Goal: Find specific page/section: Find specific page/section

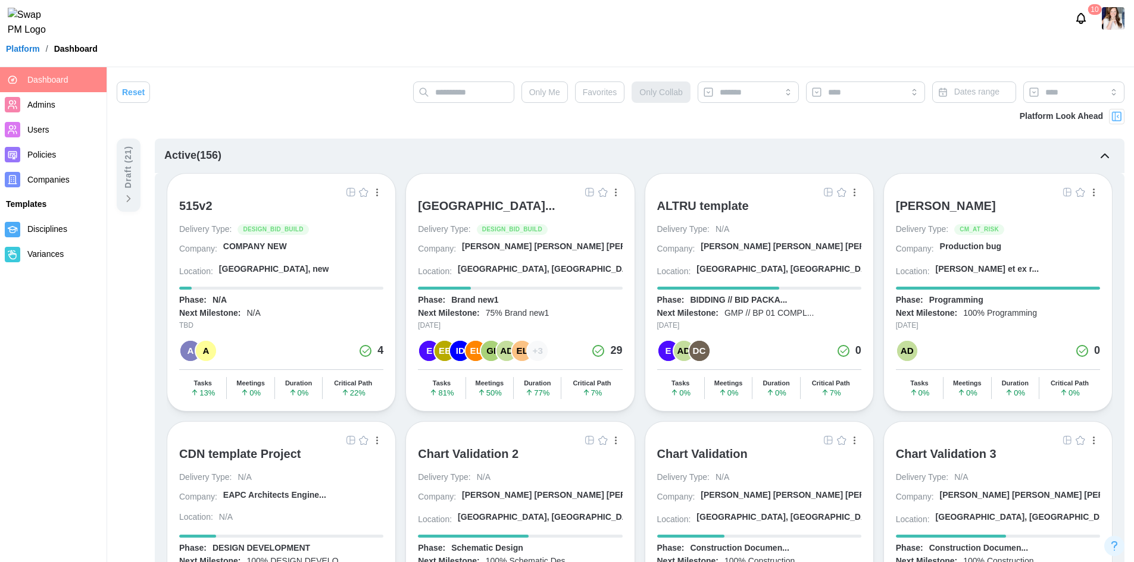
click at [520, 196] on div at bounding box center [520, 192] width 204 height 13
click at [521, 207] on div "[GEOGRAPHIC_DATA]..." at bounding box center [486, 206] width 137 height 14
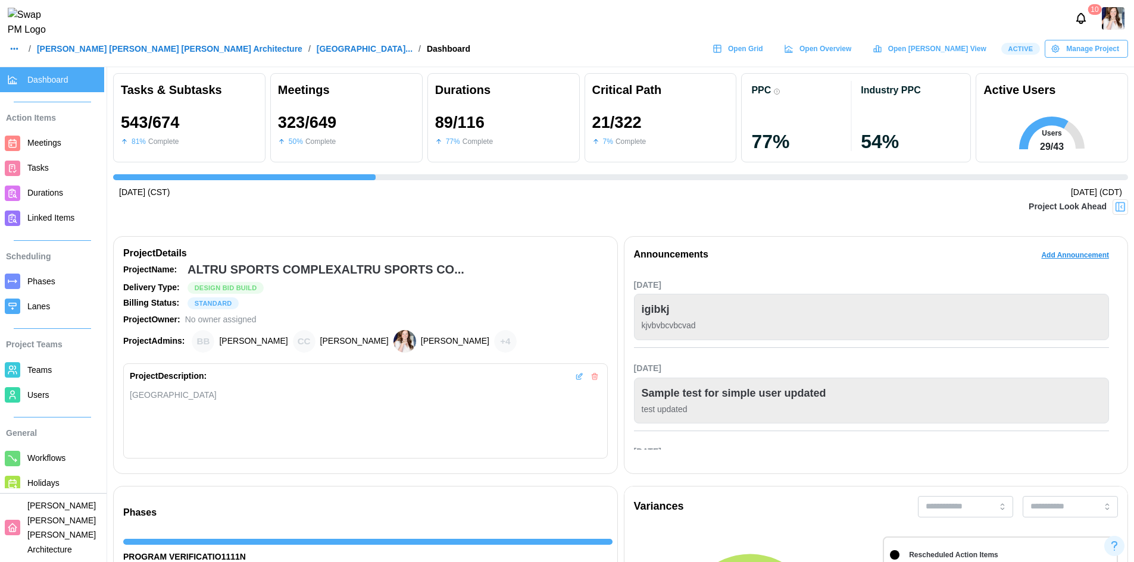
scroll to position [0, 12071]
click at [763, 57] on span "Open Grid" at bounding box center [745, 48] width 35 height 17
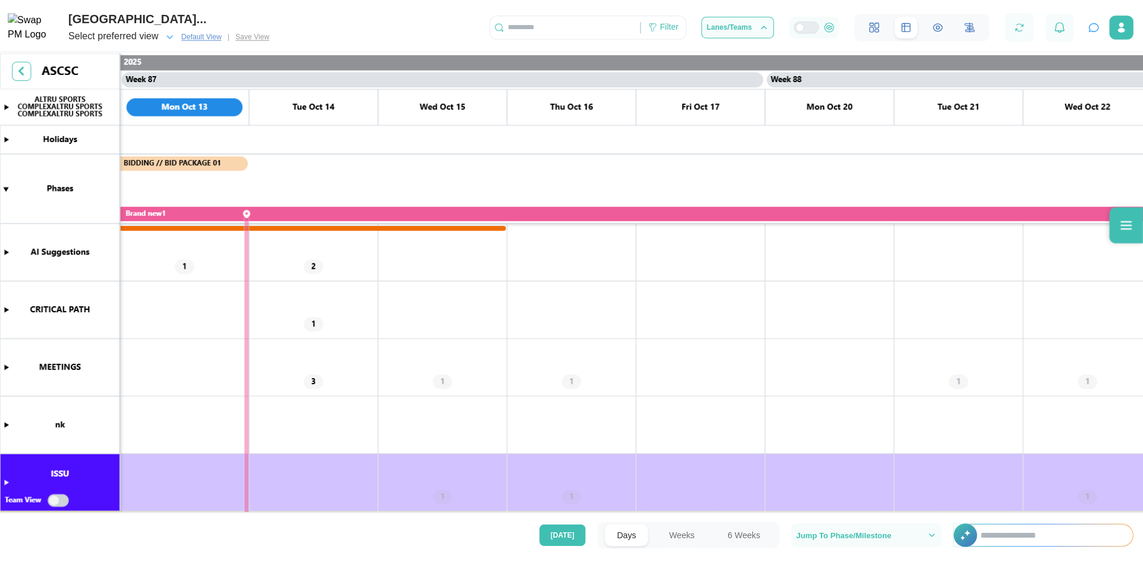
scroll to position [0, 55024]
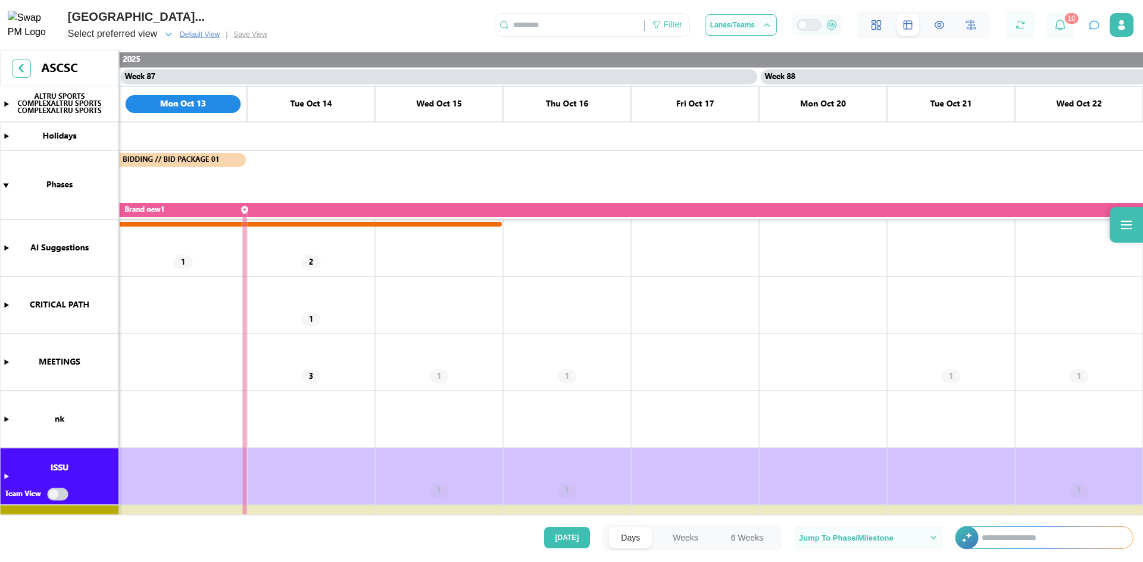
click at [5, 364] on canvas at bounding box center [571, 284] width 1143 height 467
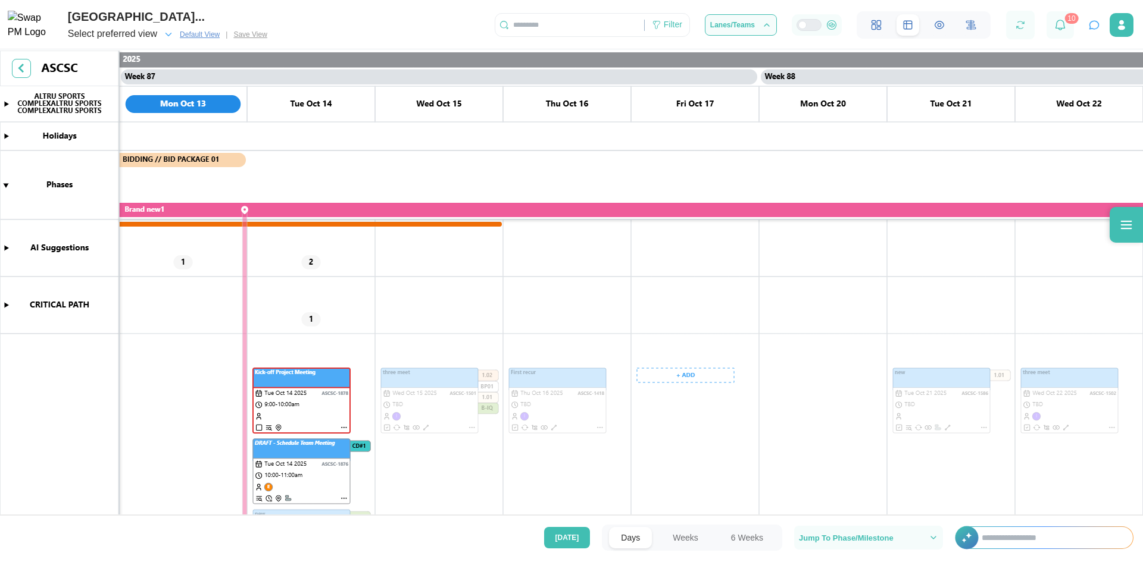
click at [698, 536] on button "Weeks" at bounding box center [685, 537] width 49 height 21
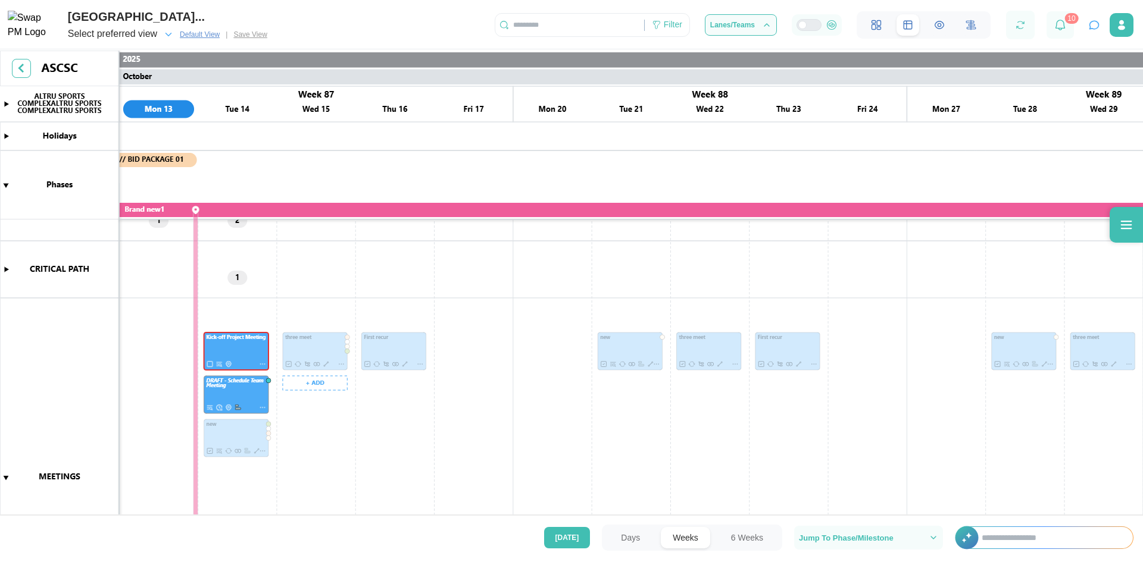
scroll to position [36, 0]
click at [1123, 227] on icon at bounding box center [1126, 225] width 14 height 14
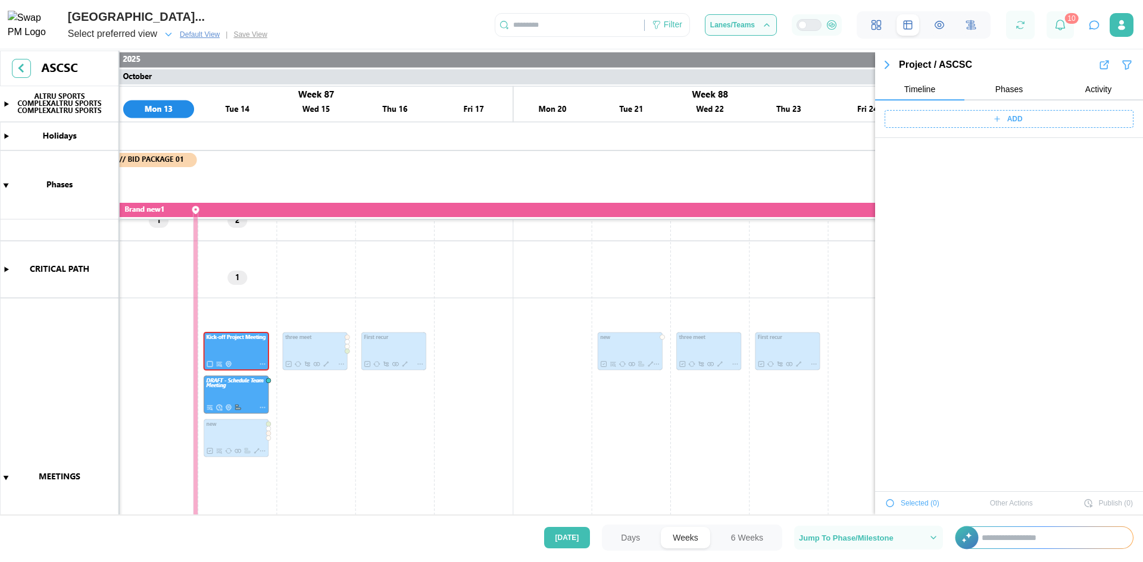
scroll to position [44701, 0]
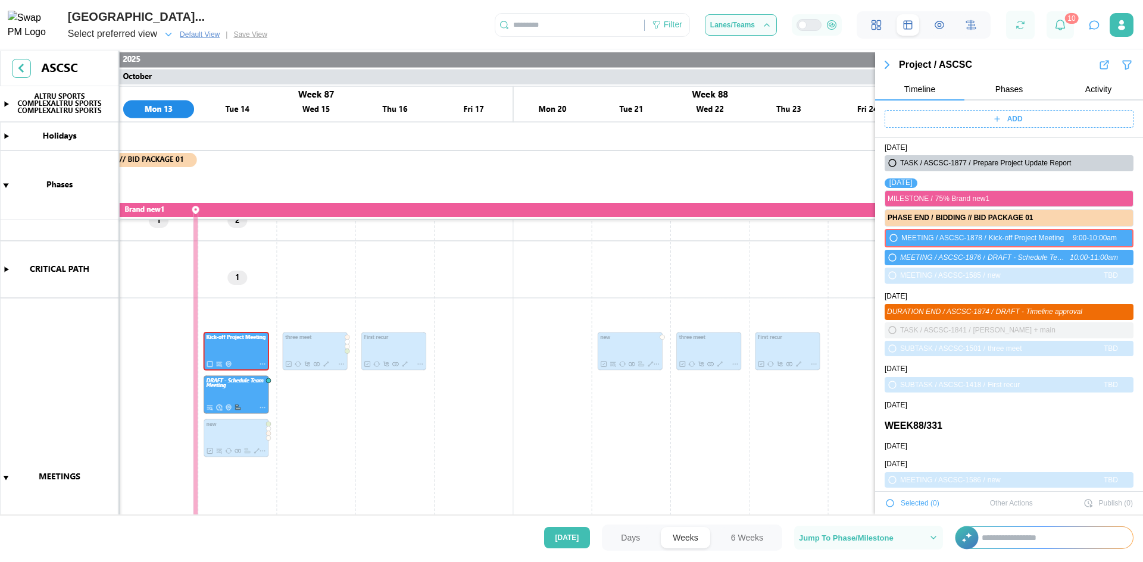
click at [885, 64] on icon "button" at bounding box center [887, 64] width 4 height 7
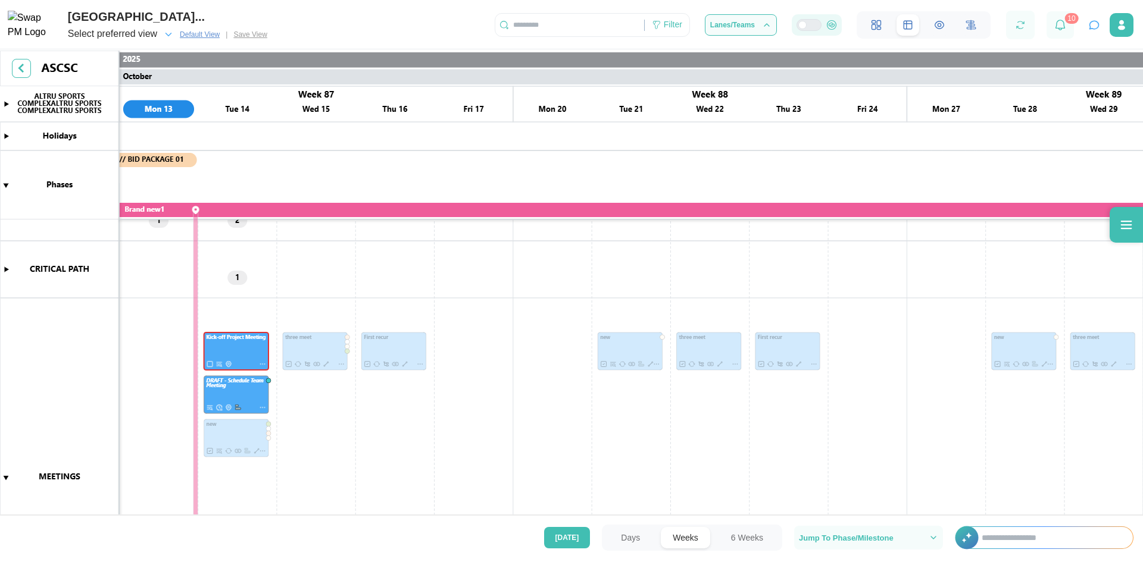
click at [815, 24] on div at bounding box center [813, 25] width 14 height 11
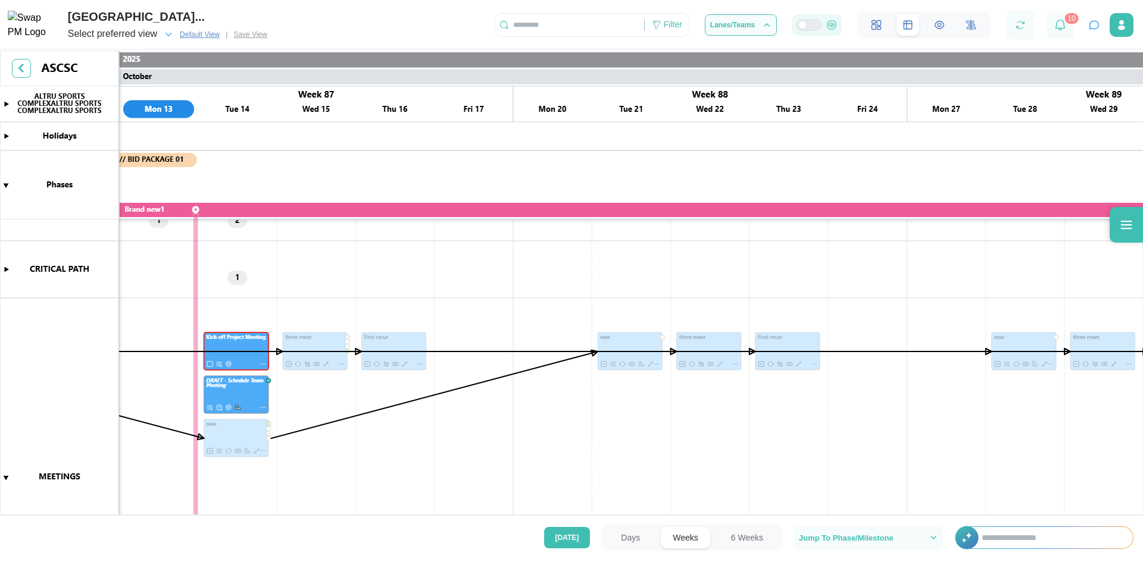
click at [806, 24] on div at bounding box center [813, 25] width 14 height 11
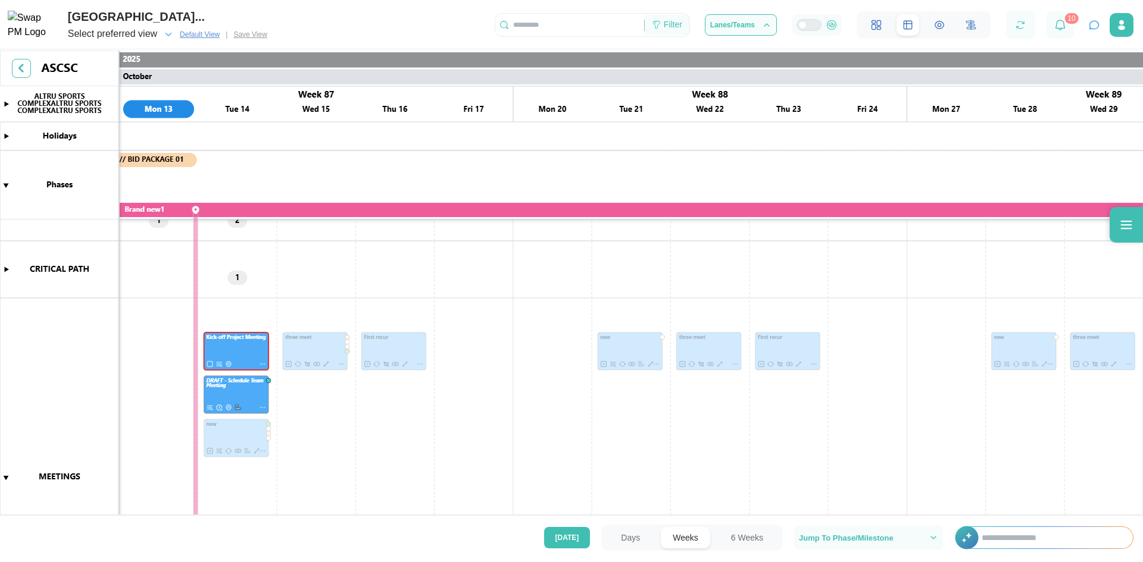
click at [667, 27] on div "Filter" at bounding box center [673, 24] width 18 height 13
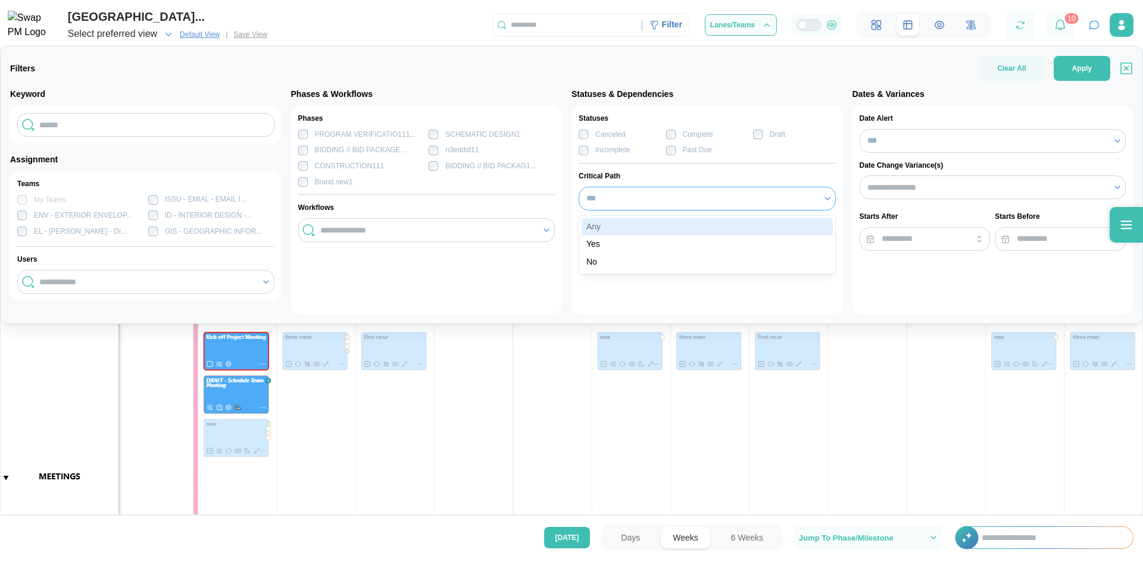
click at [594, 201] on input "***" at bounding box center [707, 199] width 257 height 24
click at [593, 204] on input "***" at bounding box center [707, 199] width 257 height 24
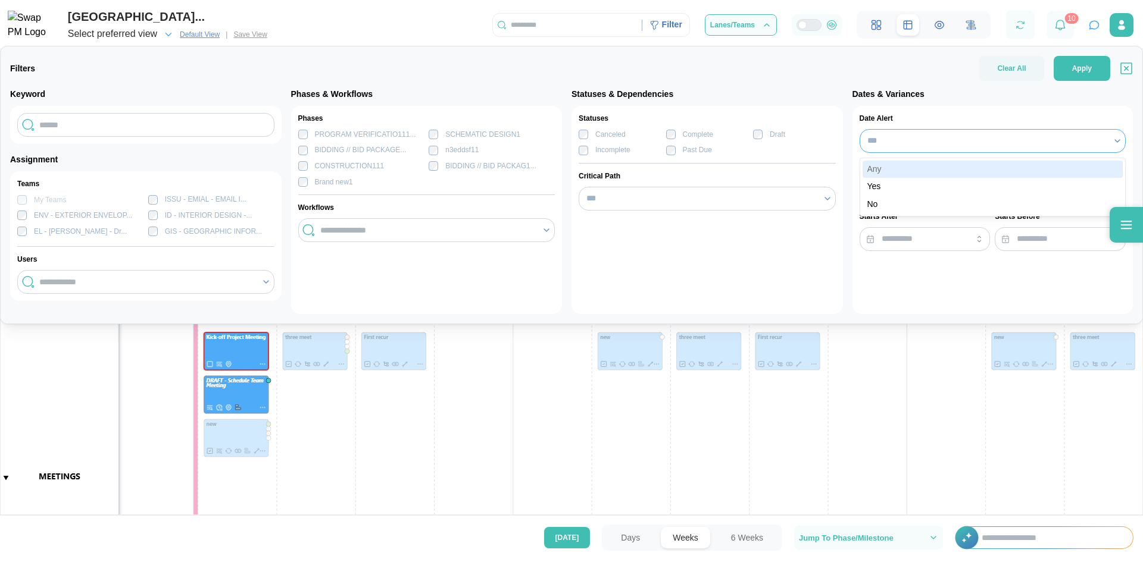
click at [918, 139] on input "***" at bounding box center [992, 141] width 267 height 24
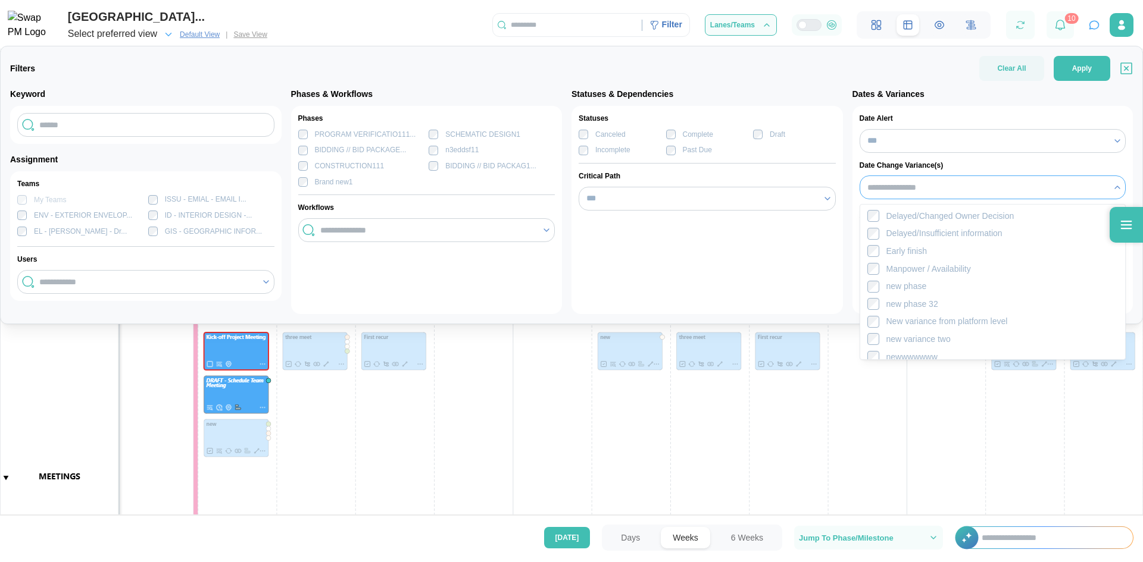
click at [893, 188] on input "search" at bounding box center [986, 188] width 239 height 10
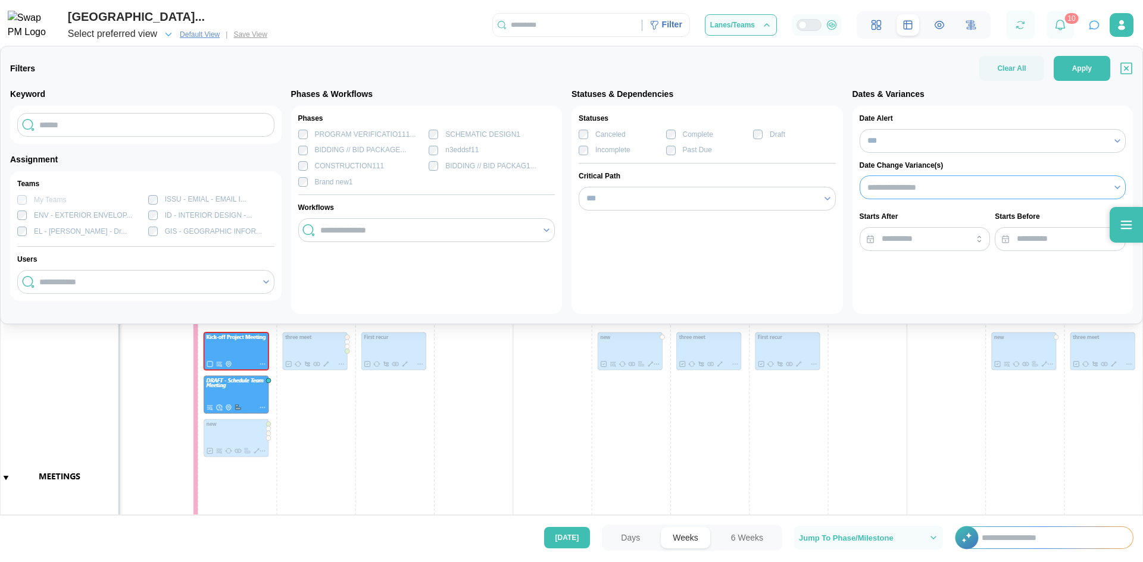
click at [893, 188] on input "search" at bounding box center [986, 188] width 239 height 10
click at [645, 261] on div "Statuses Canceled Complete Draft Incomplete Past Due Critical Path ***" at bounding box center [706, 210] width 271 height 208
click at [669, 29] on div "Filter" at bounding box center [672, 24] width 20 height 13
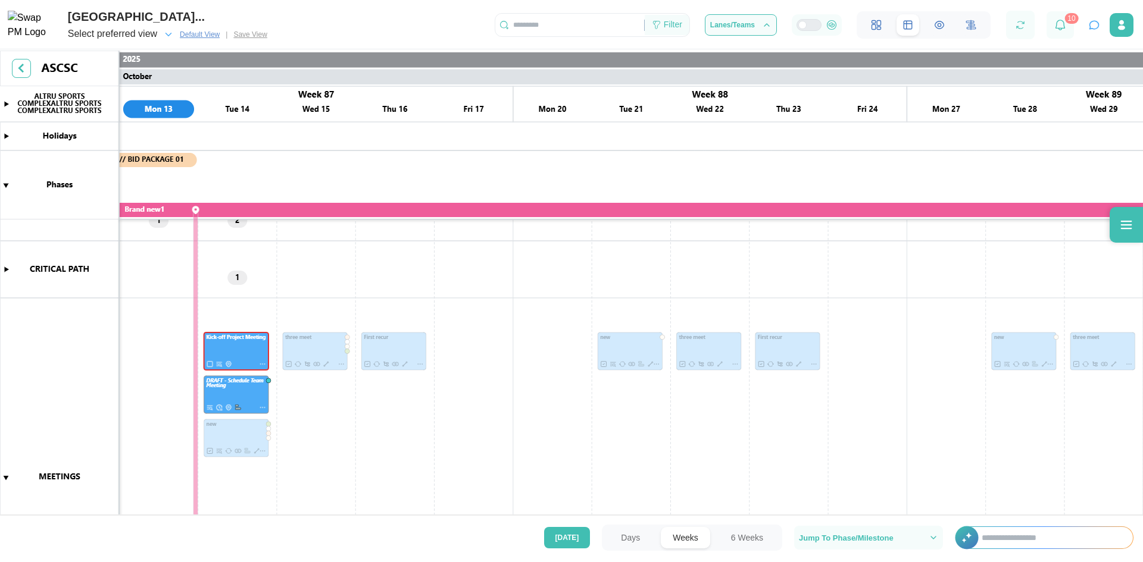
click at [669, 29] on div "Filter" at bounding box center [673, 24] width 18 height 13
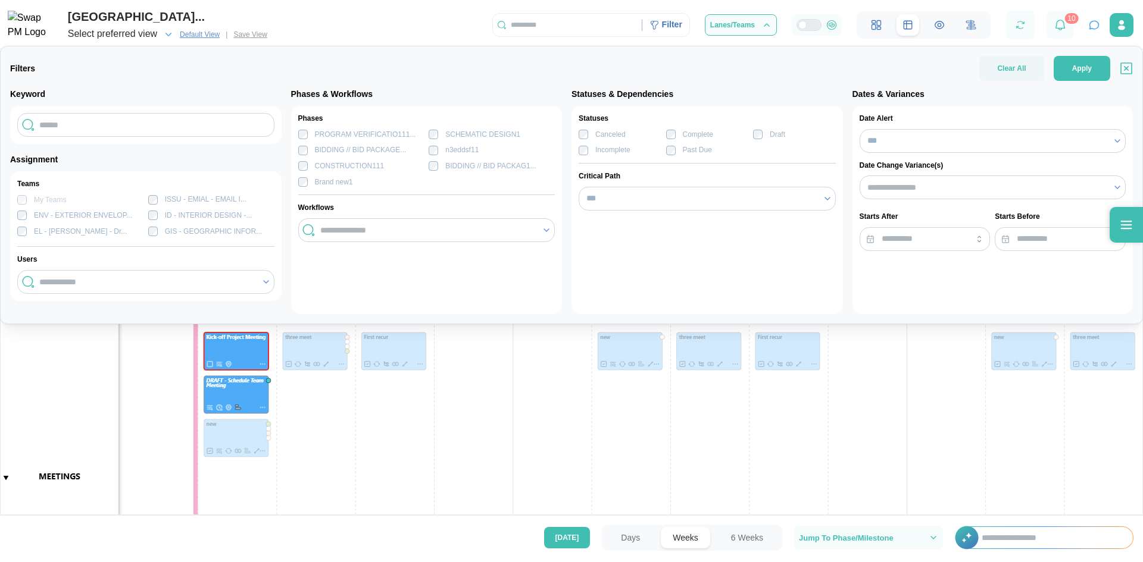
click at [459, 20] on div "ALTRU SPORTS COMPLEXALTRU SPORTS COMPLEX... Select preferred view Default View …" at bounding box center [571, 21] width 1143 height 43
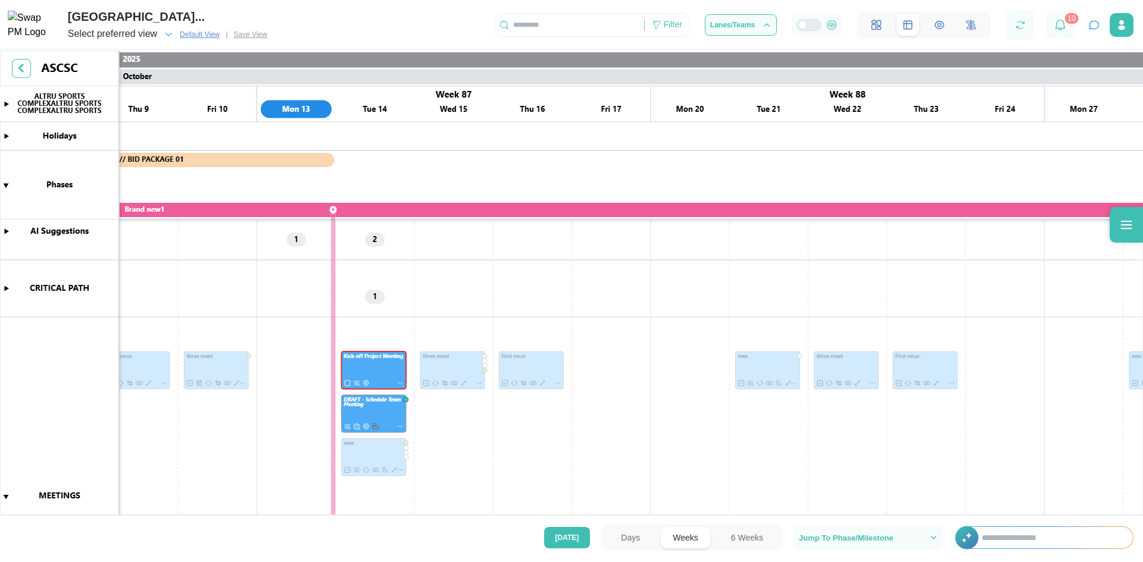
scroll to position [0, 33622]
drag, startPoint x: 444, startPoint y: 309, endPoint x: 546, endPoint y: 364, distance: 115.3
click at [546, 364] on canvas at bounding box center [571, 284] width 1143 height 467
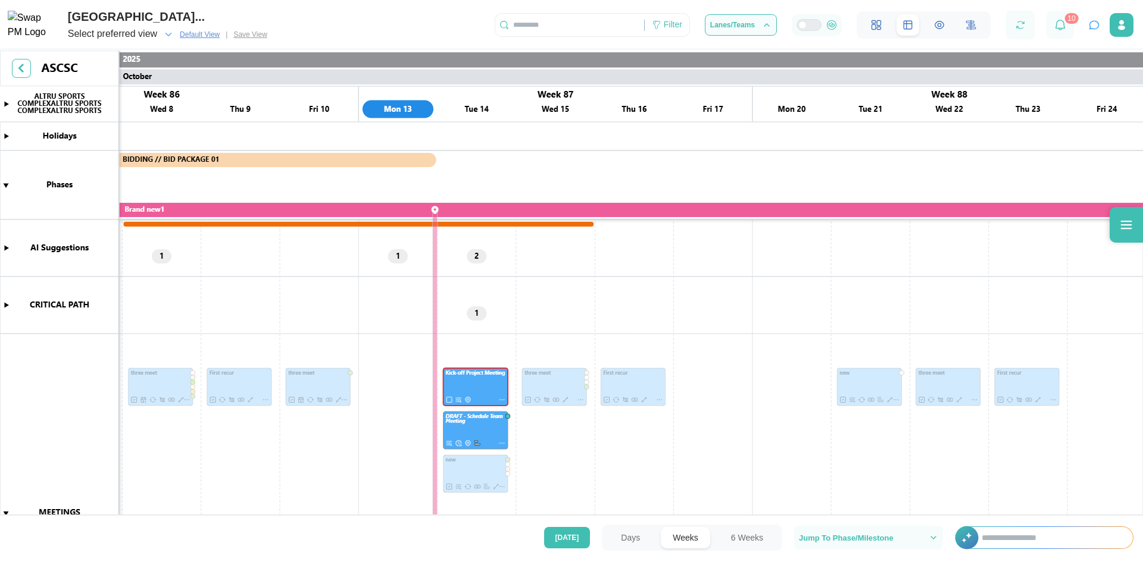
click at [5, 249] on canvas at bounding box center [571, 284] width 1143 height 467
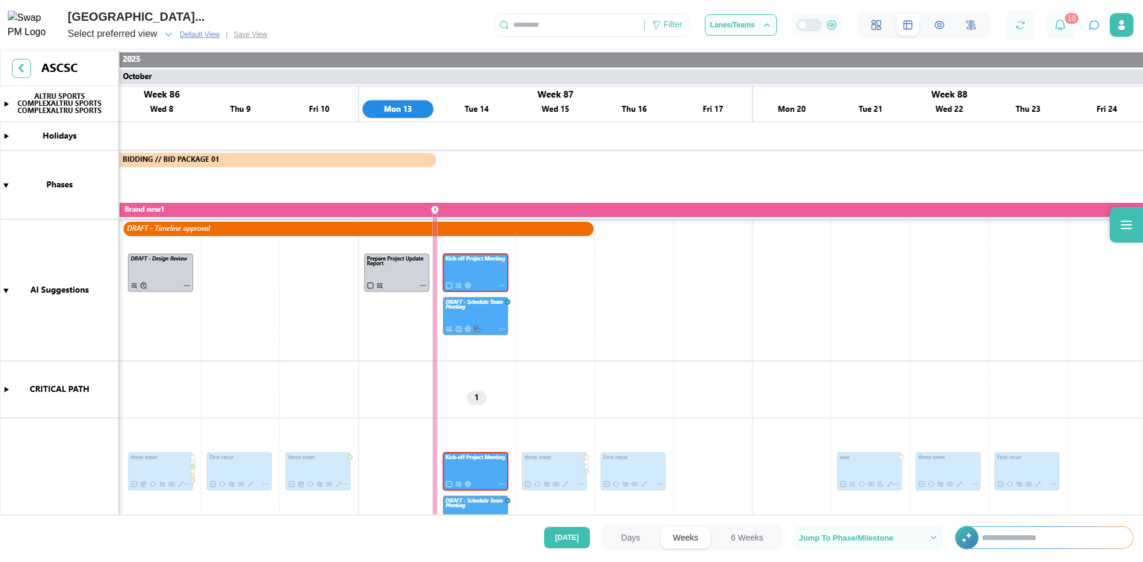
click at [8, 289] on canvas at bounding box center [571, 284] width 1143 height 467
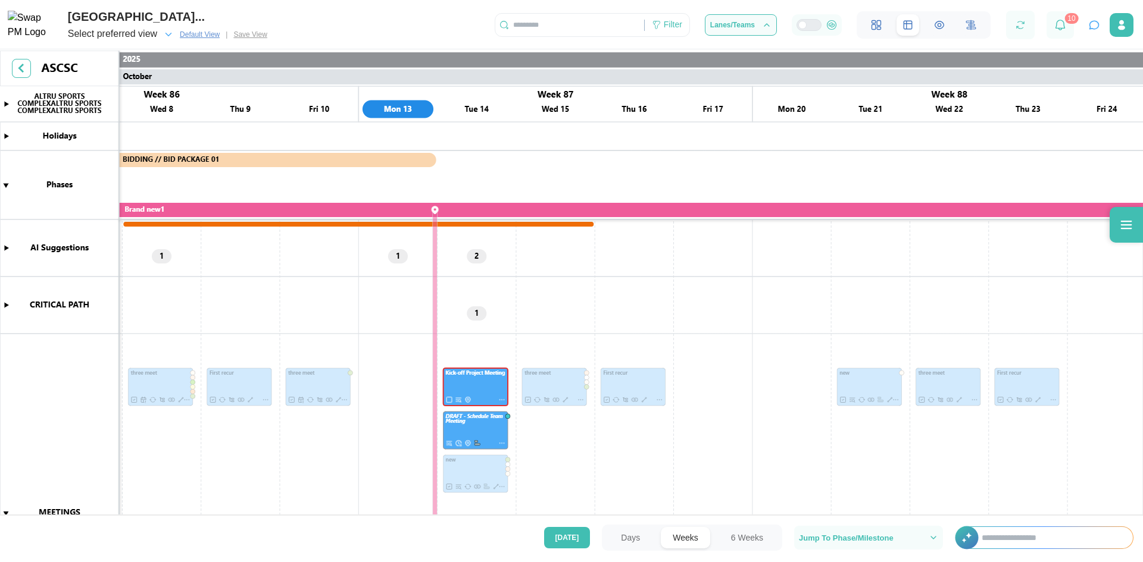
drag, startPoint x: 576, startPoint y: 315, endPoint x: 764, endPoint y: 354, distance: 191.6
click at [1142, 348] on canvas at bounding box center [571, 284] width 1143 height 467
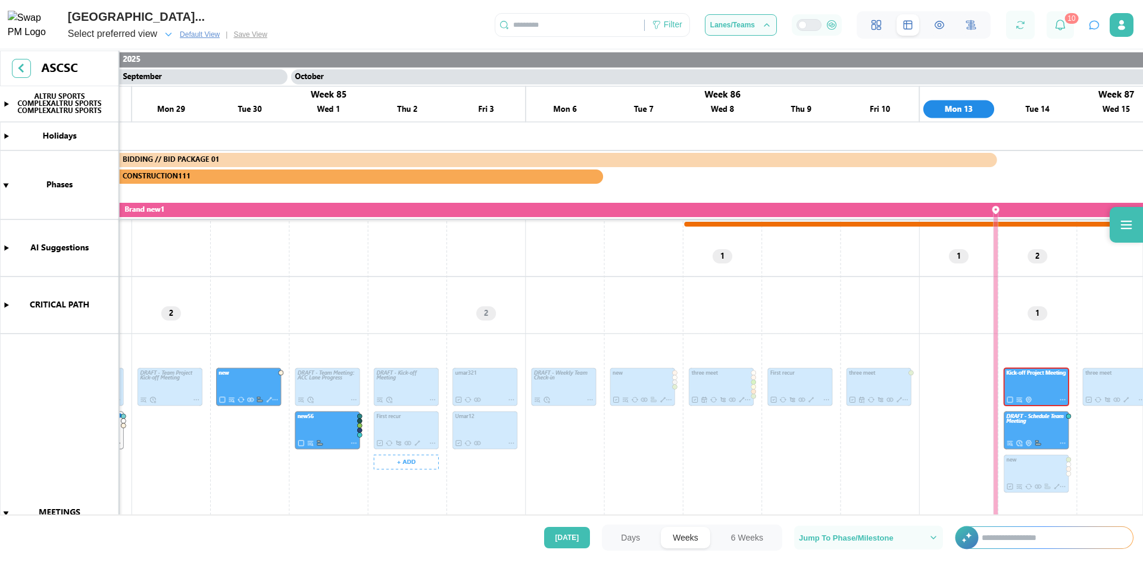
scroll to position [0, 32206]
drag, startPoint x: 488, startPoint y: 336, endPoint x: 1142, endPoint y: 377, distance: 655.4
click at [1142, 377] on canvas at bounding box center [571, 284] width 1143 height 467
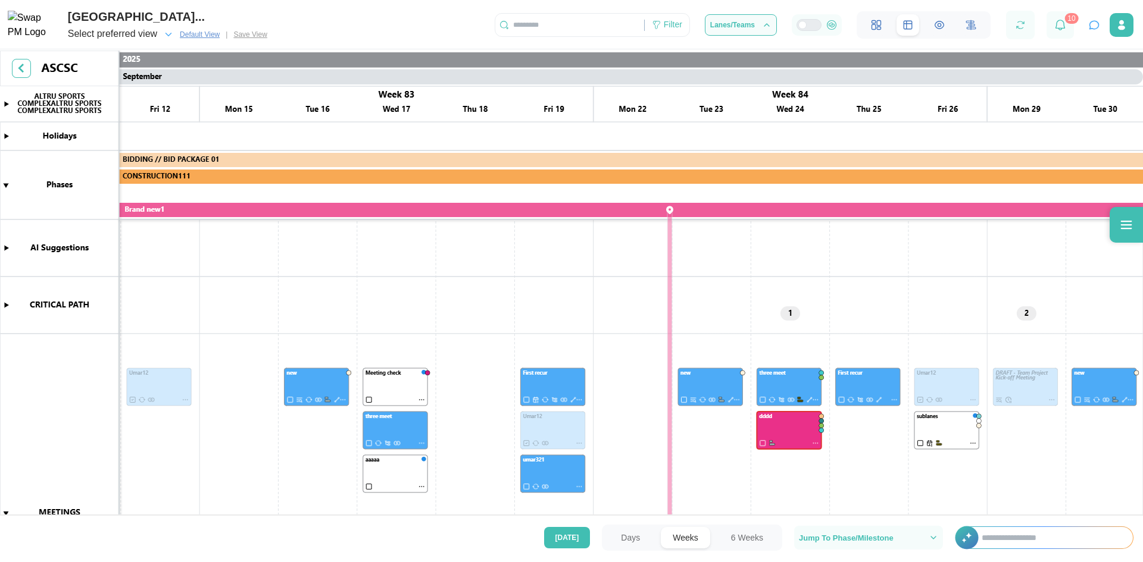
drag, startPoint x: 689, startPoint y: 336, endPoint x: 753, endPoint y: 348, distance: 66.0
click at [1142, 350] on canvas at bounding box center [571, 284] width 1143 height 467
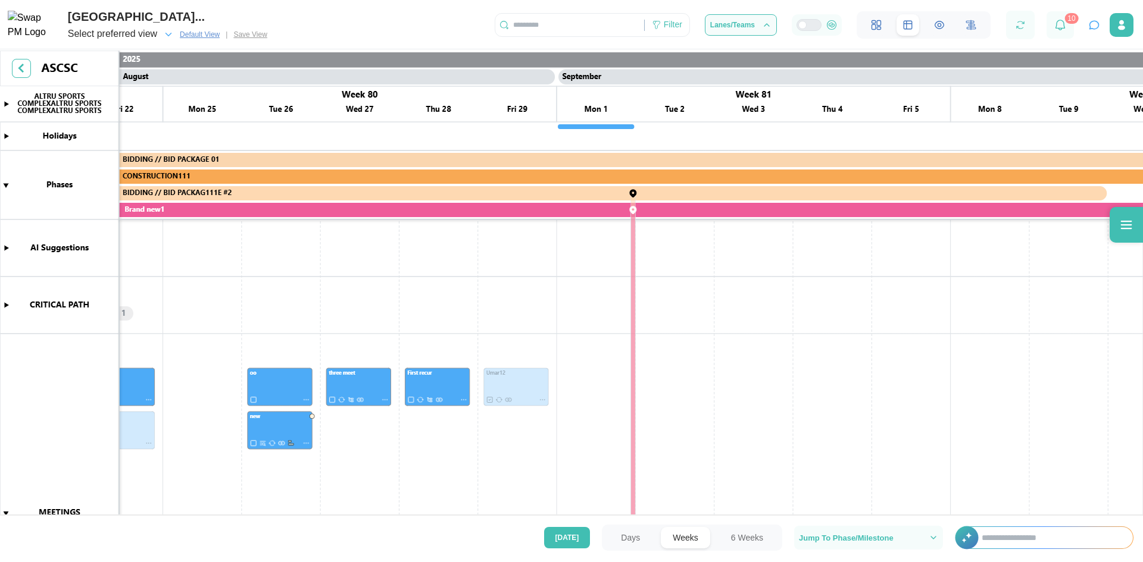
drag, startPoint x: 273, startPoint y: 323, endPoint x: 995, endPoint y: 345, distance: 721.7
click at [1124, 340] on canvas at bounding box center [571, 284] width 1143 height 467
drag, startPoint x: 552, startPoint y: 315, endPoint x: 1135, endPoint y: 326, distance: 583.4
click at [1142, 326] on canvas at bounding box center [571, 284] width 1143 height 467
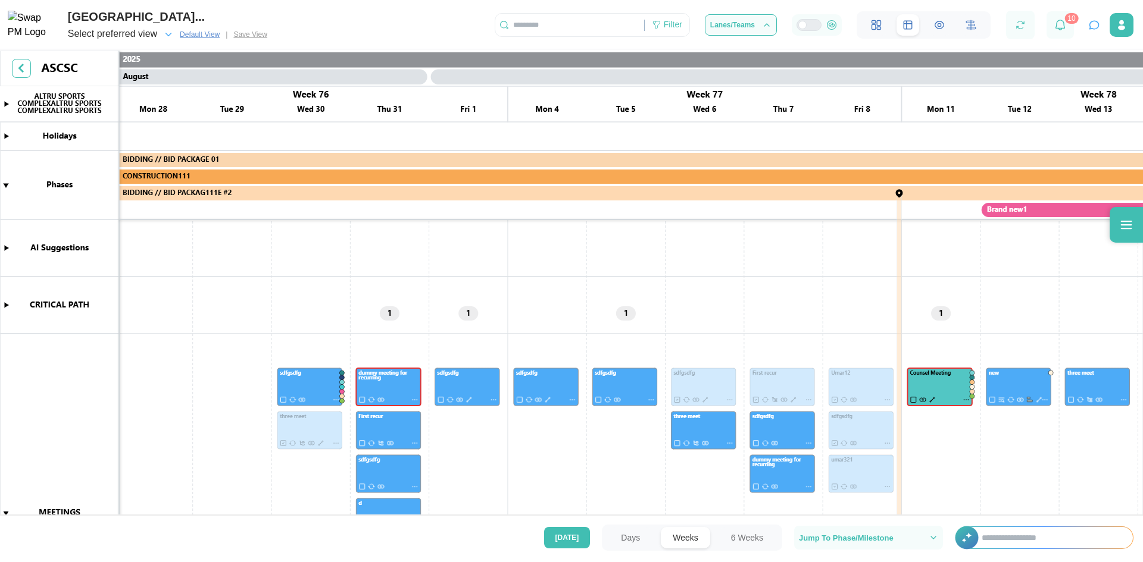
drag, startPoint x: 241, startPoint y: 306, endPoint x: 893, endPoint y: 326, distance: 652.0
click at [1087, 317] on canvas at bounding box center [571, 284] width 1143 height 467
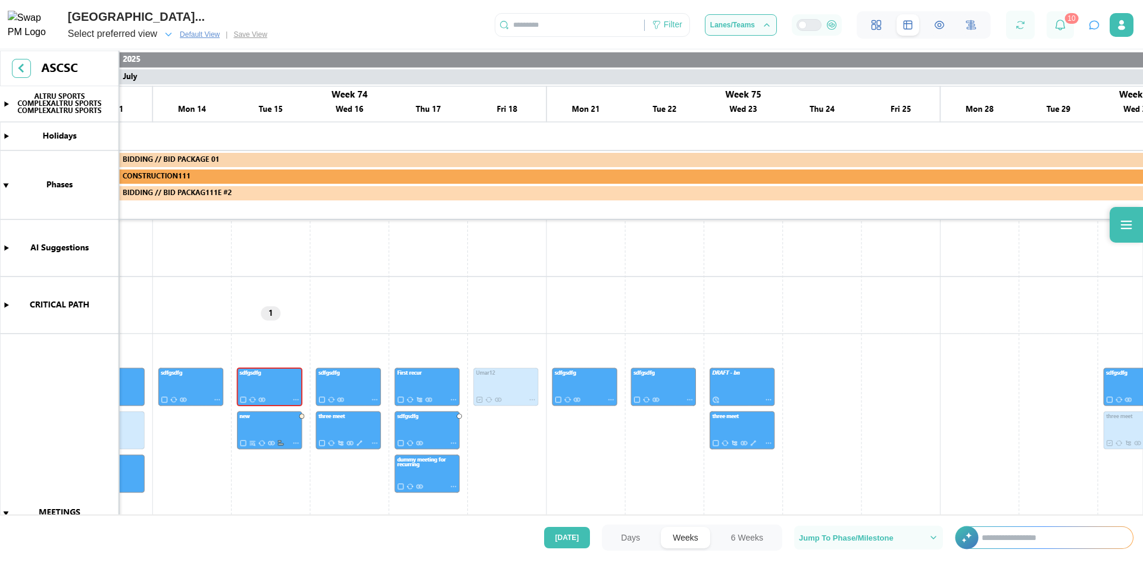
drag, startPoint x: 204, startPoint y: 314, endPoint x: 617, endPoint y: 312, distance: 413.1
click at [1142, 313] on canvas at bounding box center [571, 284] width 1143 height 467
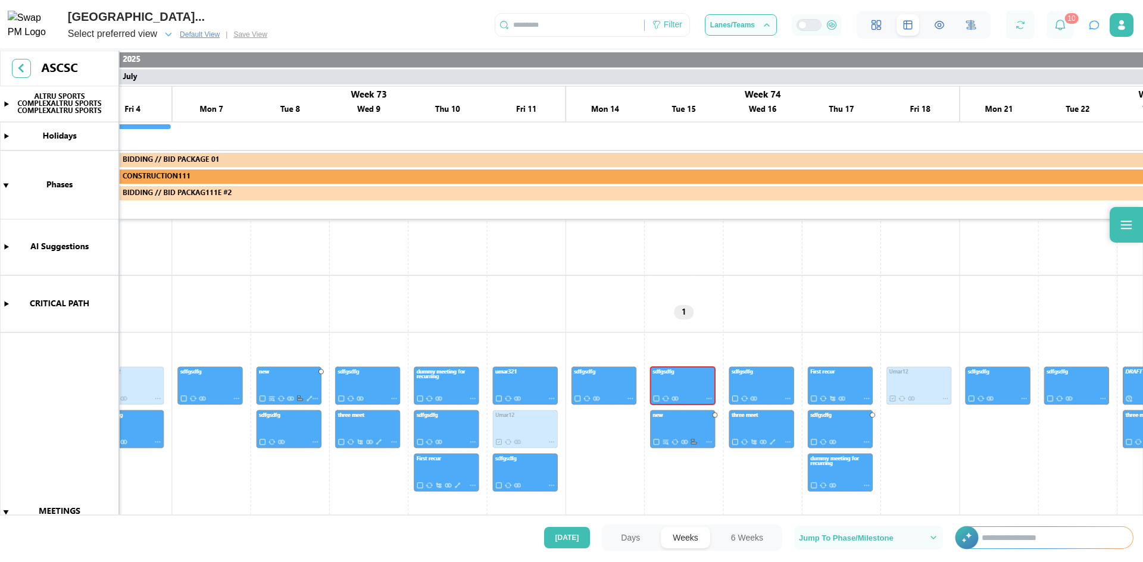
drag, startPoint x: 321, startPoint y: 309, endPoint x: 1142, endPoint y: 314, distance: 821.4
click at [1142, 314] on canvas at bounding box center [571, 284] width 1143 height 467
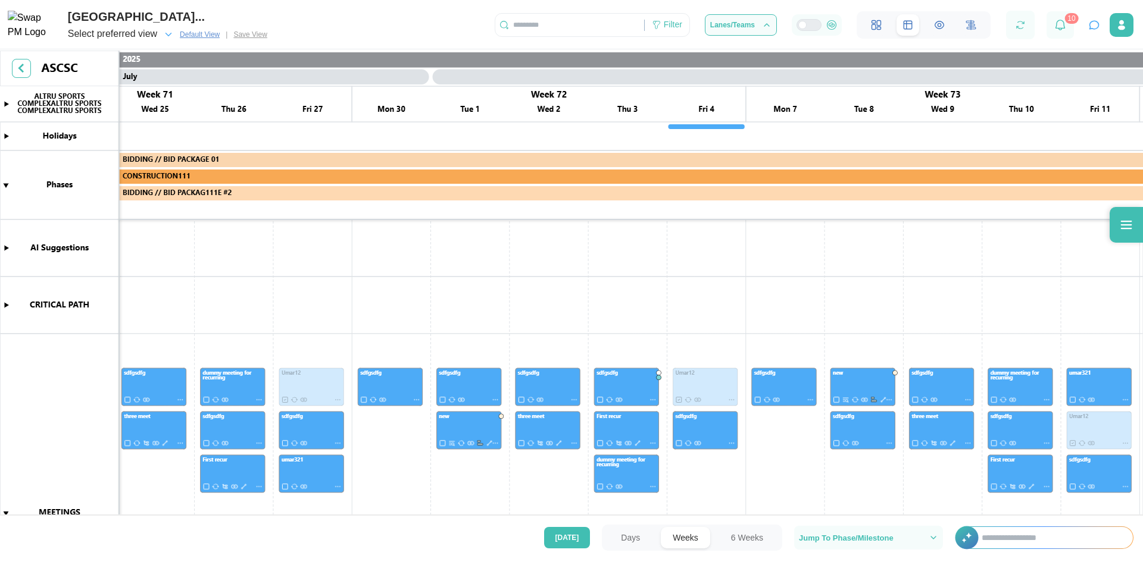
drag, startPoint x: 633, startPoint y: 321, endPoint x: 826, endPoint y: 349, distance: 194.9
click at [1142, 338] on canvas at bounding box center [571, 284] width 1143 height 467
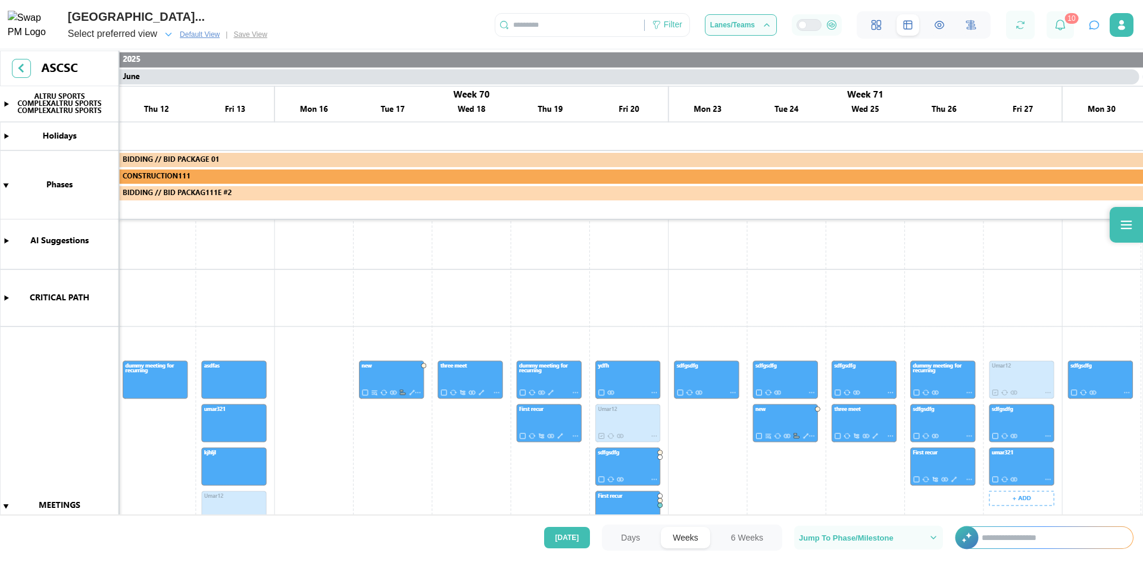
drag, startPoint x: 420, startPoint y: 340, endPoint x: 616, endPoint y: 342, distance: 195.8
click at [1125, 335] on canvas at bounding box center [571, 284] width 1143 height 467
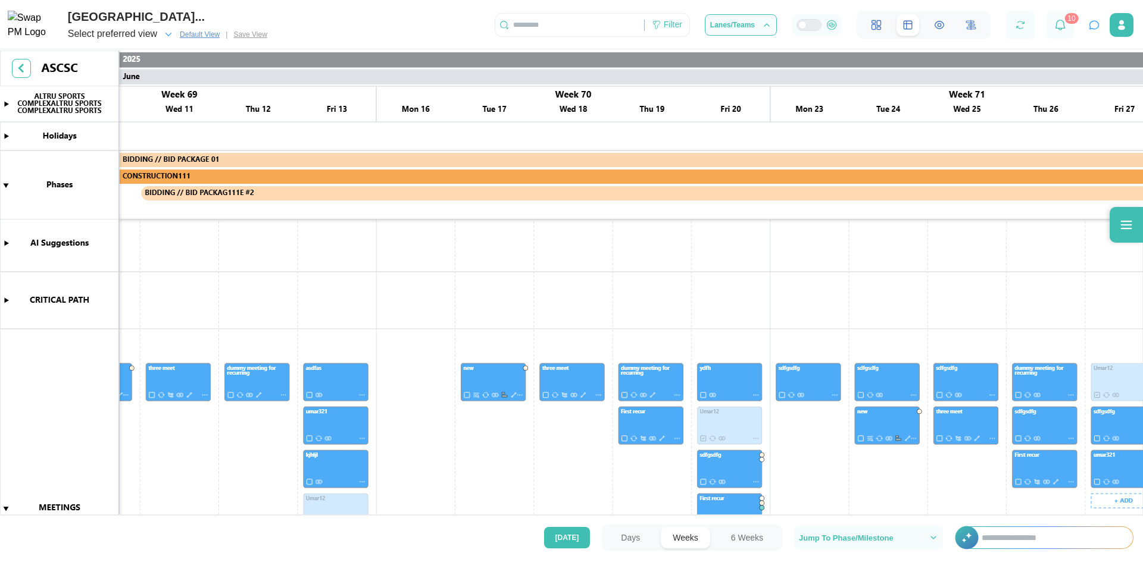
drag, startPoint x: 344, startPoint y: 322, endPoint x: 623, endPoint y: 320, distance: 279.1
click at [1103, 314] on canvas at bounding box center [571, 284] width 1143 height 467
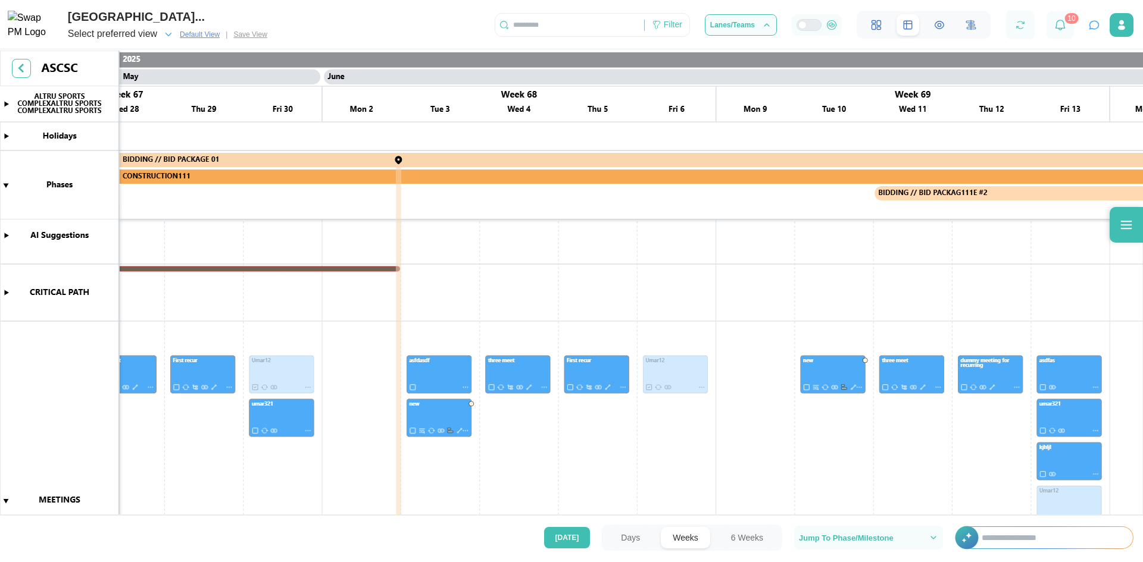
scroll to position [0, 0]
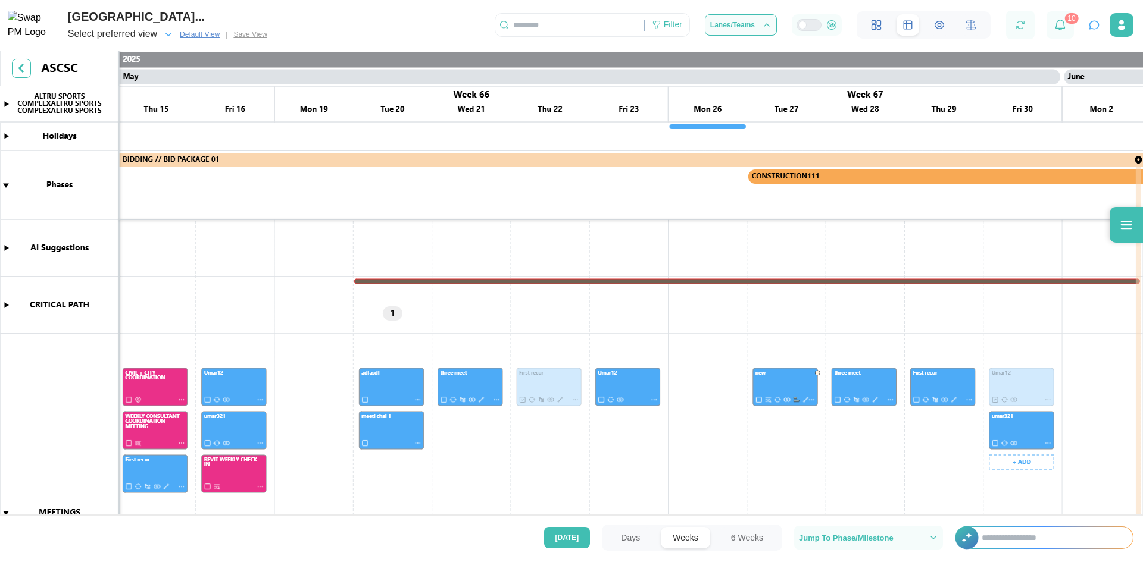
drag, startPoint x: 227, startPoint y: 315, endPoint x: 1086, endPoint y: 430, distance: 866.4
click at [1137, 430] on canvas at bounding box center [571, 284] width 1143 height 467
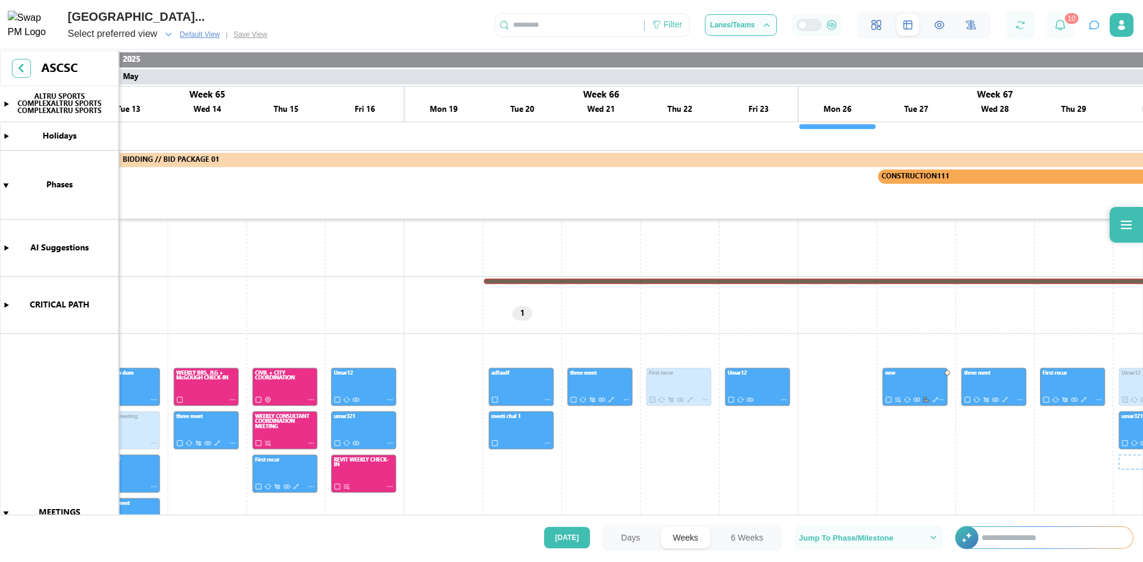
drag, startPoint x: 439, startPoint y: 314, endPoint x: 1067, endPoint y: 379, distance: 630.7
click at [1142, 391] on canvas at bounding box center [571, 284] width 1143 height 467
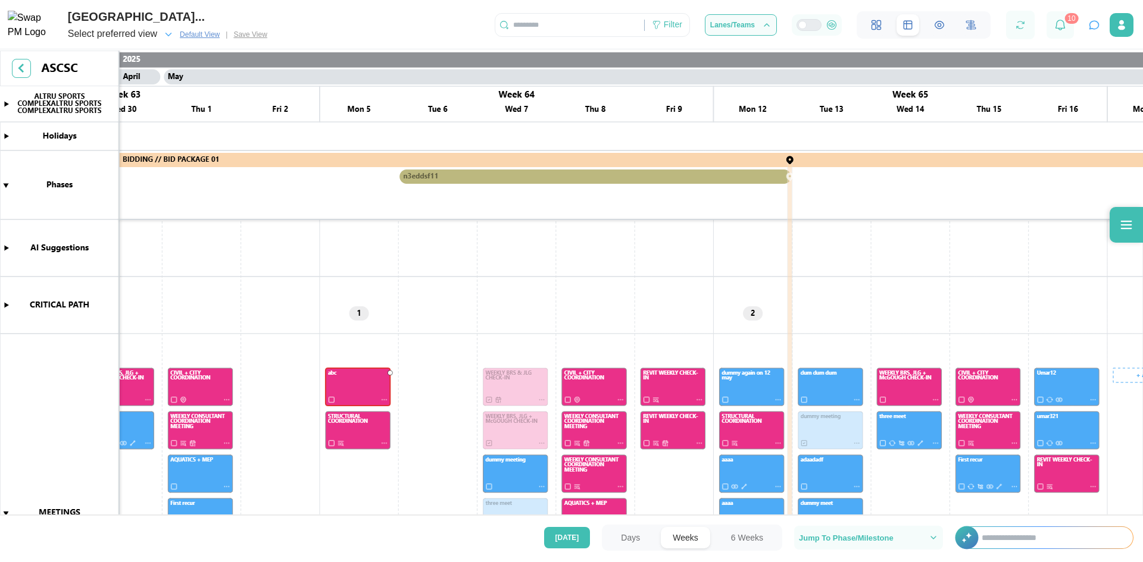
drag, startPoint x: 213, startPoint y: 322, endPoint x: 708, endPoint y: 364, distance: 496.9
click at [1142, 398] on canvas at bounding box center [571, 284] width 1143 height 467
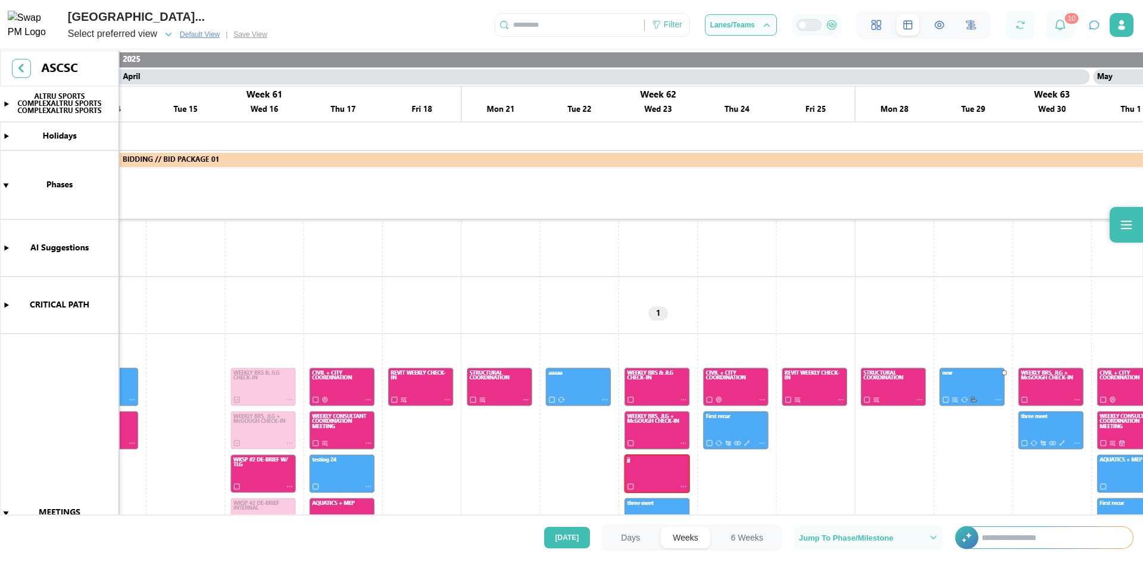
scroll to position [0, 23676]
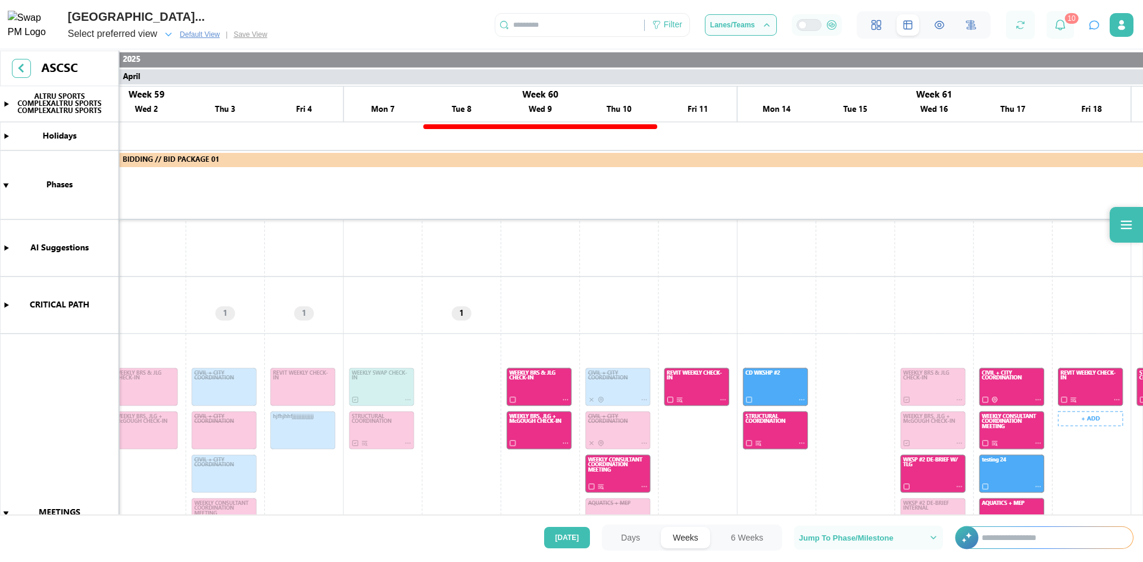
drag, startPoint x: 395, startPoint y: 343, endPoint x: 872, endPoint y: 415, distance: 482.8
click at [1142, 413] on canvas at bounding box center [571, 284] width 1143 height 467
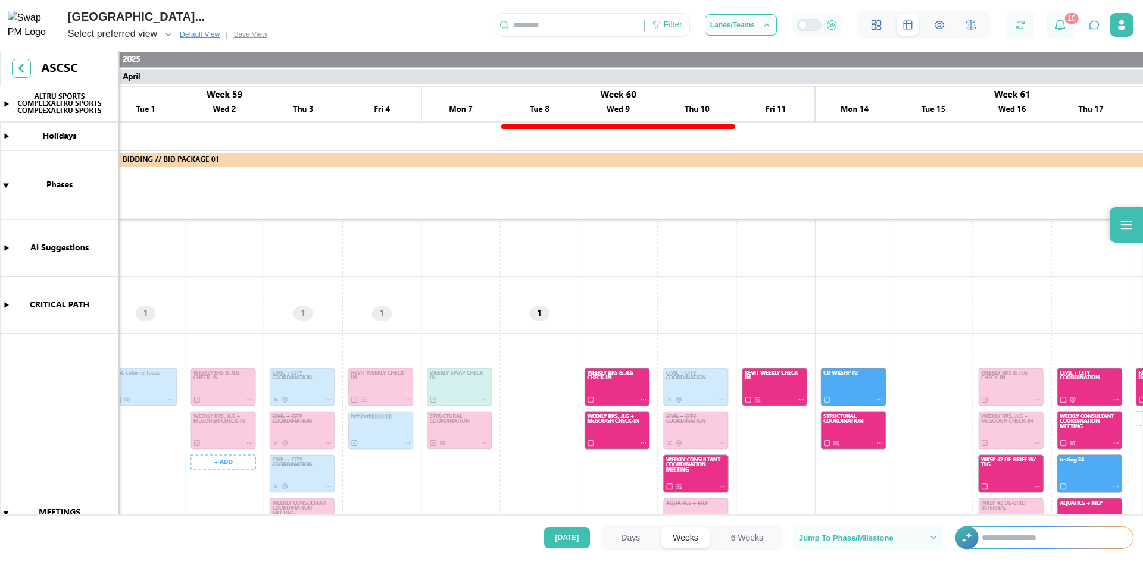
drag, startPoint x: 196, startPoint y: 313, endPoint x: 1136, endPoint y: 416, distance: 946.0
click at [1142, 415] on canvas at bounding box center [571, 284] width 1143 height 467
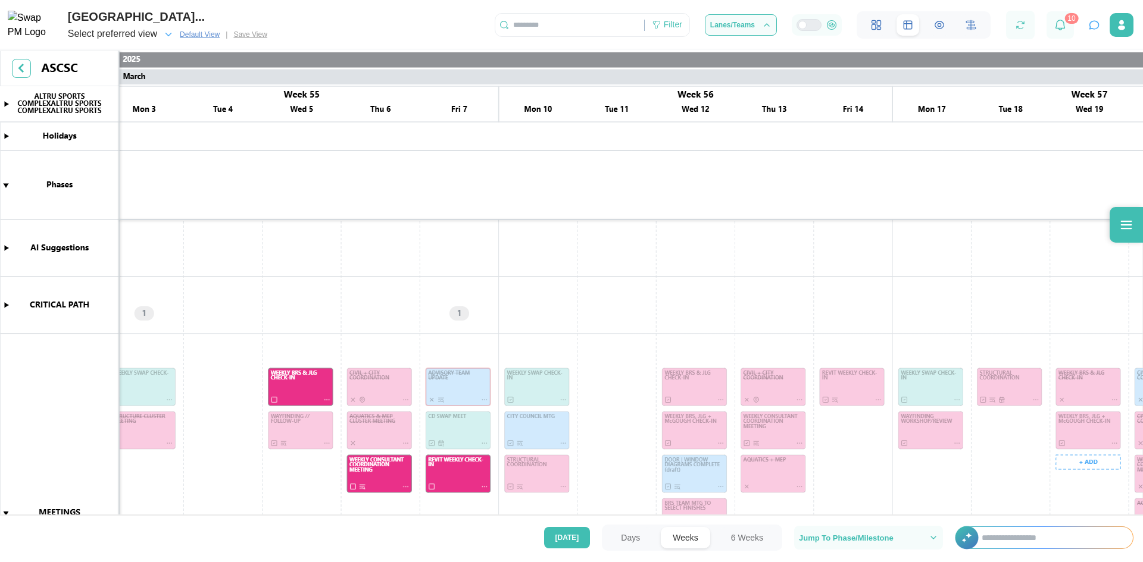
scroll to position [0, 21216]
drag, startPoint x: 371, startPoint y: 341, endPoint x: 1140, endPoint y: 418, distance: 772.9
click at [1142, 417] on canvas at bounding box center [571, 284] width 1143 height 467
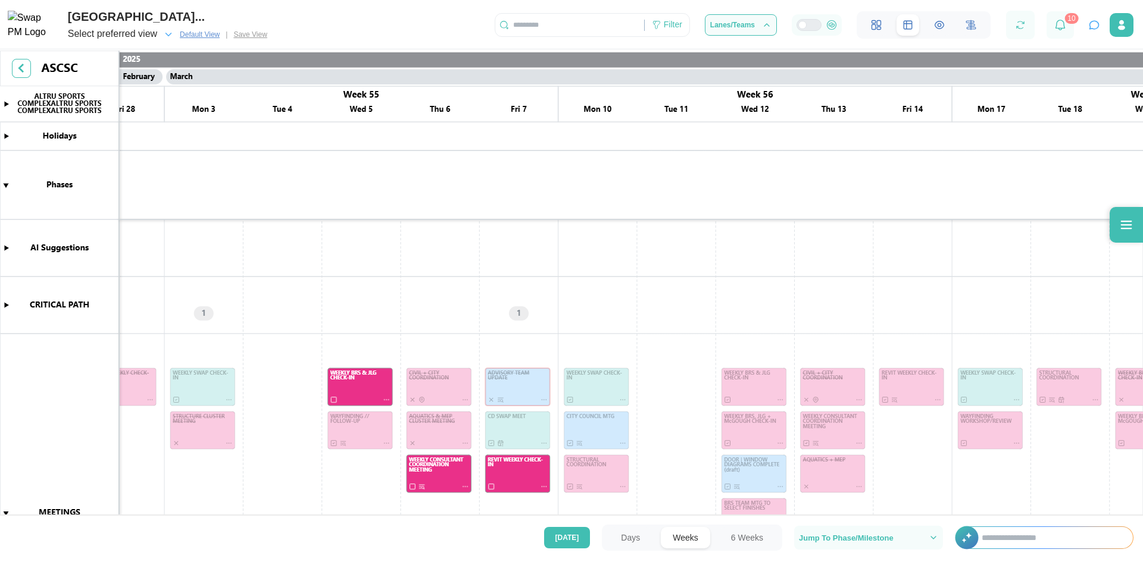
drag, startPoint x: 311, startPoint y: 314, endPoint x: 1142, endPoint y: 345, distance: 832.0
click at [1142, 345] on canvas at bounding box center [571, 284] width 1143 height 467
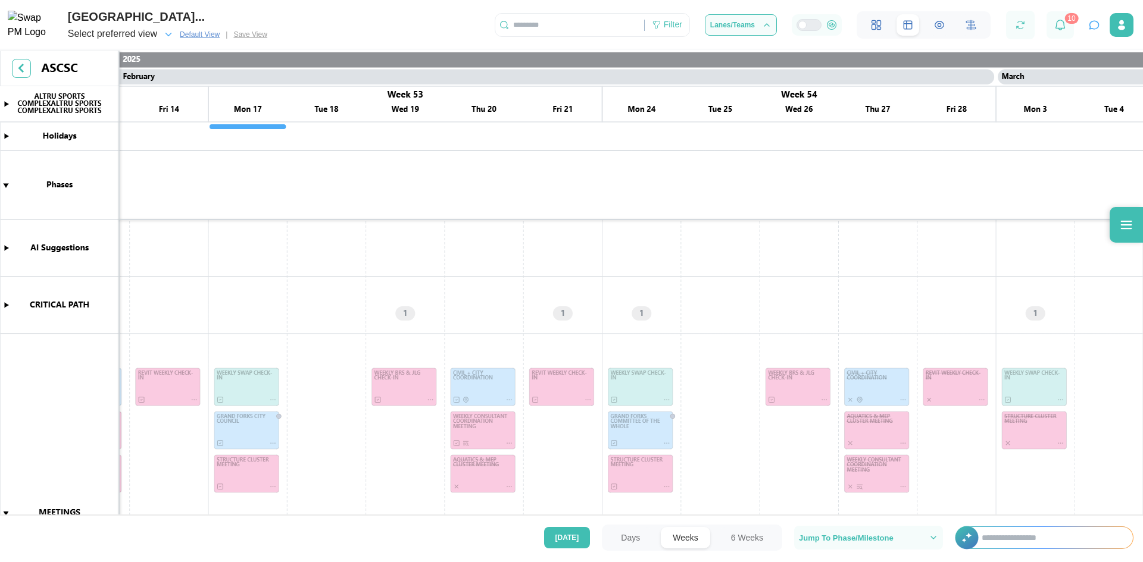
drag, startPoint x: 197, startPoint y: 311, endPoint x: 955, endPoint y: 351, distance: 758.7
click at [1142, 353] on canvas at bounding box center [571, 284] width 1143 height 467
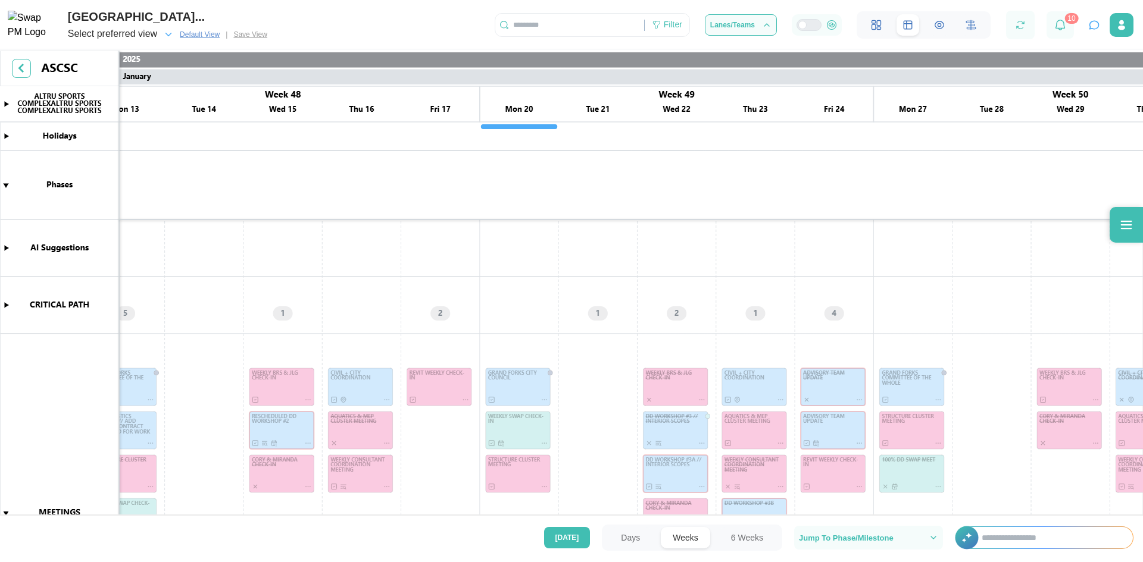
drag, startPoint x: 207, startPoint y: 307, endPoint x: 1142, endPoint y: 351, distance: 936.0
click at [1142, 351] on canvas at bounding box center [571, 284] width 1143 height 467
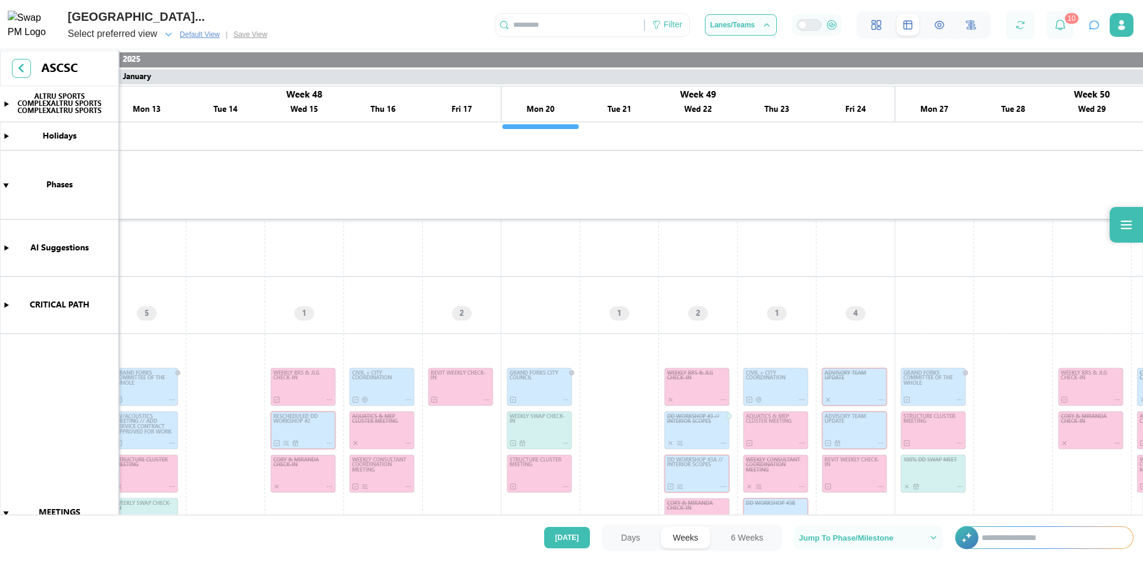
click at [747, 330] on canvas at bounding box center [571, 284] width 1143 height 467
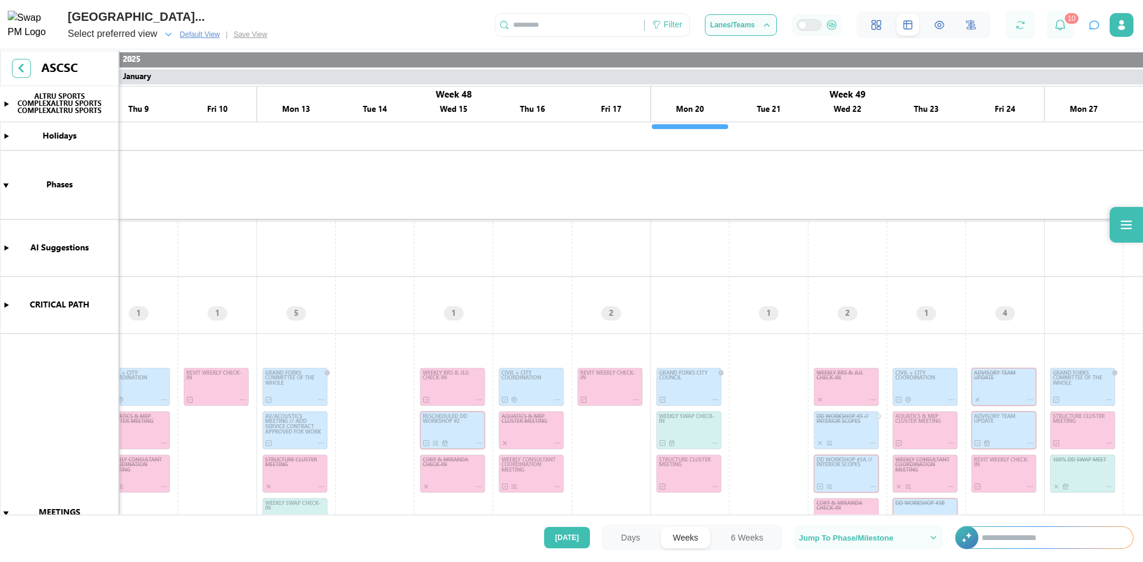
drag, startPoint x: 258, startPoint y: 286, endPoint x: 1060, endPoint y: 311, distance: 802.1
click at [1100, 310] on canvas at bounding box center [571, 284] width 1143 height 467
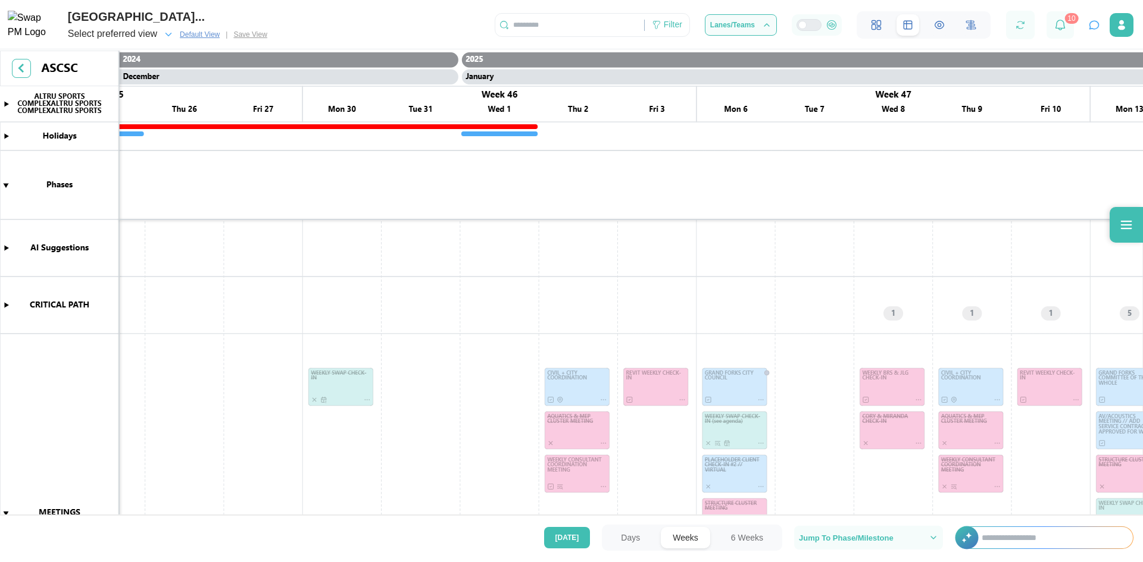
scroll to position [0, 16709]
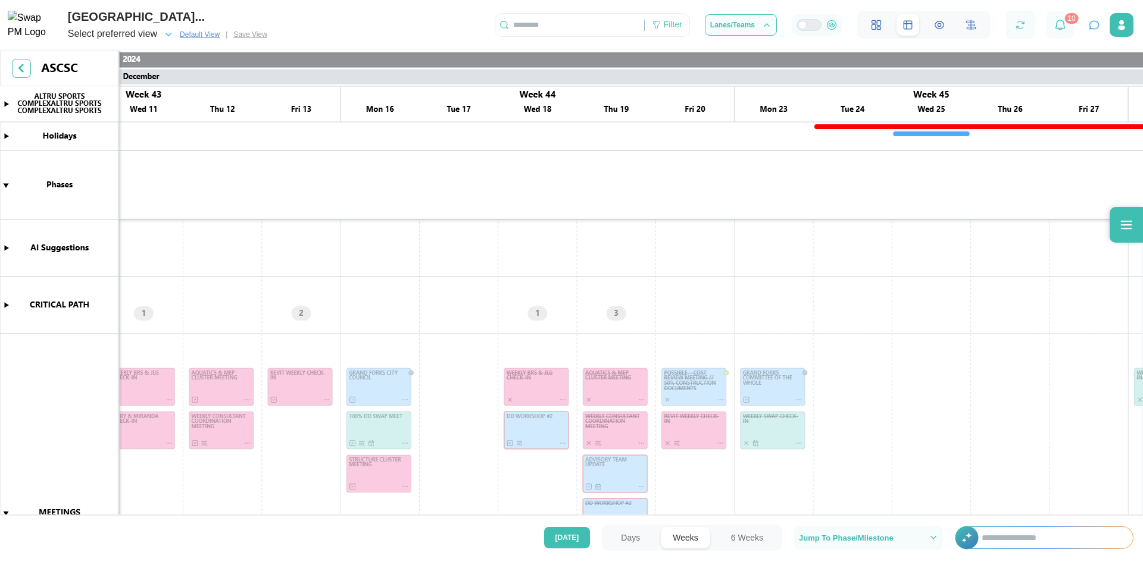
drag, startPoint x: 314, startPoint y: 284, endPoint x: 1142, endPoint y: 355, distance: 831.6
click at [1142, 355] on canvas at bounding box center [571, 284] width 1143 height 467
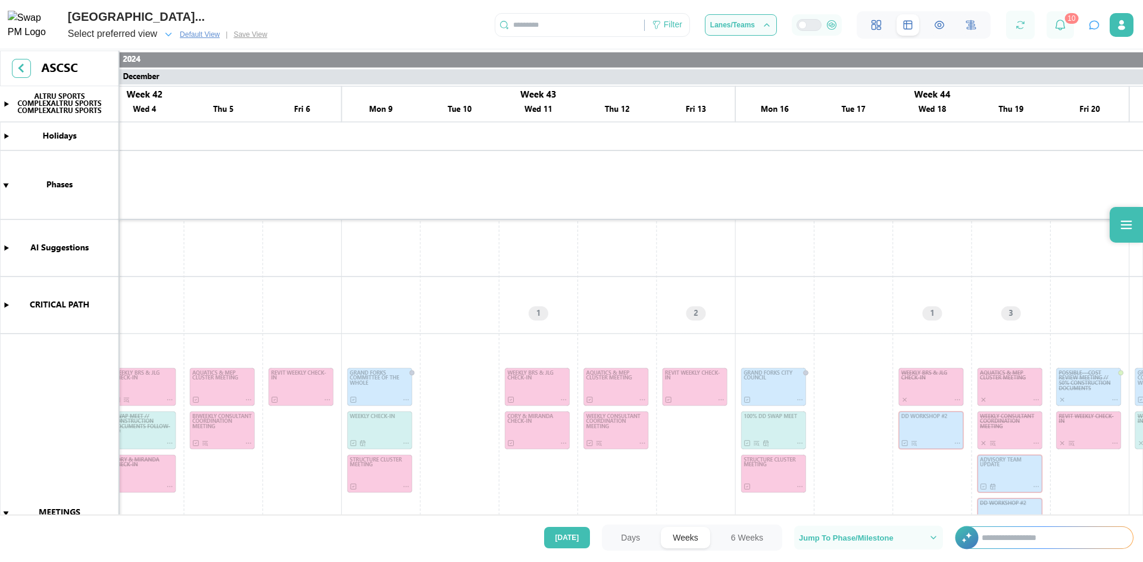
scroll to position [0, 15785]
drag, startPoint x: 214, startPoint y: 306, endPoint x: 1142, endPoint y: 389, distance: 932.2
click at [1142, 389] on canvas at bounding box center [571, 284] width 1143 height 467
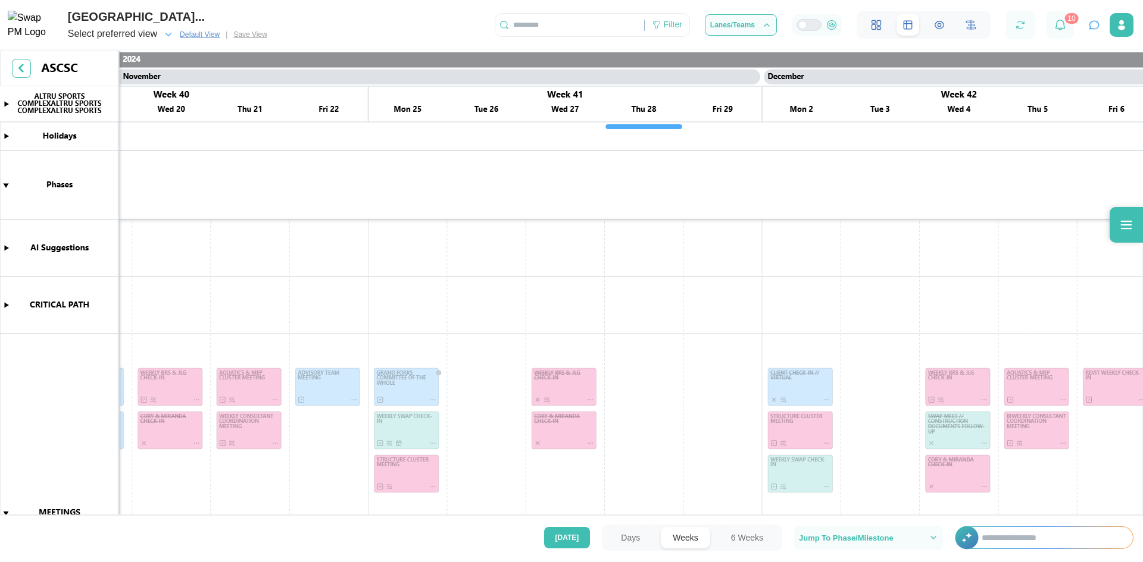
scroll to position [0, 14991]
drag, startPoint x: 633, startPoint y: 322, endPoint x: 1078, endPoint y: 365, distance: 447.3
click at [1142, 373] on canvas at bounding box center [571, 284] width 1143 height 467
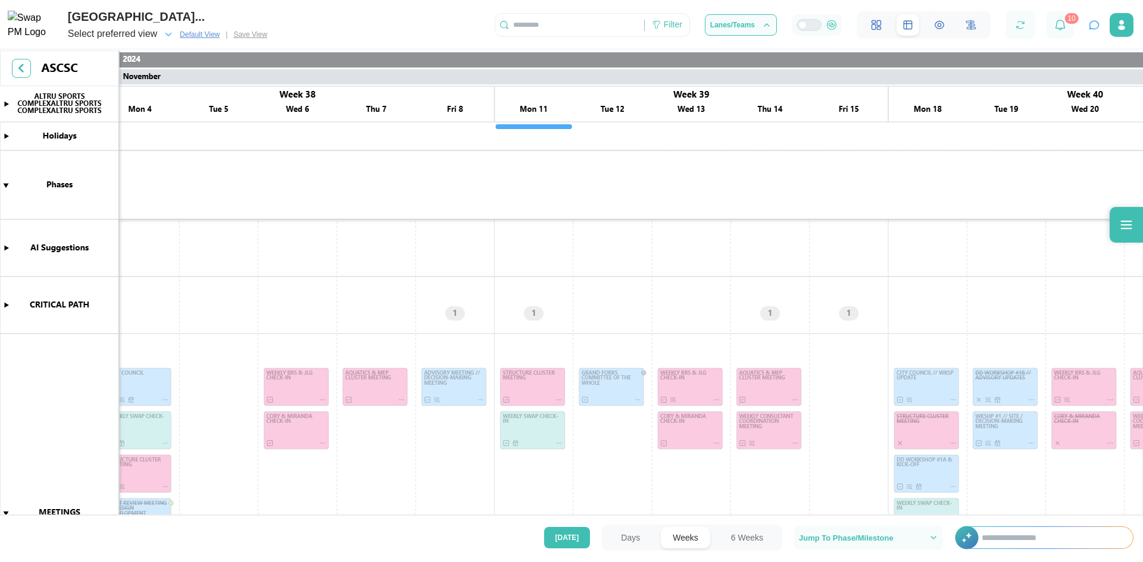
scroll to position [0, 0]
drag, startPoint x: 616, startPoint y: 307, endPoint x: 1051, endPoint y: 364, distance: 438.8
click at [1096, 370] on canvas at bounding box center [571, 284] width 1143 height 467
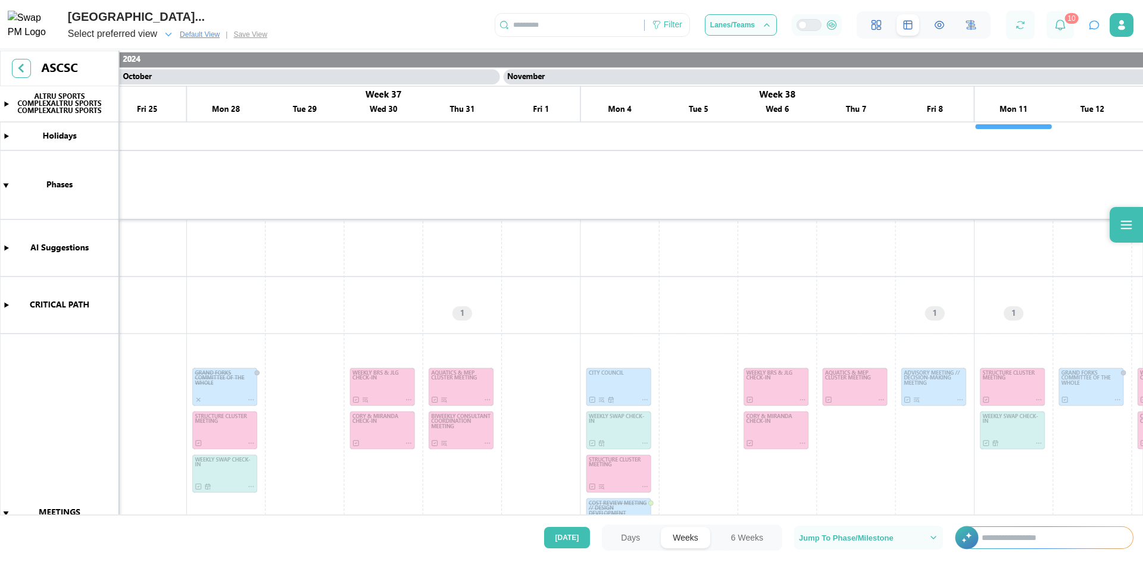
drag, startPoint x: 664, startPoint y: 298, endPoint x: 1087, endPoint y: 325, distance: 424.6
click at [1128, 320] on canvas at bounding box center [571, 284] width 1143 height 467
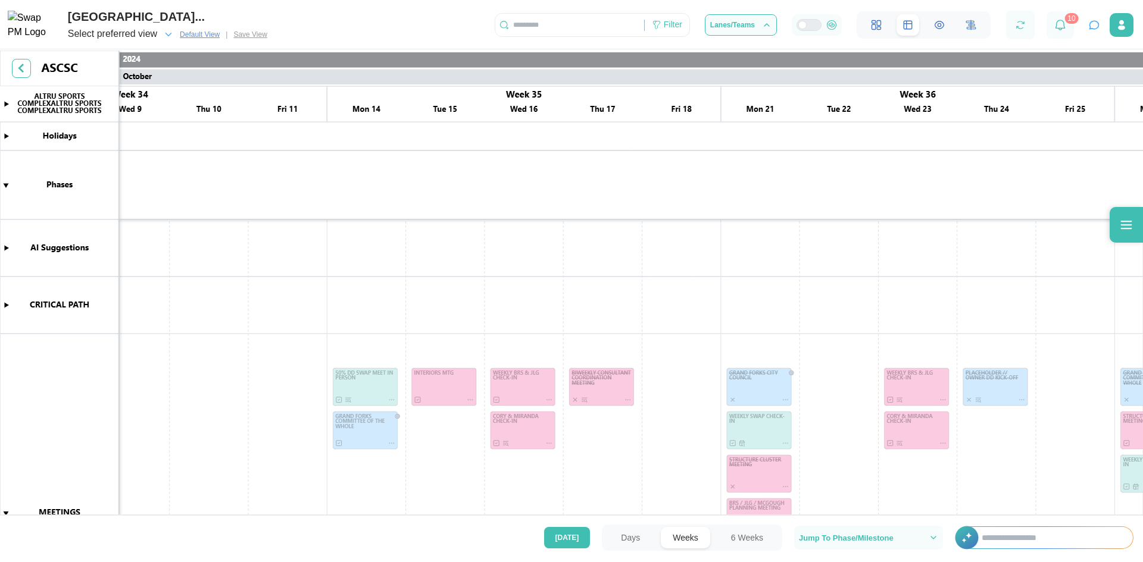
scroll to position [0, 13181]
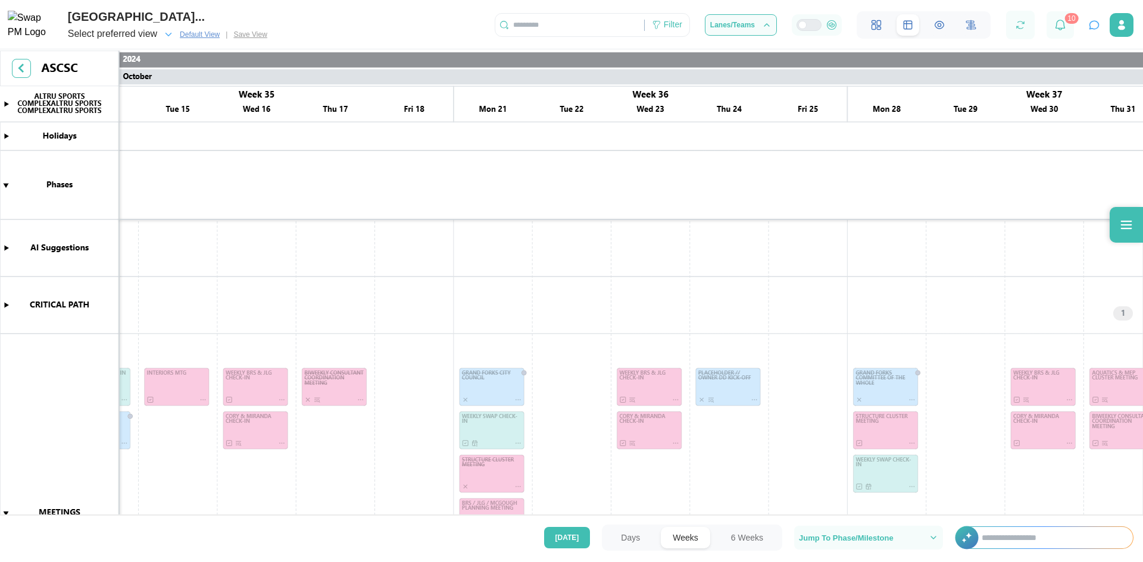
drag, startPoint x: 637, startPoint y: 292, endPoint x: 122, endPoint y: 341, distance: 517.8
click at [0, 341] on html "ALTRU SPORTS COMPLEXALTRU SPORTS COMPLEX... Select preferred view Default View …" at bounding box center [571, 281] width 1143 height 562
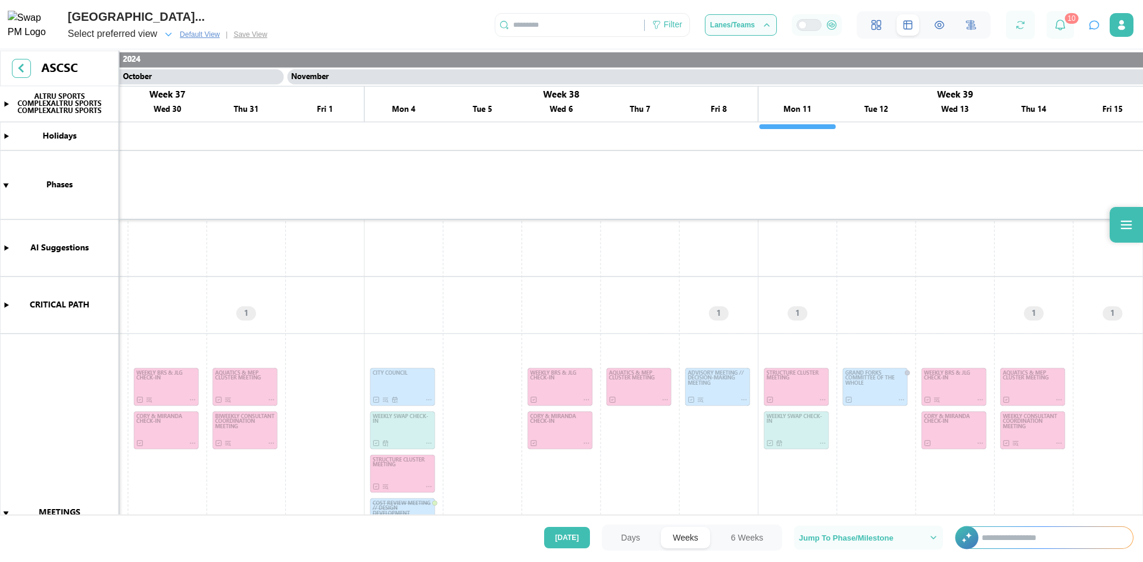
drag, startPoint x: 503, startPoint y: 301, endPoint x: 208, endPoint y: 311, distance: 295.4
click at [140, 312] on canvas at bounding box center [571, 284] width 1143 height 467
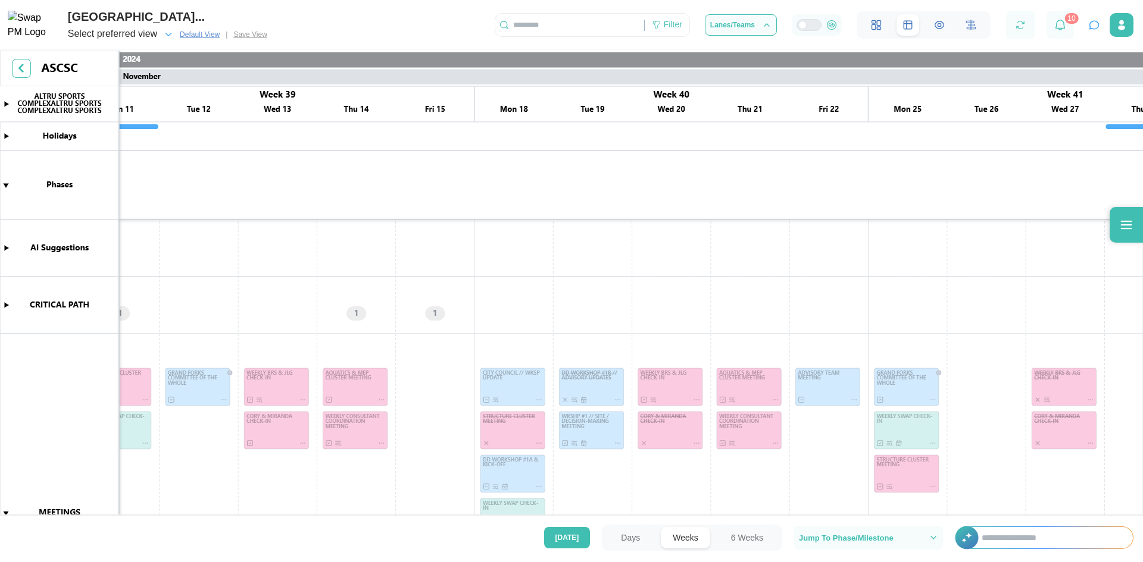
drag, startPoint x: 489, startPoint y: 289, endPoint x: 123, endPoint y: 314, distance: 366.9
click at [108, 315] on canvas at bounding box center [571, 284] width 1143 height 467
drag, startPoint x: 273, startPoint y: 284, endPoint x: 121, endPoint y: 290, distance: 151.9
click at [115, 289] on canvas at bounding box center [571, 284] width 1143 height 467
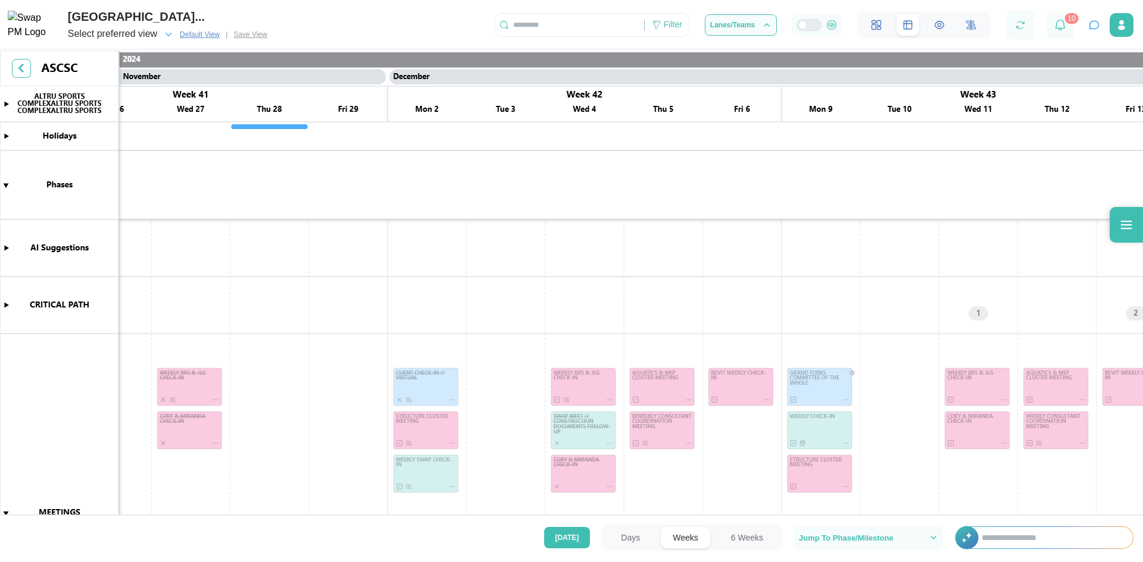
drag, startPoint x: 956, startPoint y: 270, endPoint x: 64, endPoint y: 307, distance: 892.9
click at [50, 307] on canvas at bounding box center [571, 284] width 1143 height 467
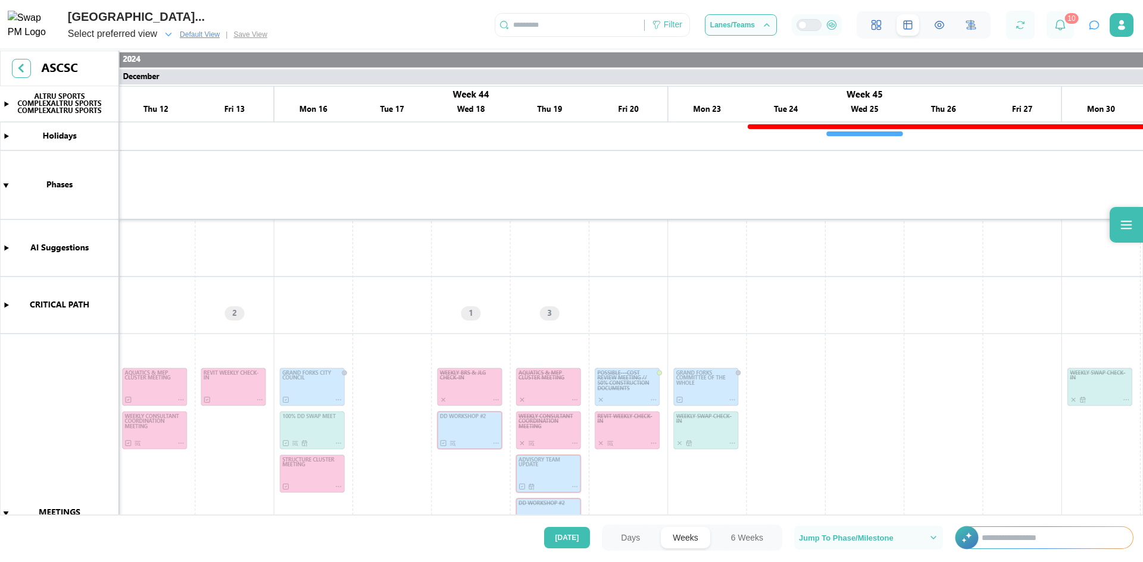
drag, startPoint x: 872, startPoint y: 264, endPoint x: -18, endPoint y: 277, distance: 890.5
click at [0, 277] on html "ALTRU SPORTS COMPLEXALTRU SPORTS COMPLEX... Select preferred view Default View …" at bounding box center [571, 281] width 1143 height 562
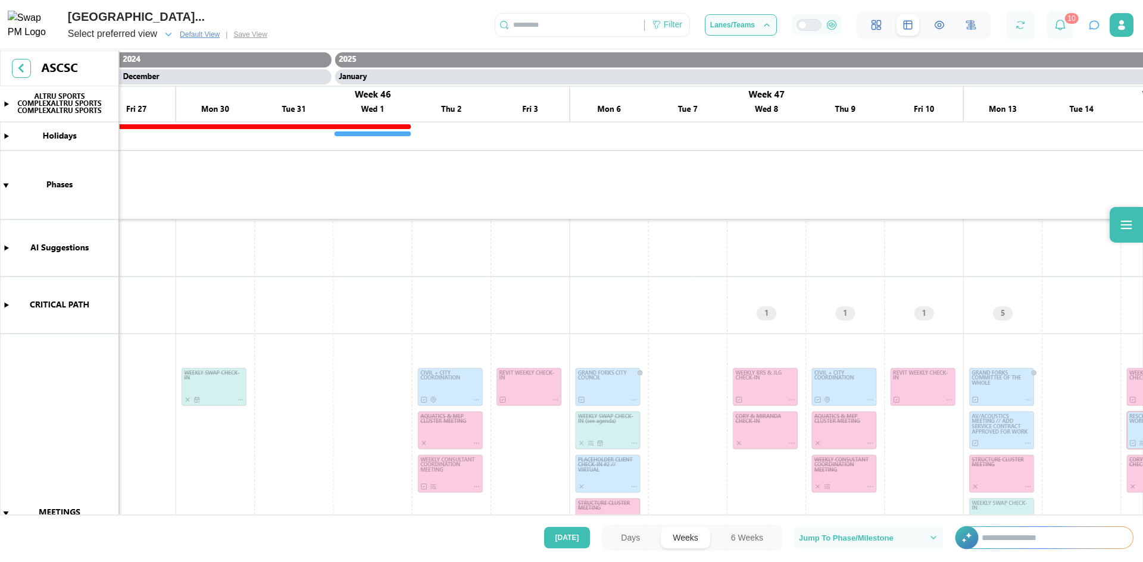
scroll to position [0, 17661]
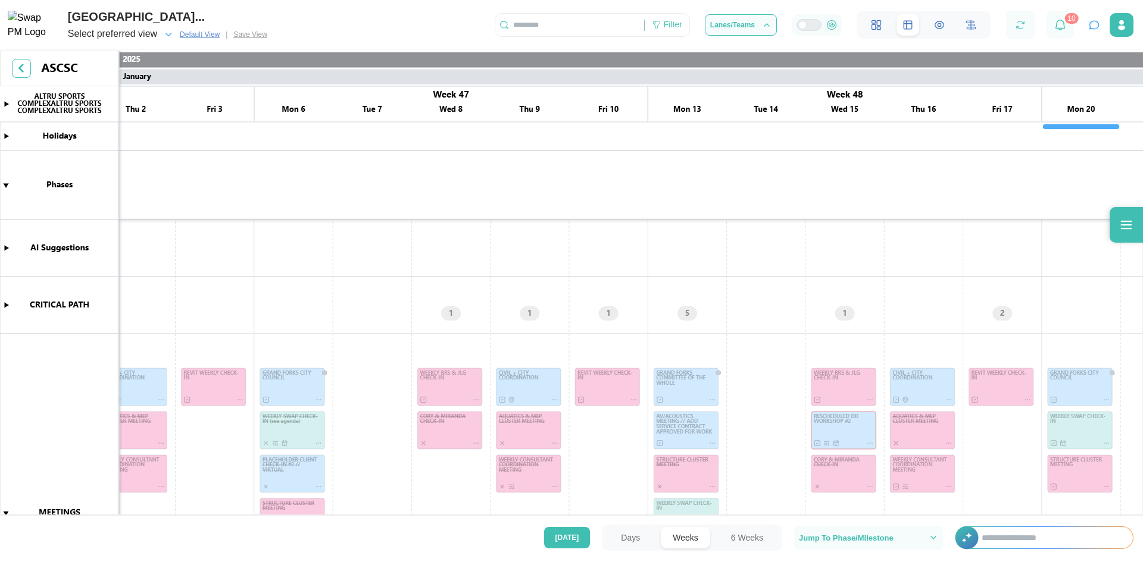
drag, startPoint x: 699, startPoint y: 251, endPoint x: 164, endPoint y: 313, distance: 538.0
click at [164, 299] on canvas at bounding box center [571, 284] width 1143 height 467
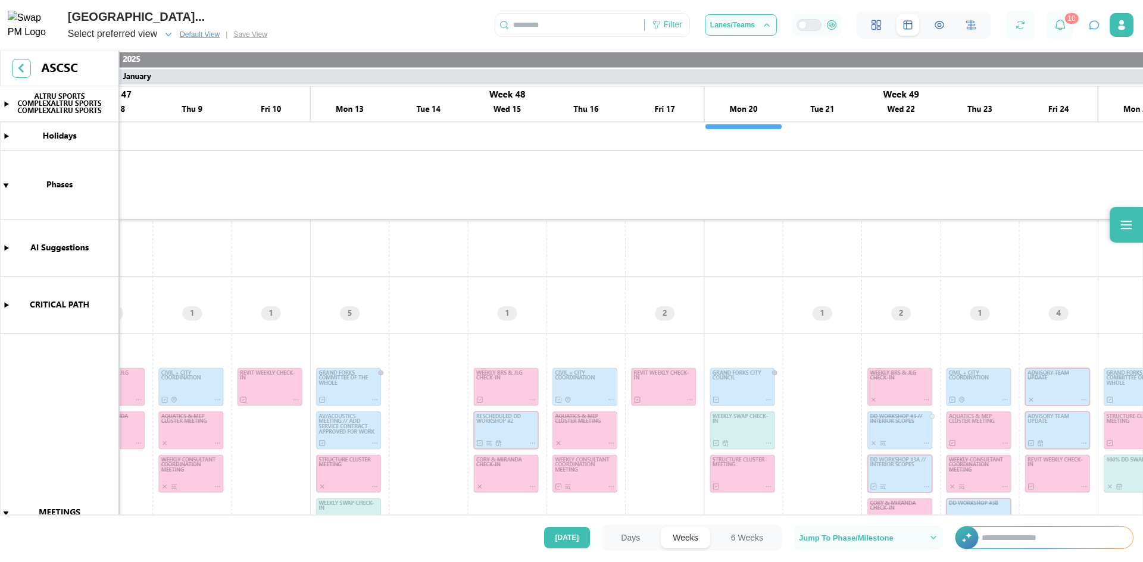
click at [750, 537] on button "6 Weeks" at bounding box center [747, 537] width 56 height 21
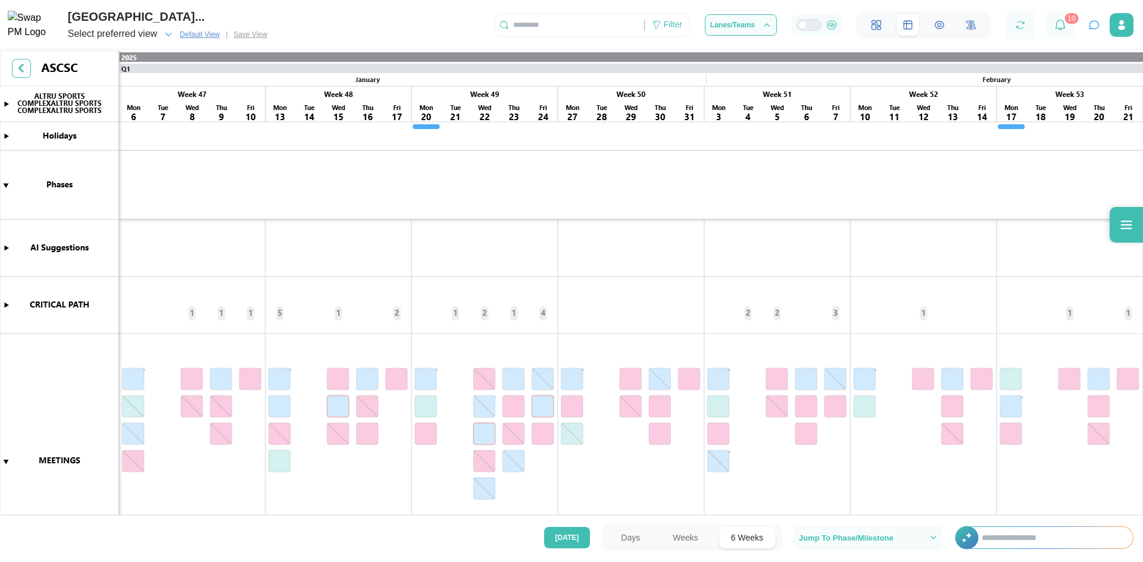
scroll to position [0, 6727]
drag, startPoint x: 237, startPoint y: 332, endPoint x: 1142, endPoint y: 391, distance: 906.6
click at [1142, 391] on canvas at bounding box center [571, 284] width 1143 height 467
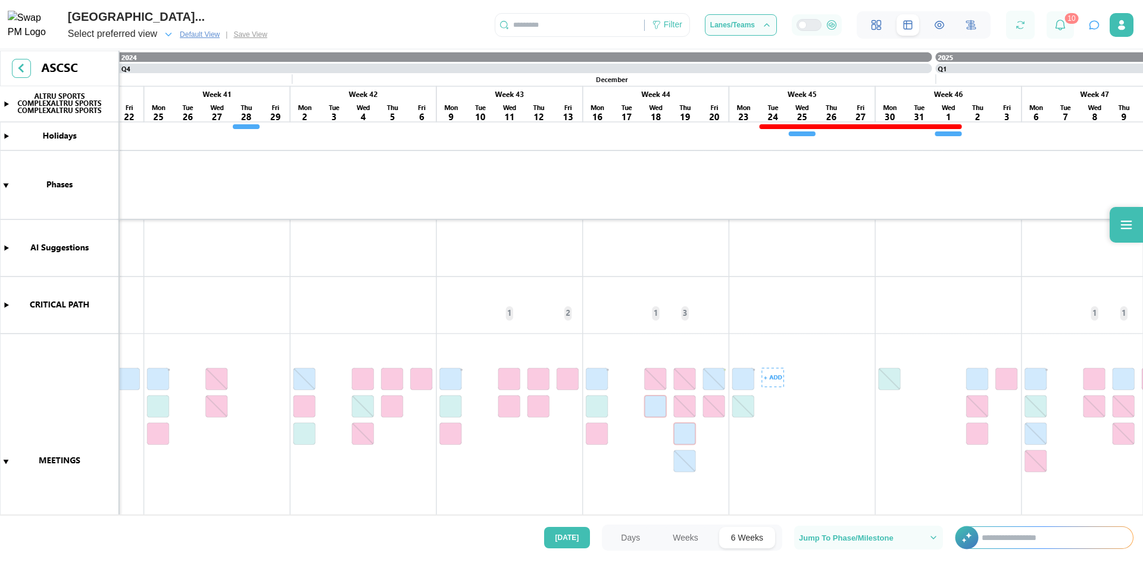
drag, startPoint x: 994, startPoint y: 376, endPoint x: 834, endPoint y: 421, distance: 166.2
click at [1123, 436] on canvas at bounding box center [571, 284] width 1143 height 467
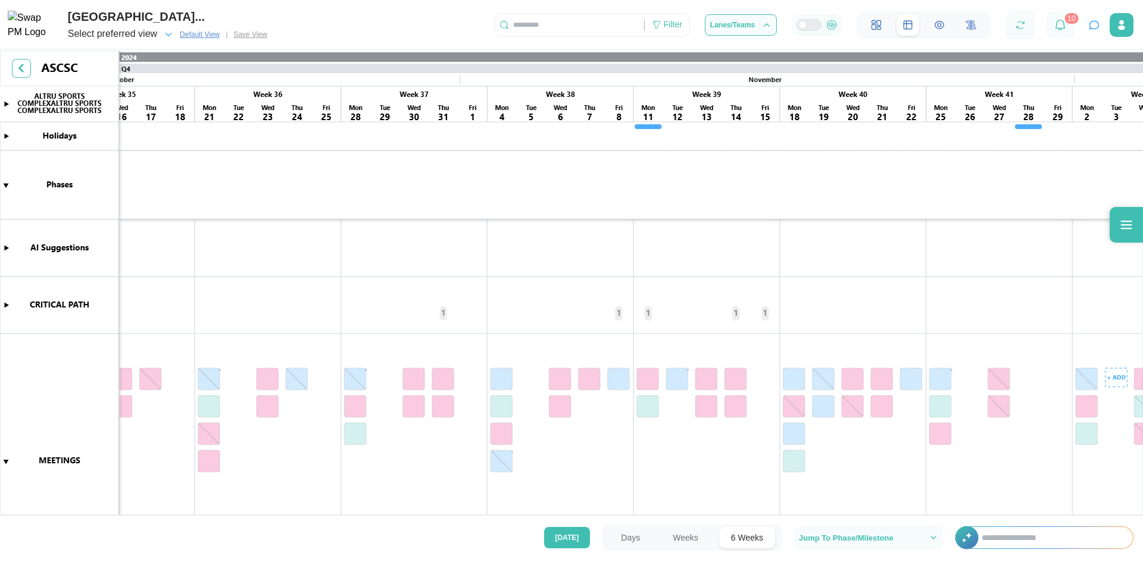
drag, startPoint x: 423, startPoint y: 357, endPoint x: 354, endPoint y: 364, distance: 69.4
click at [1142, 405] on canvas at bounding box center [571, 284] width 1143 height 467
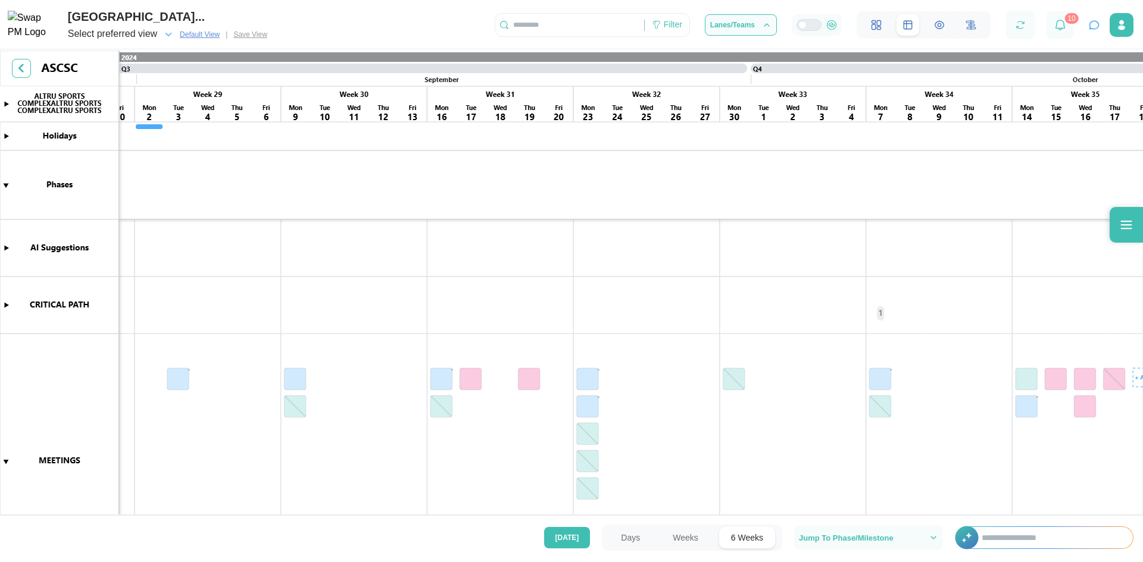
scroll to position [0, 0]
drag, startPoint x: 790, startPoint y: 343, endPoint x: 1134, endPoint y: 360, distance: 344.4
click at [1142, 360] on canvas at bounding box center [571, 284] width 1143 height 467
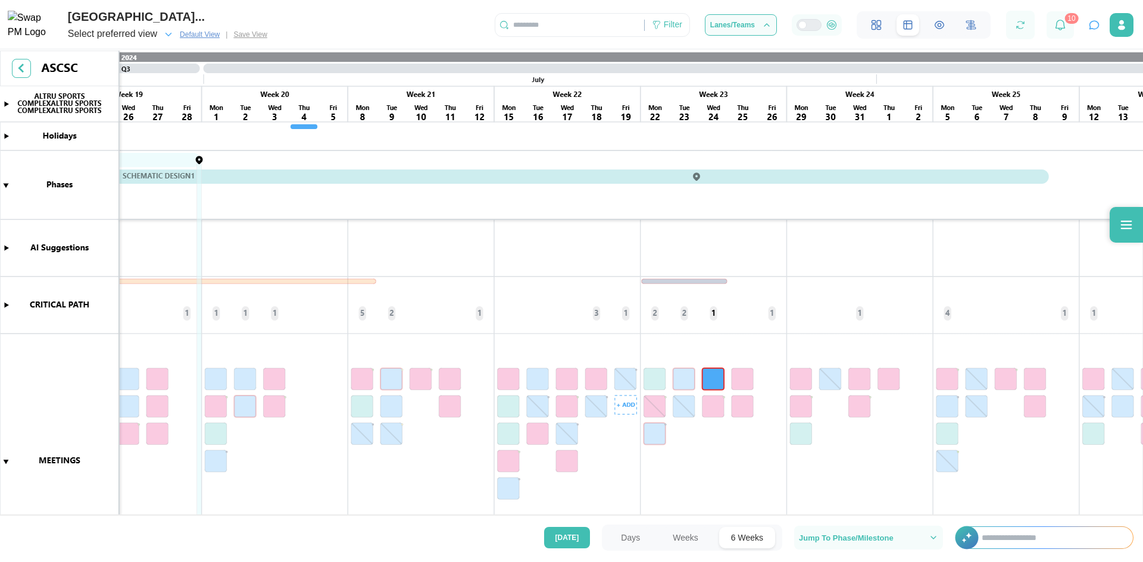
drag, startPoint x: 136, startPoint y: 350, endPoint x: 1142, endPoint y: 376, distance: 1006.8
click at [1142, 376] on canvas at bounding box center [571, 284] width 1143 height 467
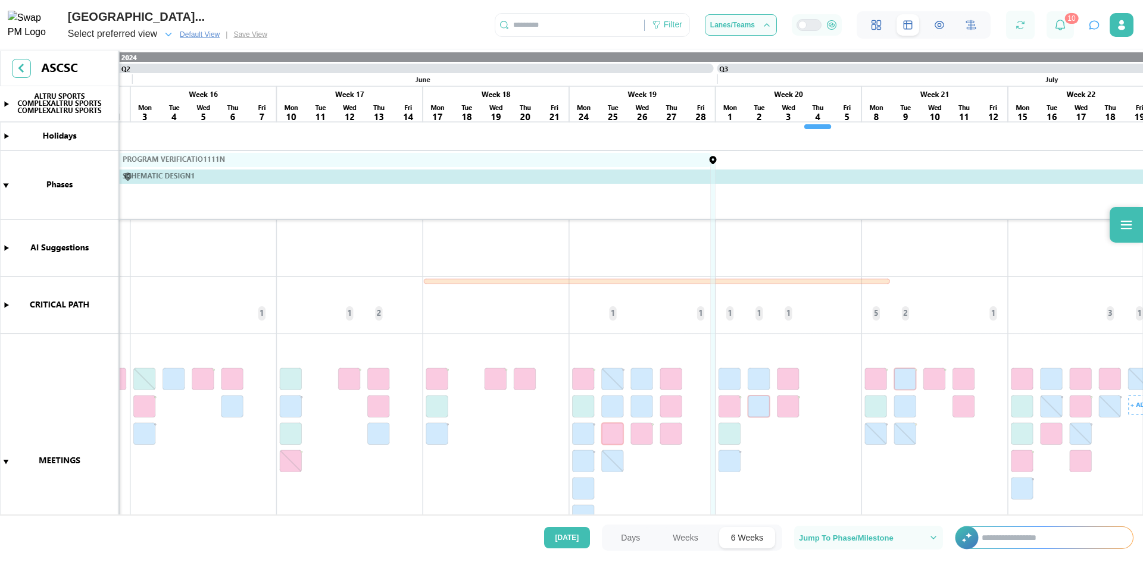
drag, startPoint x: 262, startPoint y: 285, endPoint x: 1100, endPoint y: 282, distance: 838.6
click at [1108, 281] on canvas at bounding box center [571, 284] width 1143 height 467
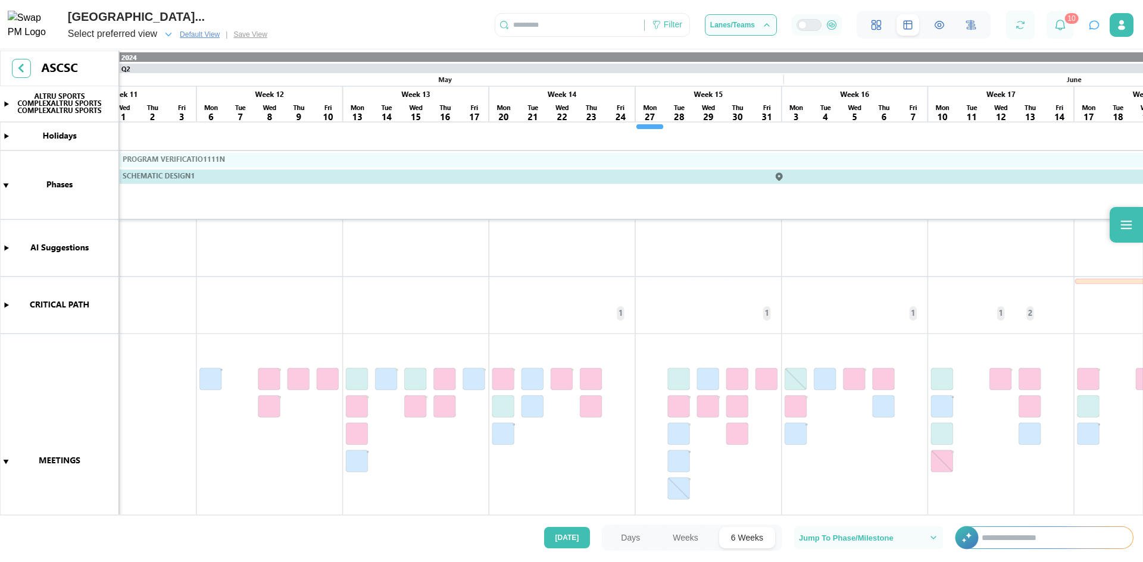
drag, startPoint x: 448, startPoint y: 280, endPoint x: 161, endPoint y: 433, distance: 325.6
click at [112, 442] on canvas at bounding box center [571, 284] width 1143 height 467
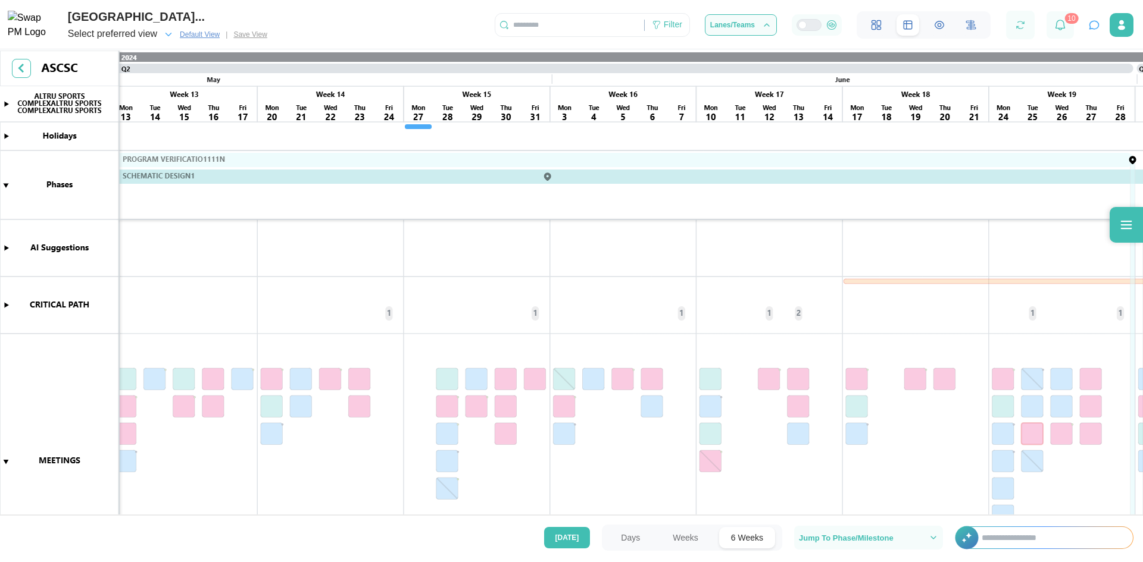
drag, startPoint x: 917, startPoint y: 269, endPoint x: 242, endPoint y: 330, distance: 677.7
click at [229, 330] on canvas at bounding box center [571, 284] width 1143 height 467
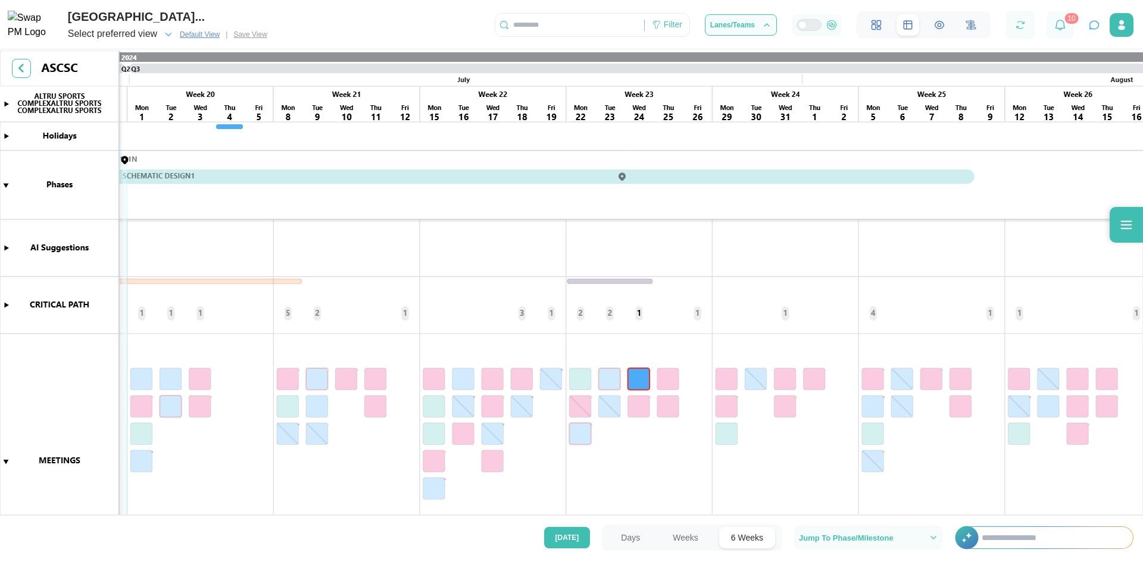
drag, startPoint x: 742, startPoint y: 262, endPoint x: 49, endPoint y: 349, distance: 698.9
click at [0, 357] on html "ALTRU SPORTS COMPLEXALTRU SPORTS COMPLEX... Select preferred view Default View …" at bounding box center [571, 281] width 1143 height 562
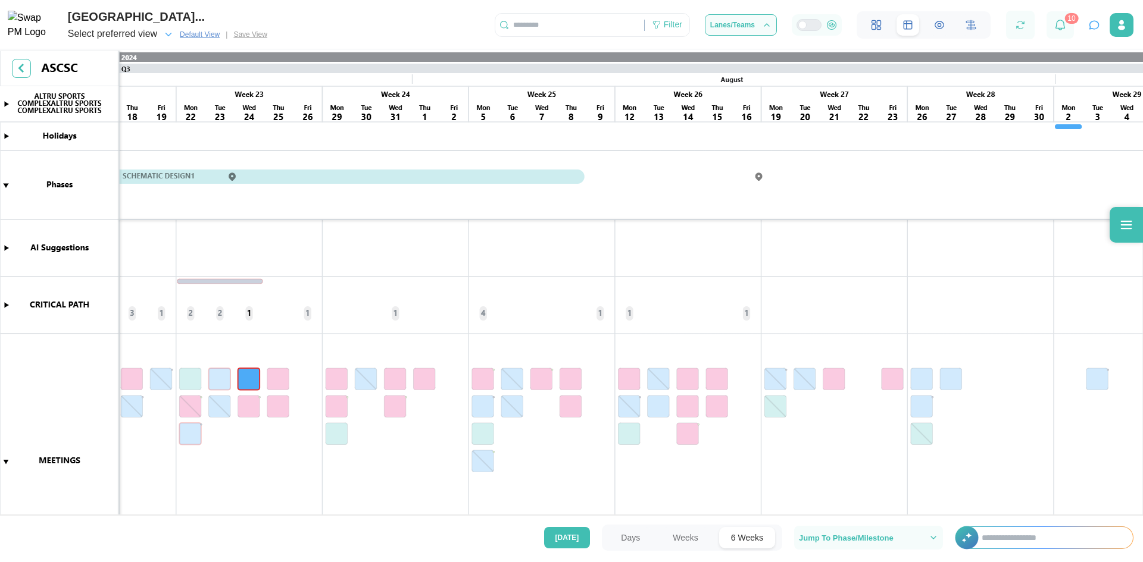
drag, startPoint x: 749, startPoint y: 248, endPoint x: 74, endPoint y: 332, distance: 680.7
click at [70, 332] on canvas at bounding box center [571, 284] width 1143 height 467
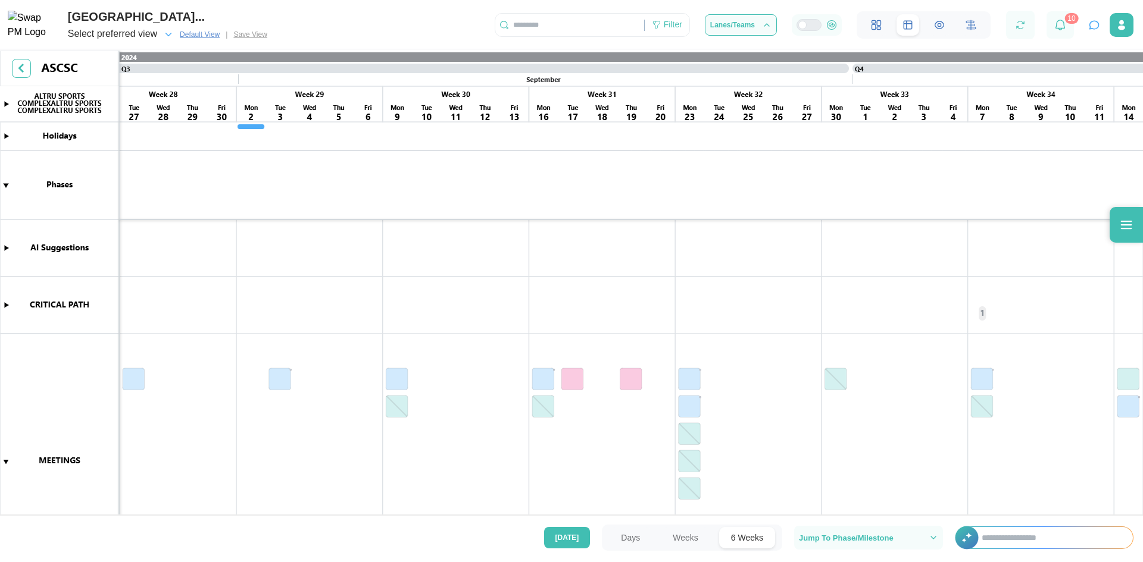
drag, startPoint x: 811, startPoint y: 265, endPoint x: 56, endPoint y: 351, distance: 759.5
click at [0, 355] on html "ALTRU SPORTS COMPLEXALTRU SPORTS COMPLEX... Select preferred view Default View …" at bounding box center [571, 281] width 1143 height 562
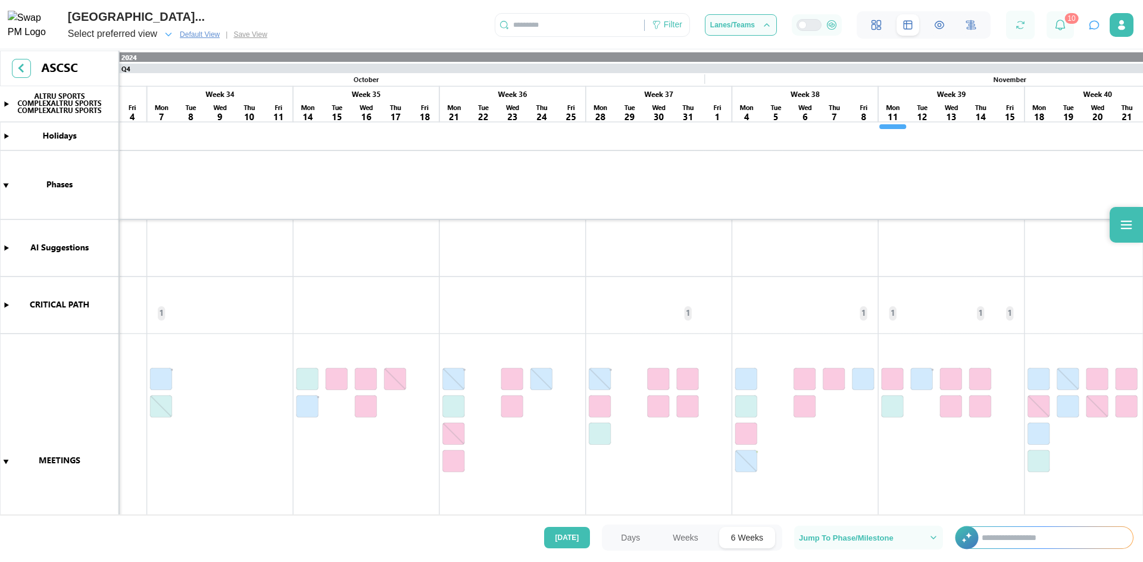
drag, startPoint x: 661, startPoint y: 296, endPoint x: 10, endPoint y: 373, distance: 655.0
click at [10, 373] on canvas at bounding box center [571, 284] width 1143 height 467
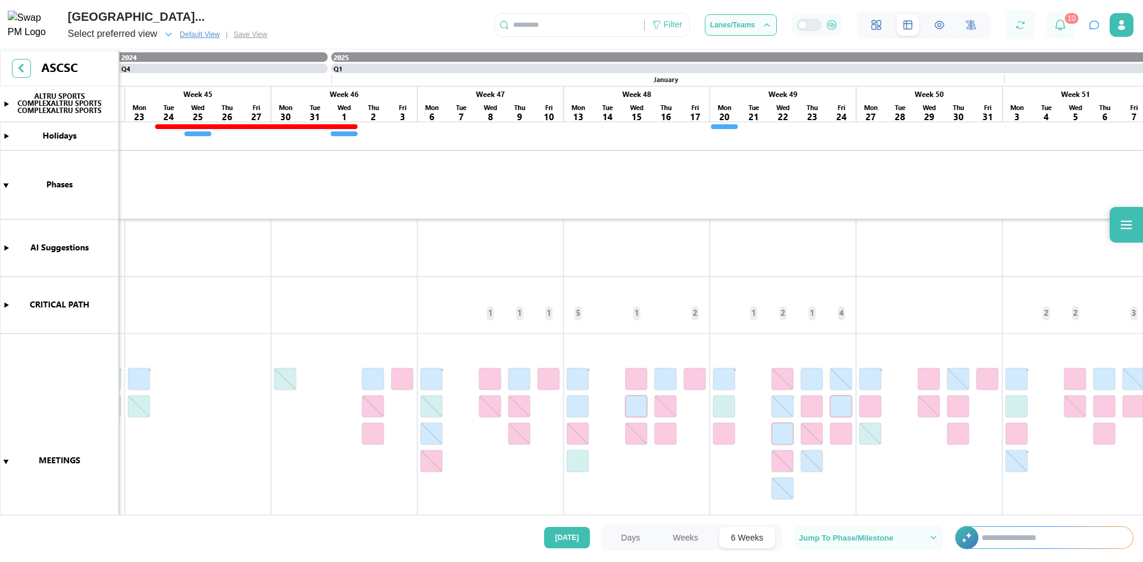
drag, startPoint x: 920, startPoint y: 253, endPoint x: -167, endPoint y: 368, distance: 1092.8
click at [0, 368] on html "ALTRU SPORTS COMPLEXALTRU SPORTS COMPLEX... Select preferred view Default View …" at bounding box center [571, 281] width 1143 height 562
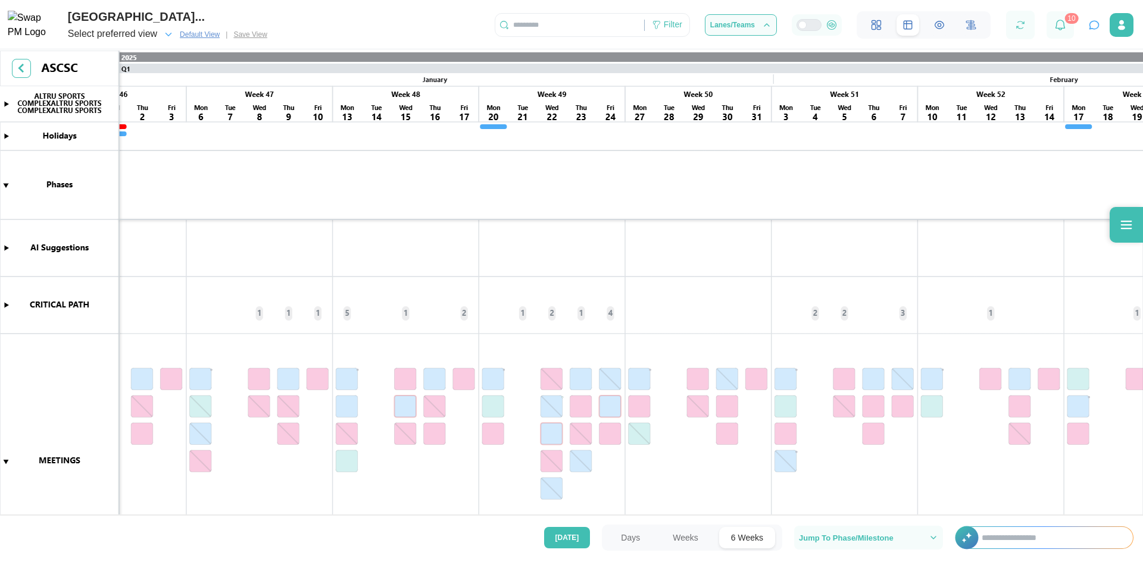
scroll to position [0, 7802]
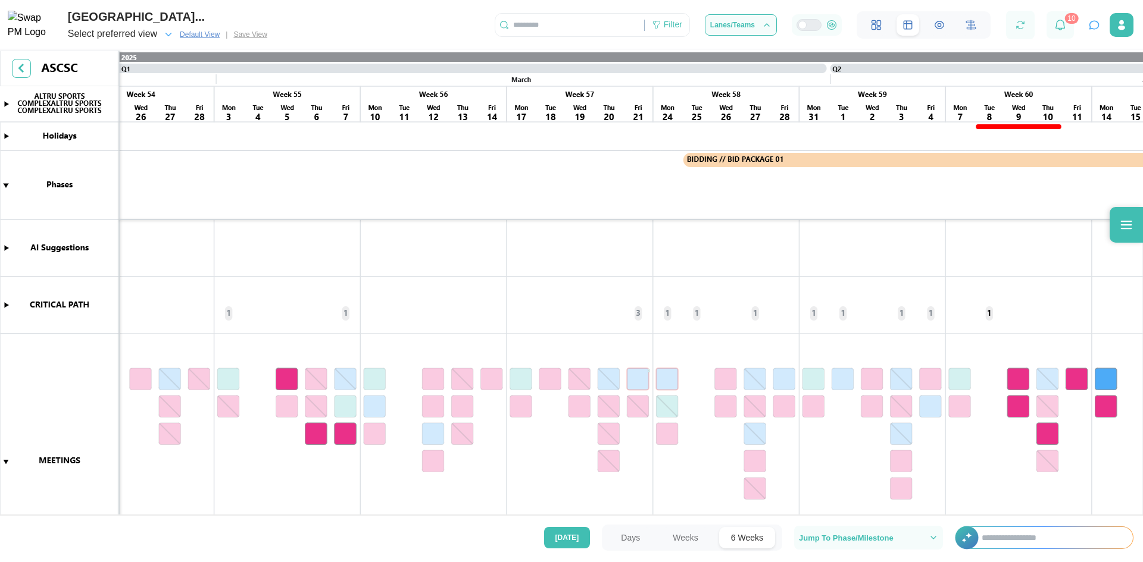
drag, startPoint x: 1006, startPoint y: 243, endPoint x: -264, endPoint y: 424, distance: 1282.3
click at [0, 424] on html "ALTRU SPORTS COMPLEXALTRU SPORTS COMPLEX... Select preferred view Default View …" at bounding box center [571, 281] width 1143 height 562
drag, startPoint x: 886, startPoint y: 243, endPoint x: 967, endPoint y: 211, distance: 86.5
click at [1142, 255] on canvas at bounding box center [571, 284] width 1143 height 467
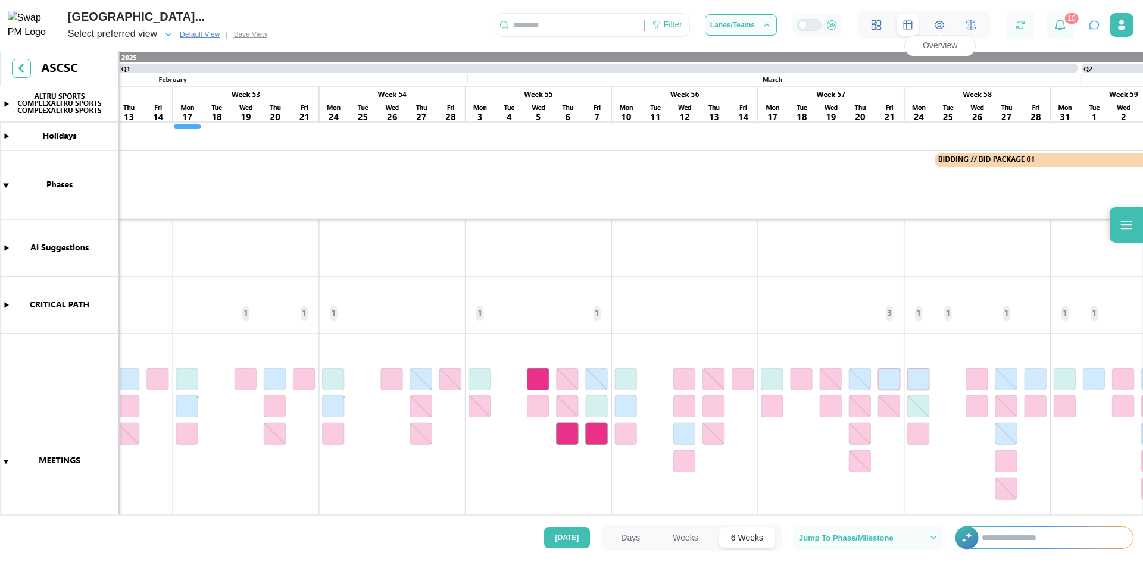
click at [937, 27] on icon at bounding box center [938, 25] width 3 height 3
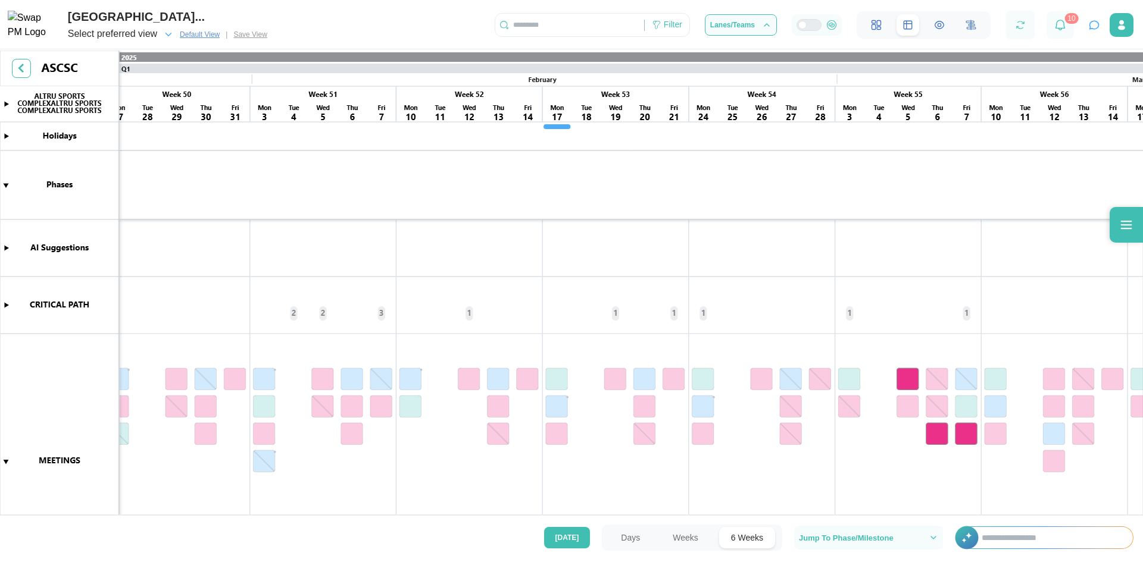
drag, startPoint x: 524, startPoint y: 275, endPoint x: 1117, endPoint y: 389, distance: 604.3
click at [1133, 399] on canvas at bounding box center [571, 284] width 1143 height 467
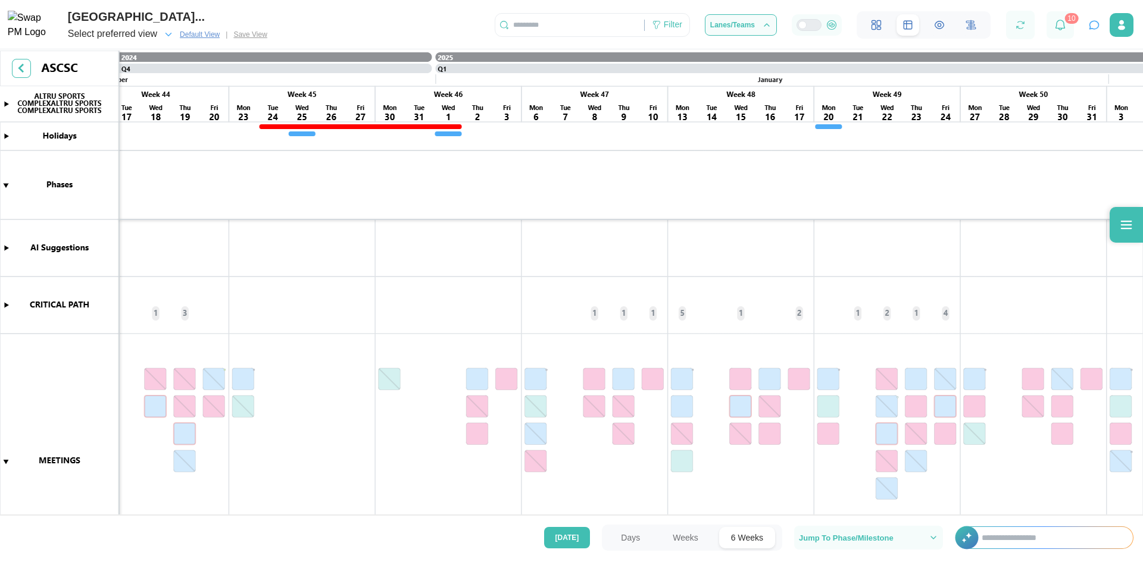
drag, startPoint x: 401, startPoint y: 264, endPoint x: 624, endPoint y: 290, distance: 224.1
click at [1013, 318] on canvas at bounding box center [571, 284] width 1143 height 467
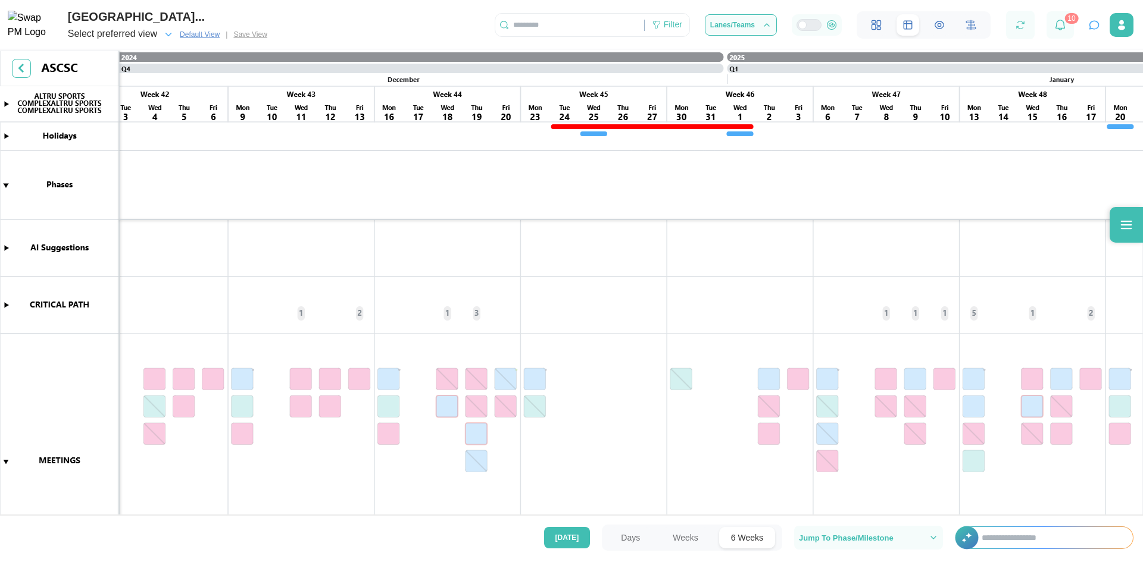
scroll to position [0, 5474]
drag, startPoint x: 270, startPoint y: 268, endPoint x: 1131, endPoint y: 300, distance: 862.4
click at [1142, 302] on canvas at bounding box center [571, 284] width 1143 height 467
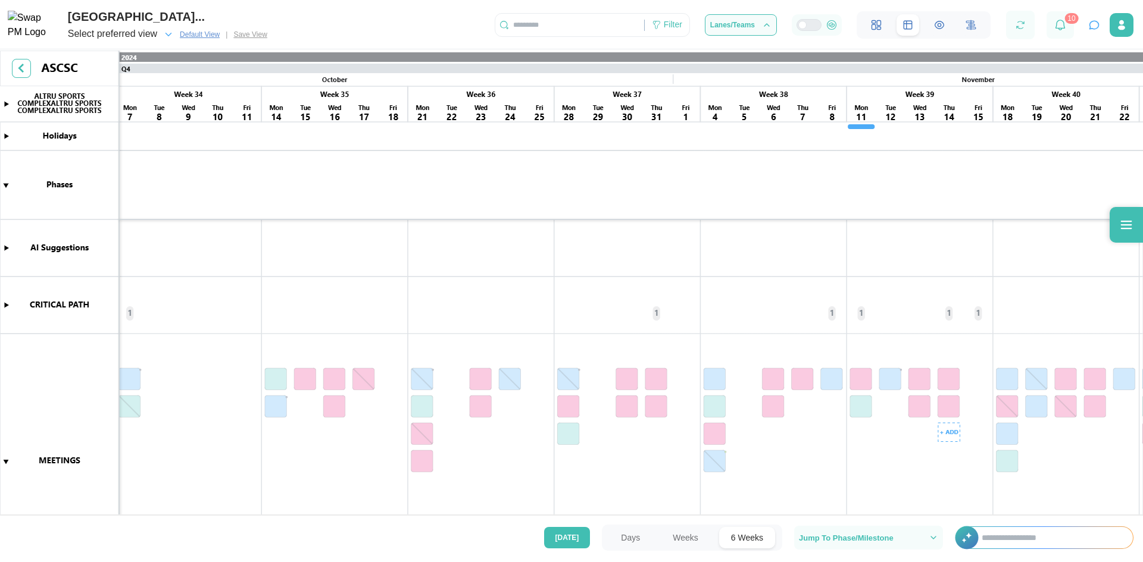
drag, startPoint x: 296, startPoint y: 336, endPoint x: 54, endPoint y: 402, distance: 250.9
click at [34, 405] on canvas at bounding box center [571, 284] width 1143 height 467
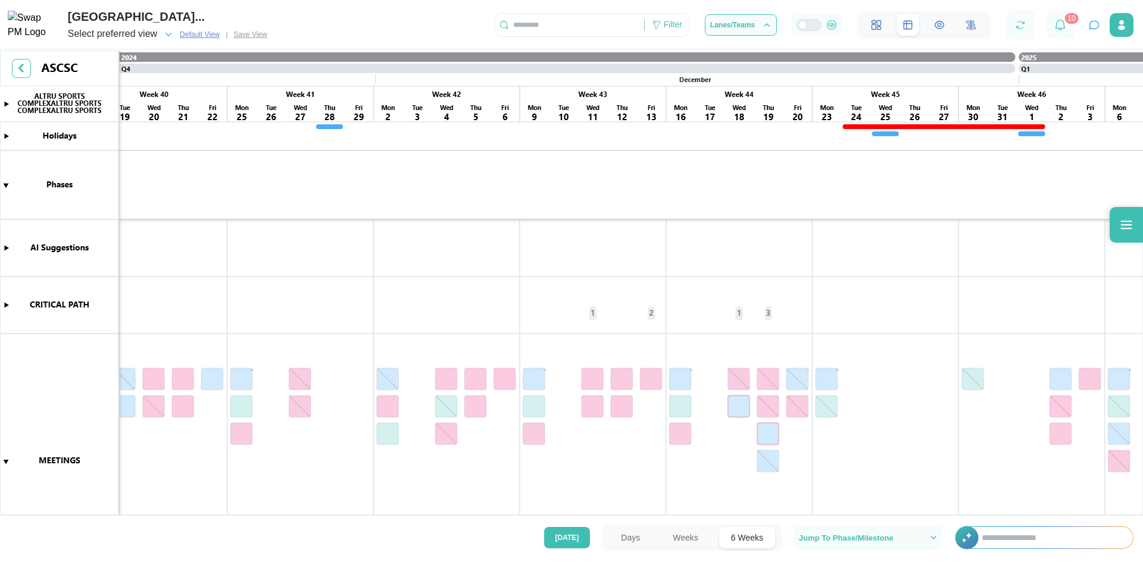
drag, startPoint x: 742, startPoint y: 347, endPoint x: 71, endPoint y: 388, distance: 672.6
click at [36, 390] on canvas at bounding box center [571, 284] width 1143 height 467
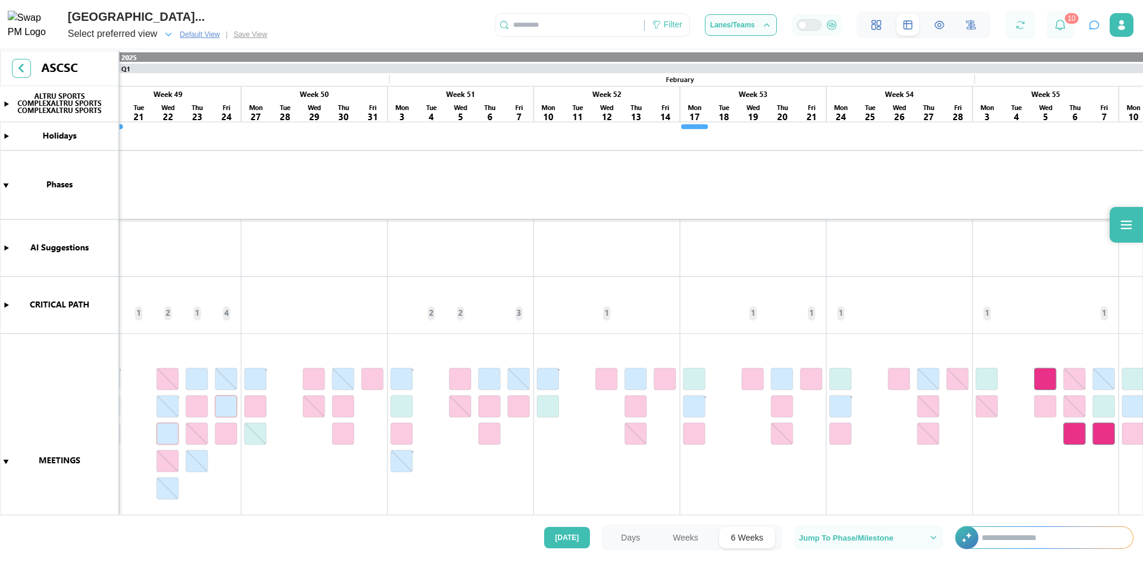
scroll to position [0, 7066]
drag, startPoint x: 757, startPoint y: 346, endPoint x: 308, endPoint y: 375, distance: 449.7
click at [308, 375] on canvas at bounding box center [571, 284] width 1143 height 467
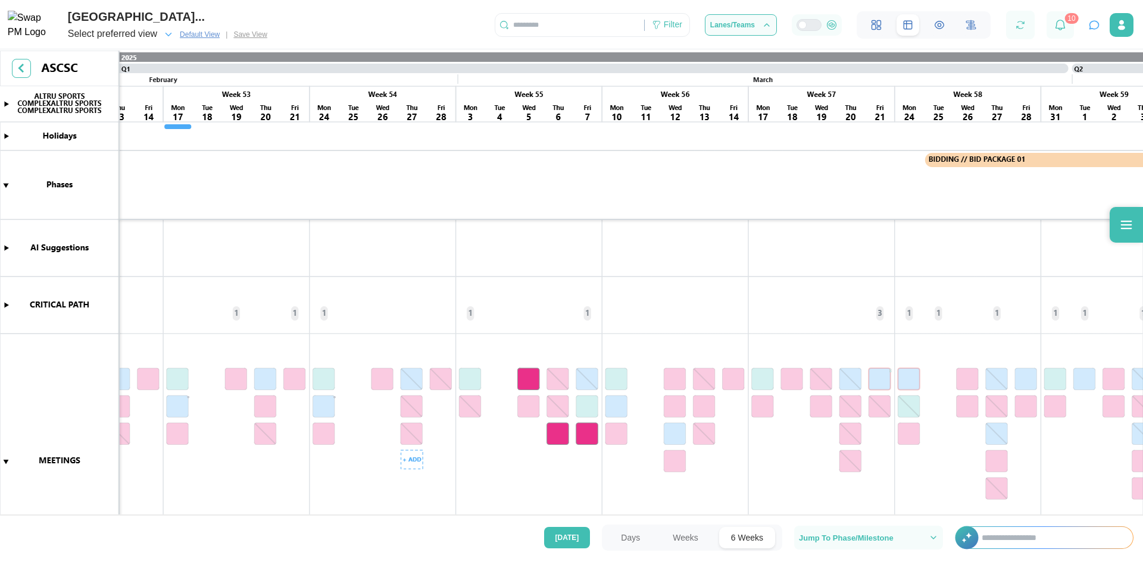
drag, startPoint x: 923, startPoint y: 342, endPoint x: 333, endPoint y: 407, distance: 593.4
click at [333, 407] on canvas at bounding box center [571, 284] width 1143 height 467
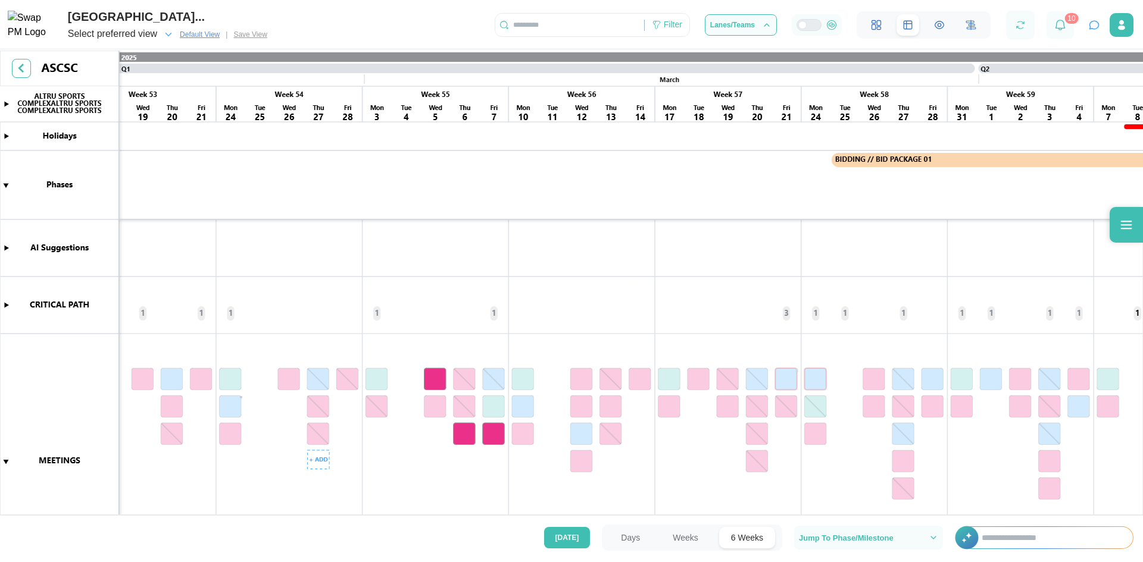
drag, startPoint x: 770, startPoint y: 327, endPoint x: 361, endPoint y: 354, distance: 410.4
click at [361, 354] on canvas at bounding box center [571, 284] width 1143 height 467
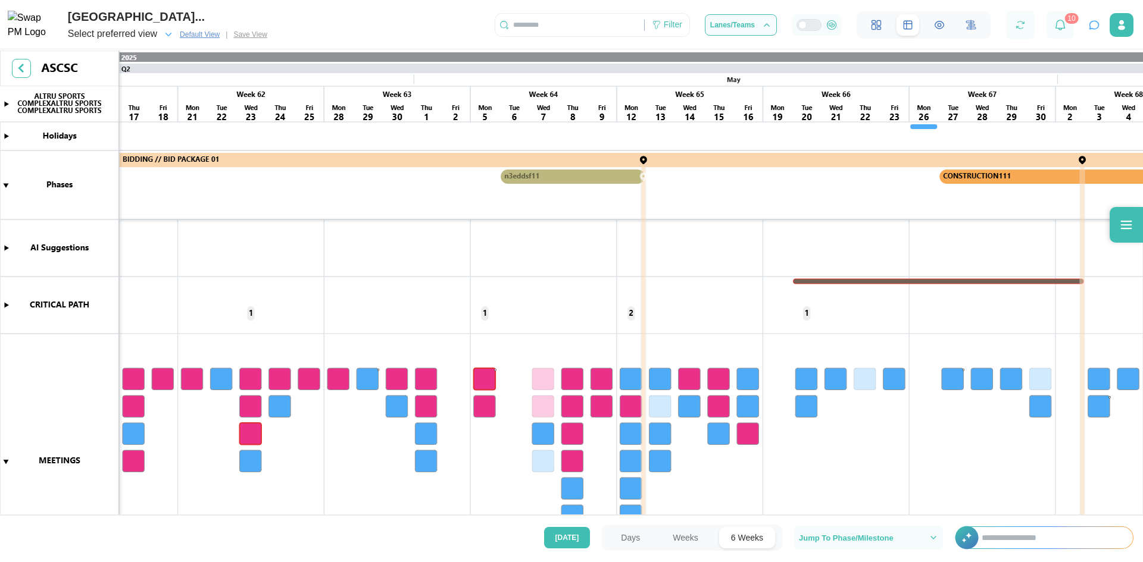
drag, startPoint x: 806, startPoint y: 291, endPoint x: 151, endPoint y: 331, distance: 656.5
click at [0, 330] on html "ALTRU SPORTS COMPLEXALTRU SPORTS COMPLEX... Select preferred view Default View …" at bounding box center [571, 281] width 1143 height 562
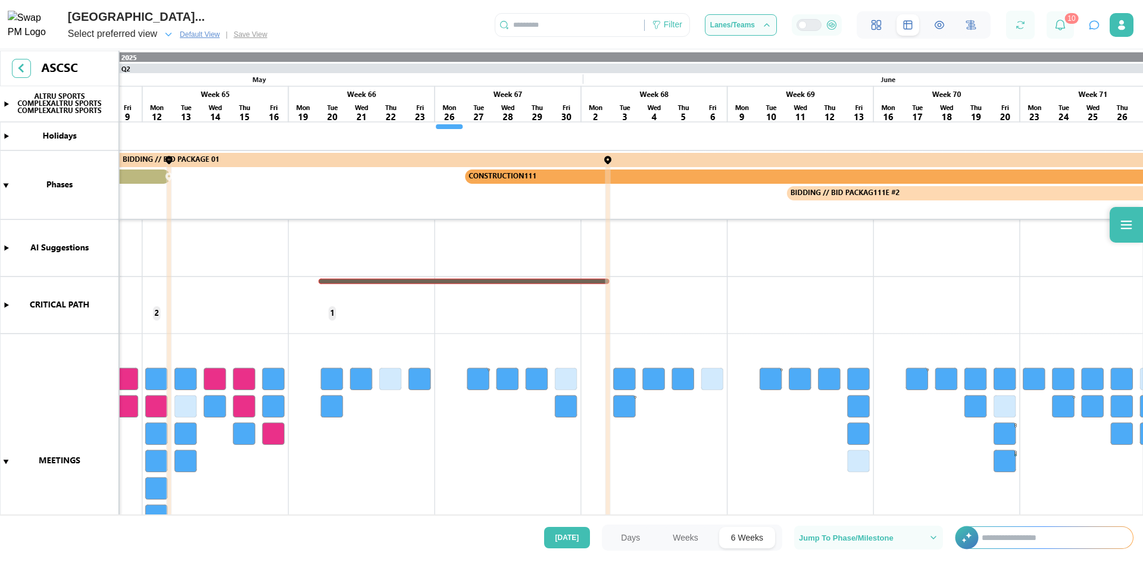
scroll to position [0, 9735]
drag, startPoint x: 472, startPoint y: 333, endPoint x: 74, endPoint y: 327, distance: 398.2
click at [74, 327] on canvas at bounding box center [571, 284] width 1143 height 467
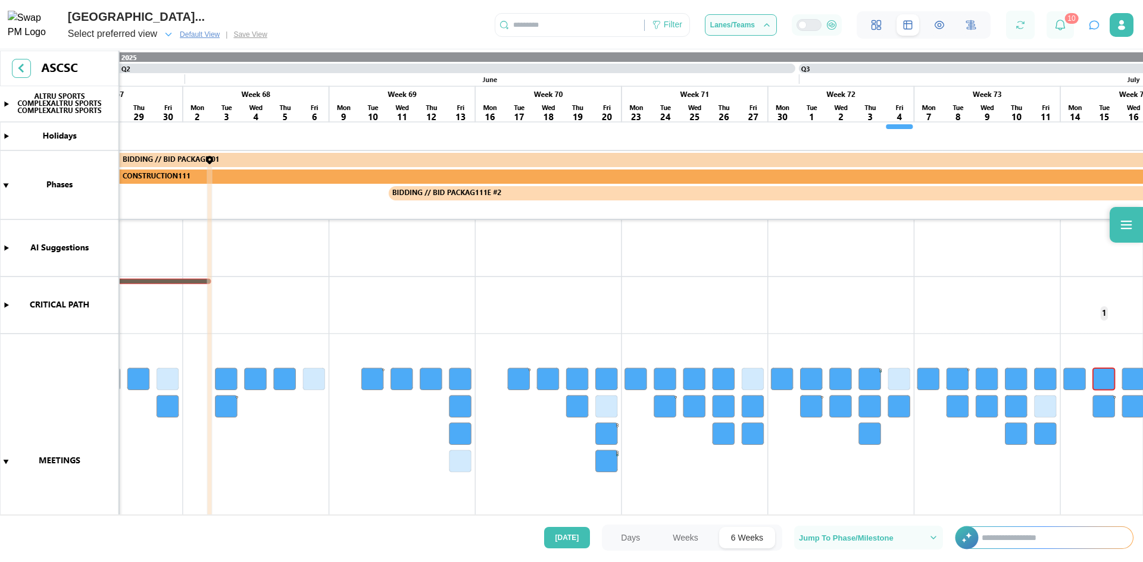
scroll to position [0, 8918]
drag, startPoint x: 601, startPoint y: 320, endPoint x: 1067, endPoint y: 398, distance: 472.4
click at [1142, 409] on canvas at bounding box center [571, 284] width 1143 height 467
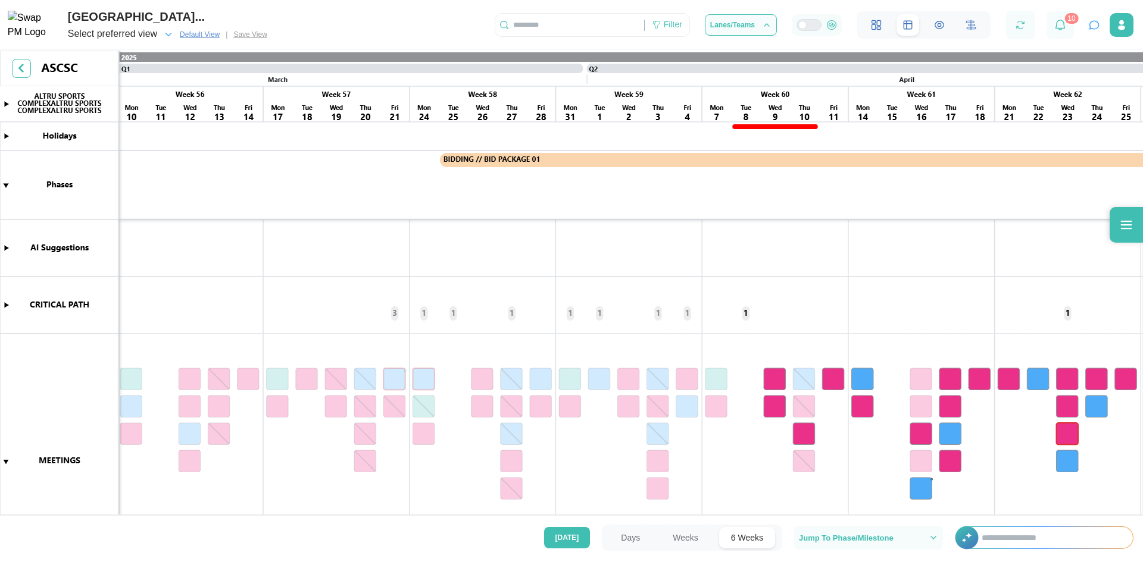
drag, startPoint x: 248, startPoint y: 258, endPoint x: 1030, endPoint y: 324, distance: 784.9
click at [1118, 328] on canvas at bounding box center [571, 284] width 1143 height 467
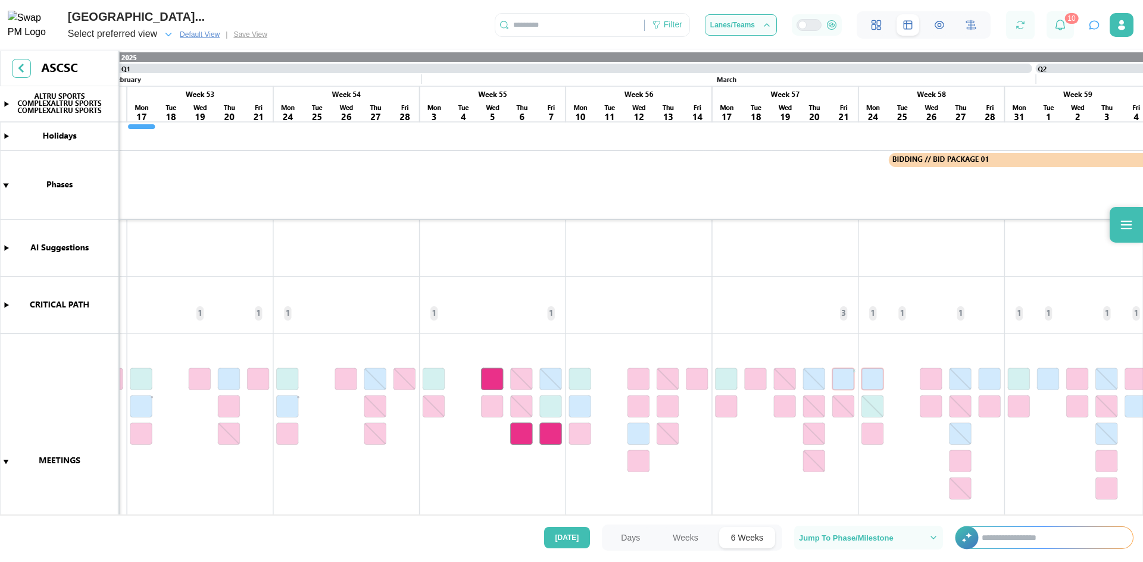
scroll to position [0, 7188]
drag, startPoint x: 274, startPoint y: 253, endPoint x: 1142, endPoint y: 308, distance: 870.1
click at [1142, 308] on canvas at bounding box center [571, 284] width 1143 height 467
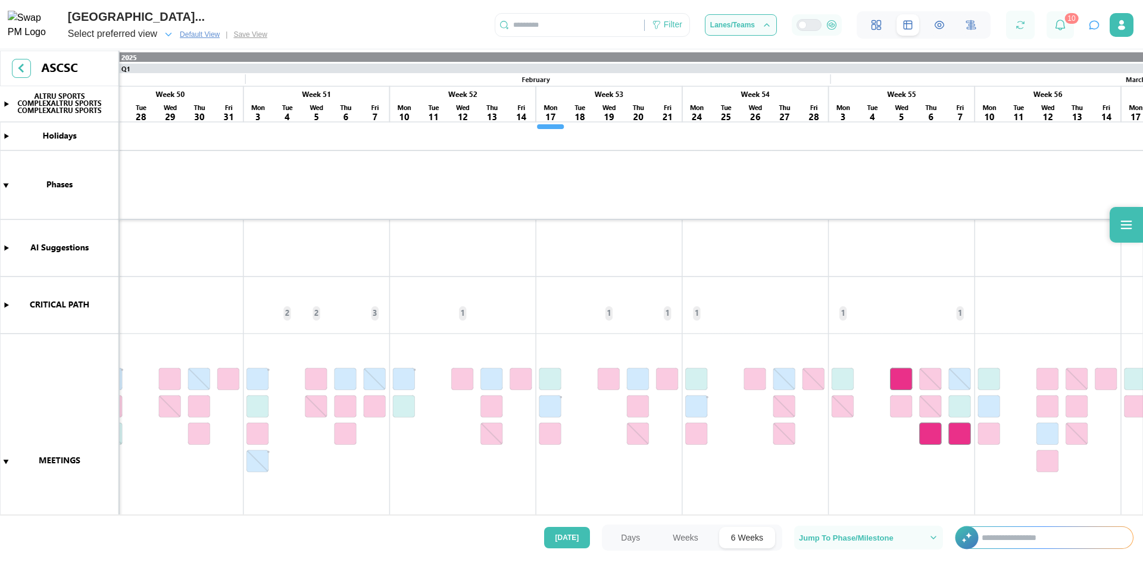
drag, startPoint x: 271, startPoint y: 262, endPoint x: 1005, endPoint y: 307, distance: 735.8
click at [1140, 315] on canvas at bounding box center [571, 284] width 1143 height 467
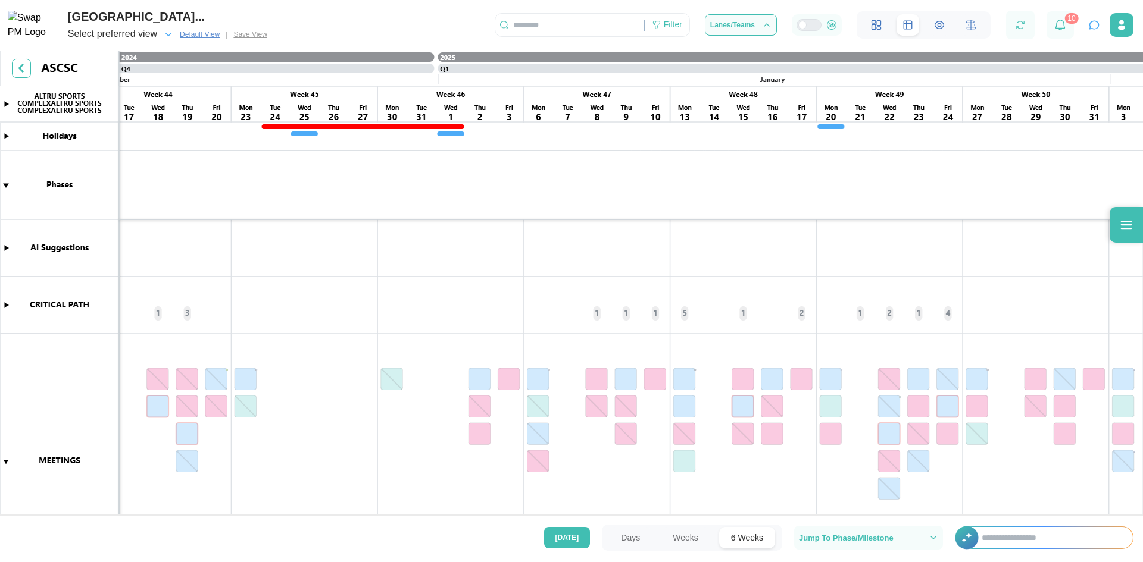
drag, startPoint x: 334, startPoint y: 256, endPoint x: 1133, endPoint y: 311, distance: 801.2
click at [1142, 311] on canvas at bounding box center [571, 284] width 1143 height 467
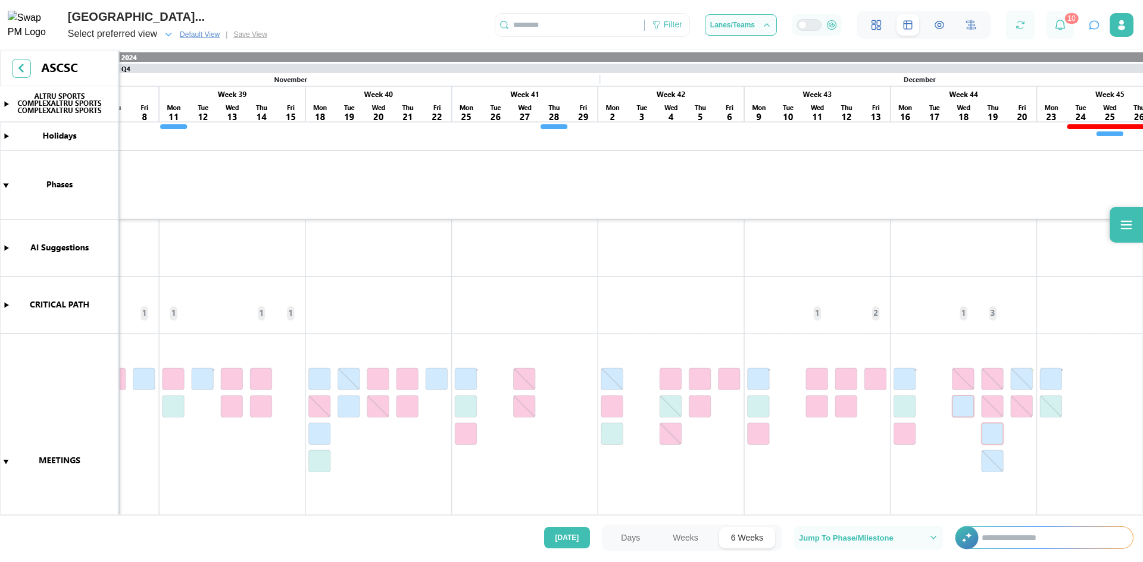
drag, startPoint x: 676, startPoint y: 286, endPoint x: 1011, endPoint y: 364, distance: 343.5
click at [1125, 371] on canvas at bounding box center [571, 284] width 1143 height 467
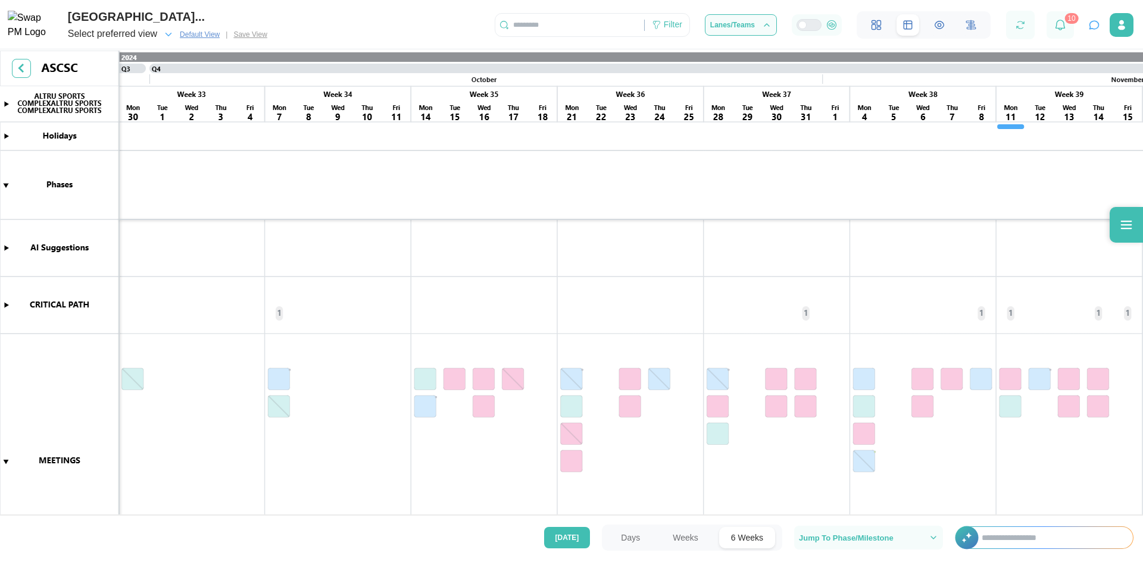
drag, startPoint x: 292, startPoint y: 279, endPoint x: 1054, endPoint y: 349, distance: 765.1
click at [1139, 353] on canvas at bounding box center [571, 284] width 1143 height 467
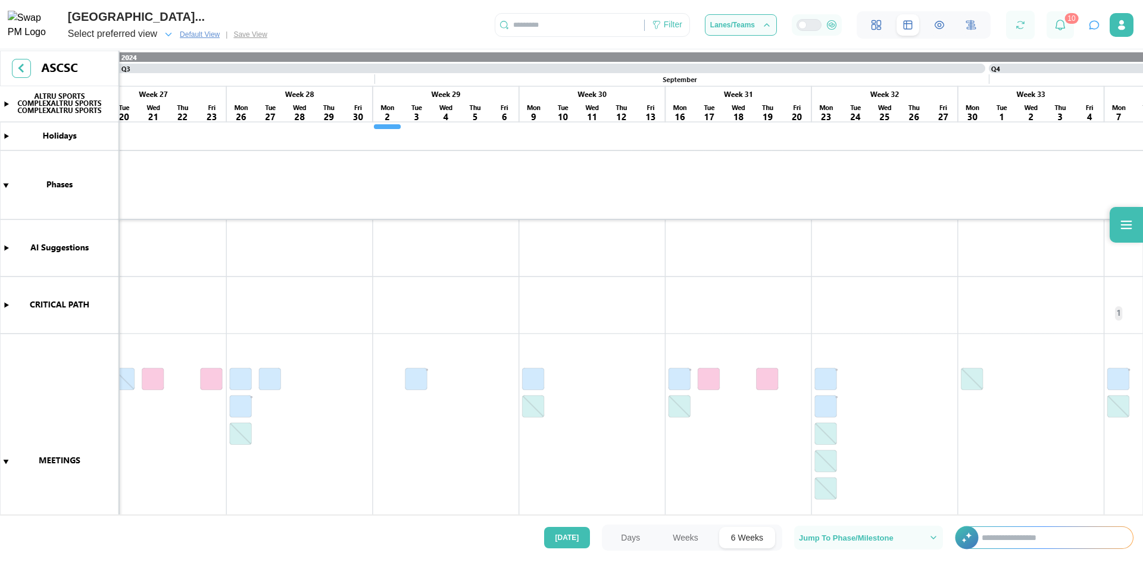
drag, startPoint x: 367, startPoint y: 267, endPoint x: 1069, endPoint y: 314, distance: 703.3
click at [1095, 311] on canvas at bounding box center [571, 284] width 1143 height 467
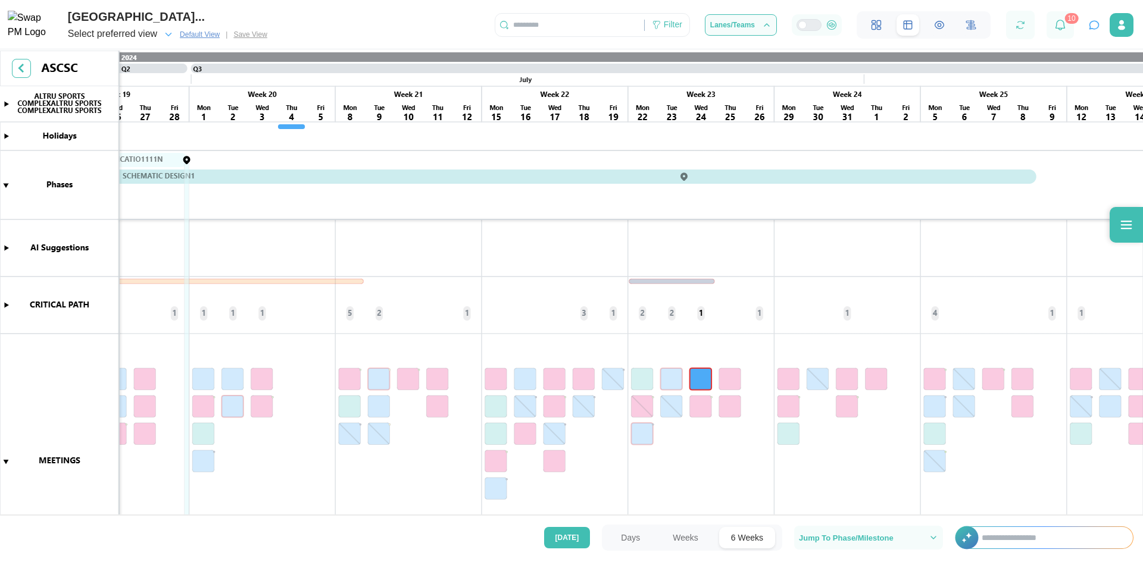
drag, startPoint x: 568, startPoint y: 282, endPoint x: 586, endPoint y: 279, distance: 17.6
click at [1034, 316] on canvas at bounding box center [571, 284] width 1143 height 467
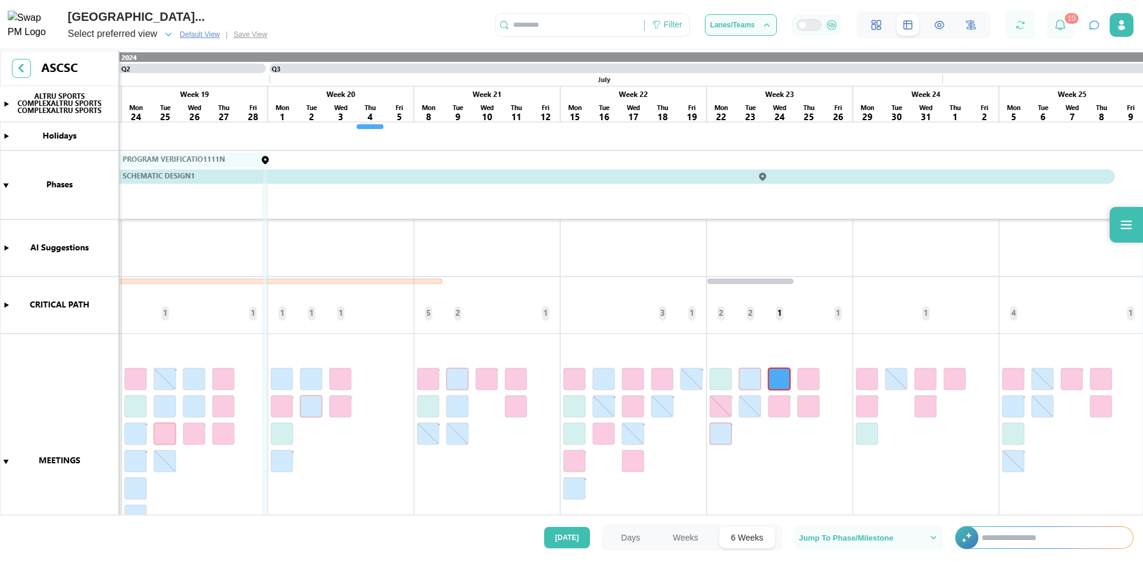
scroll to position [0, 2635]
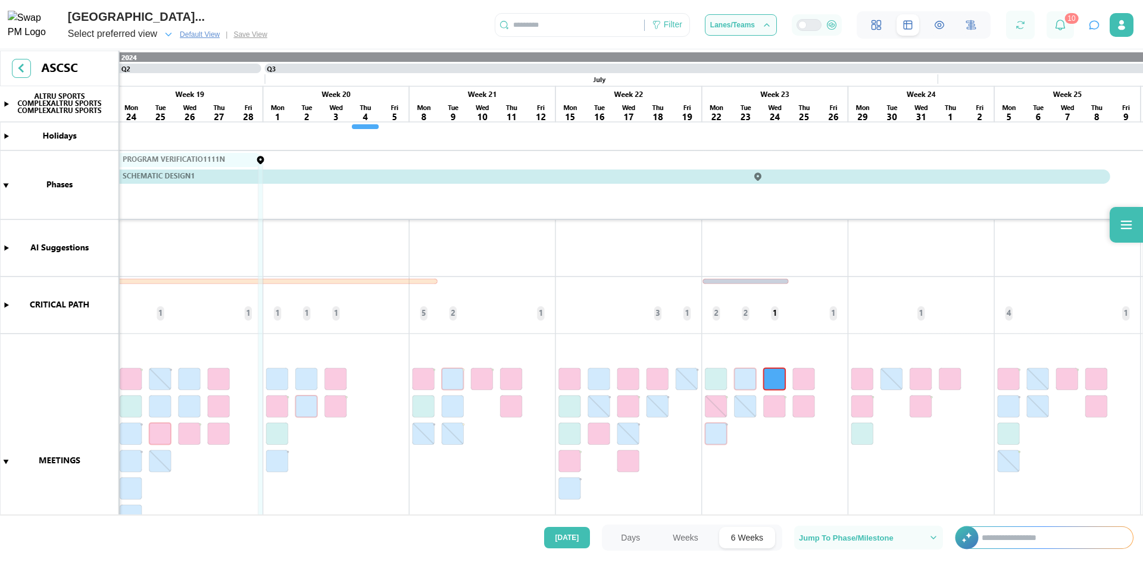
drag, startPoint x: 399, startPoint y: 252, endPoint x: 222, endPoint y: 453, distance: 267.7
click at [222, 453] on canvas at bounding box center [571, 284] width 1143 height 467
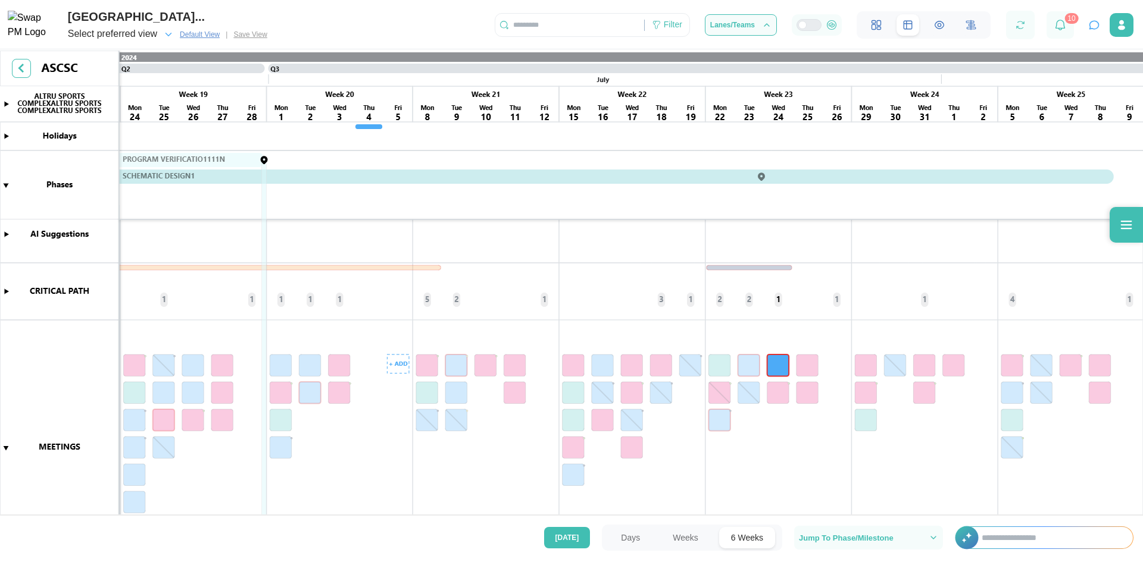
scroll to position [0, 0]
drag, startPoint x: 381, startPoint y: 494, endPoint x: 384, endPoint y: 480, distance: 14.6
click at [384, 480] on canvas at bounding box center [571, 284] width 1143 height 467
click at [145, 34] on div "Select preferred view" at bounding box center [112, 34] width 89 height 15
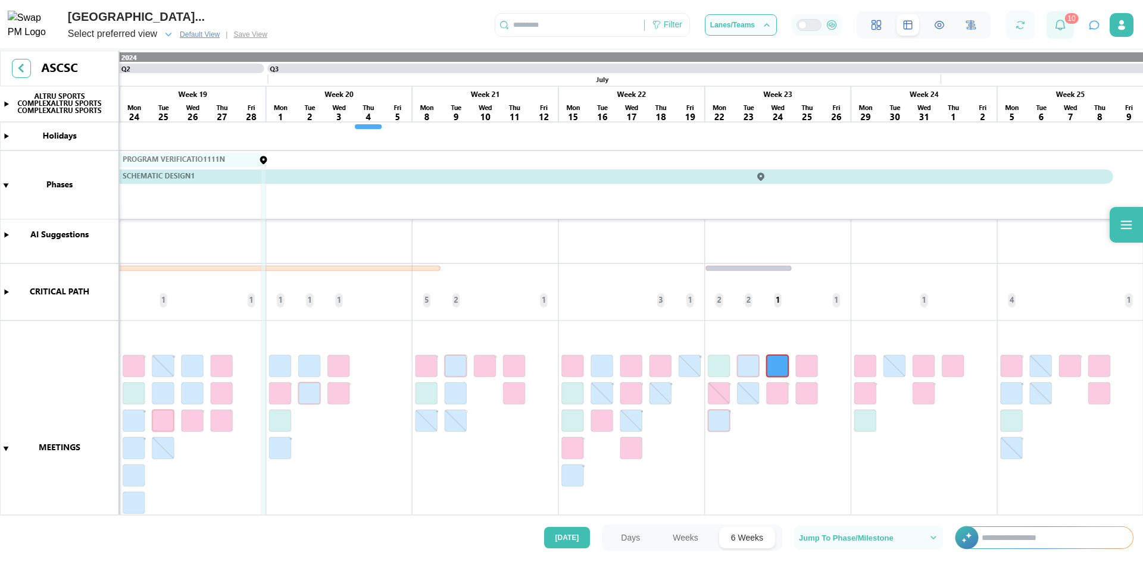
click at [1058, 24] on icon at bounding box center [1060, 25] width 11 height 11
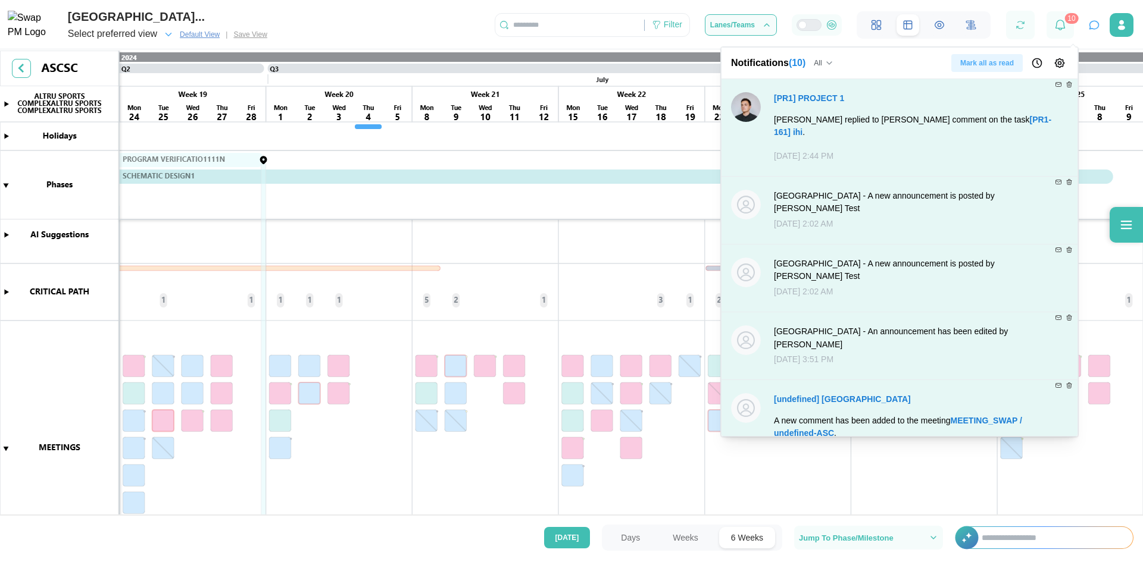
click at [989, 62] on span "Mark all as read" at bounding box center [987, 63] width 54 height 17
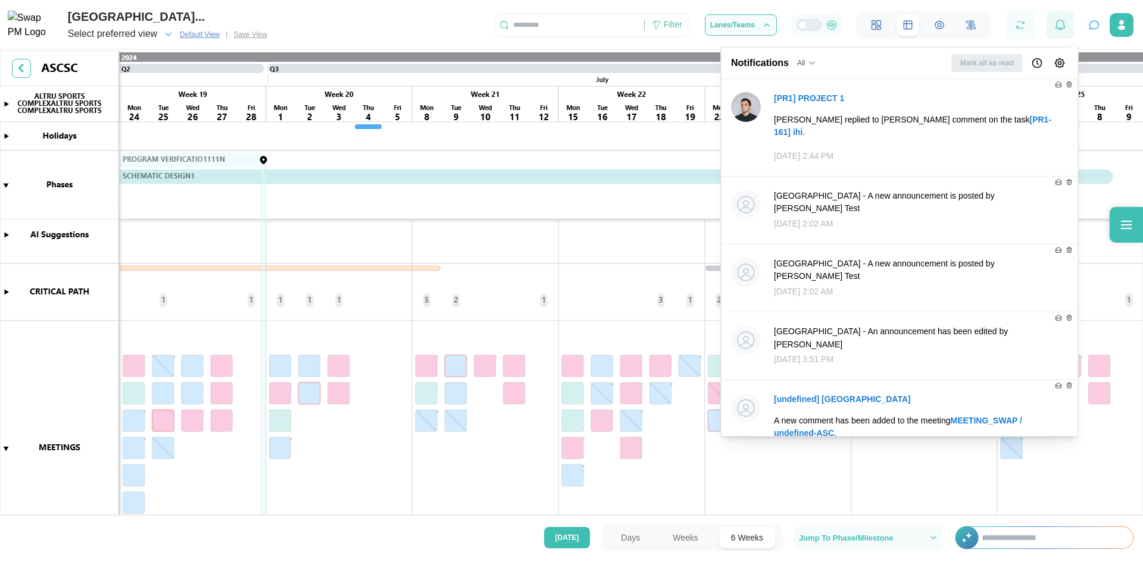
click at [1061, 23] on icon at bounding box center [1060, 25] width 11 height 11
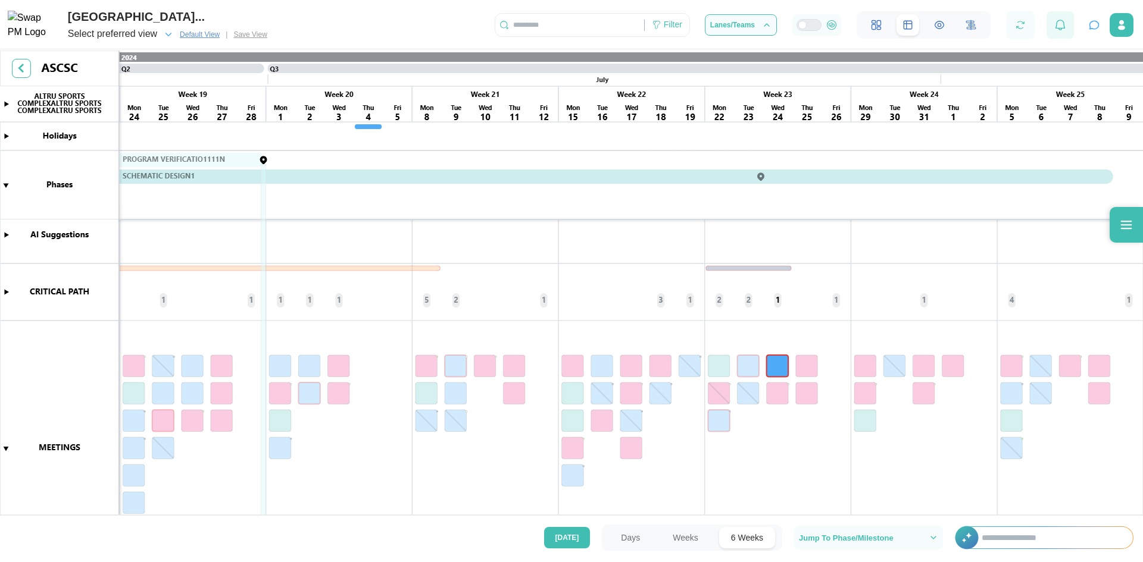
click at [1061, 23] on icon at bounding box center [1060, 25] width 11 height 11
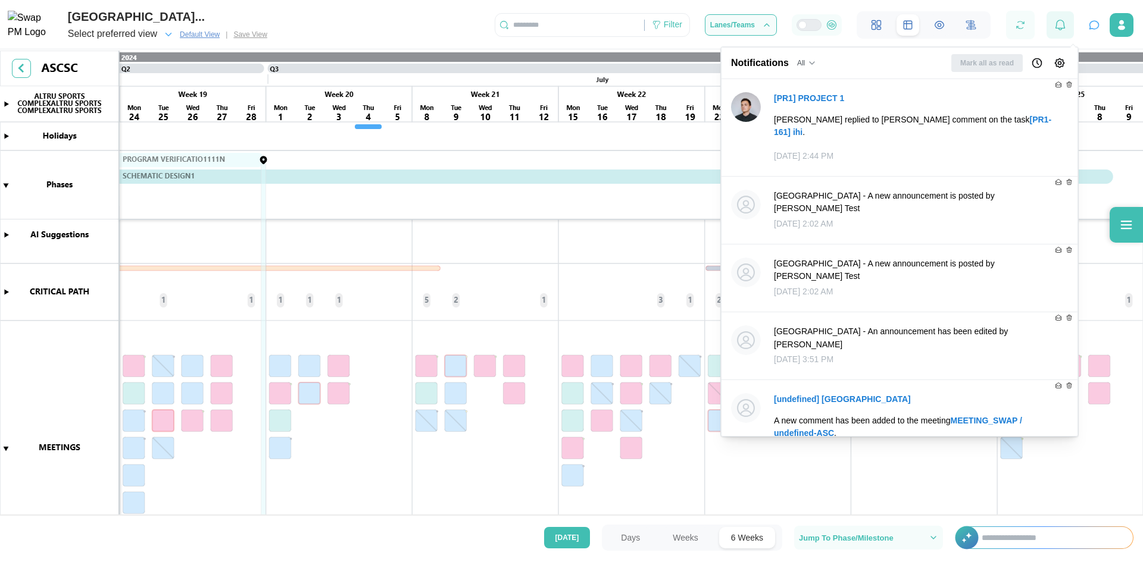
click at [1061, 23] on icon at bounding box center [1060, 25] width 11 height 11
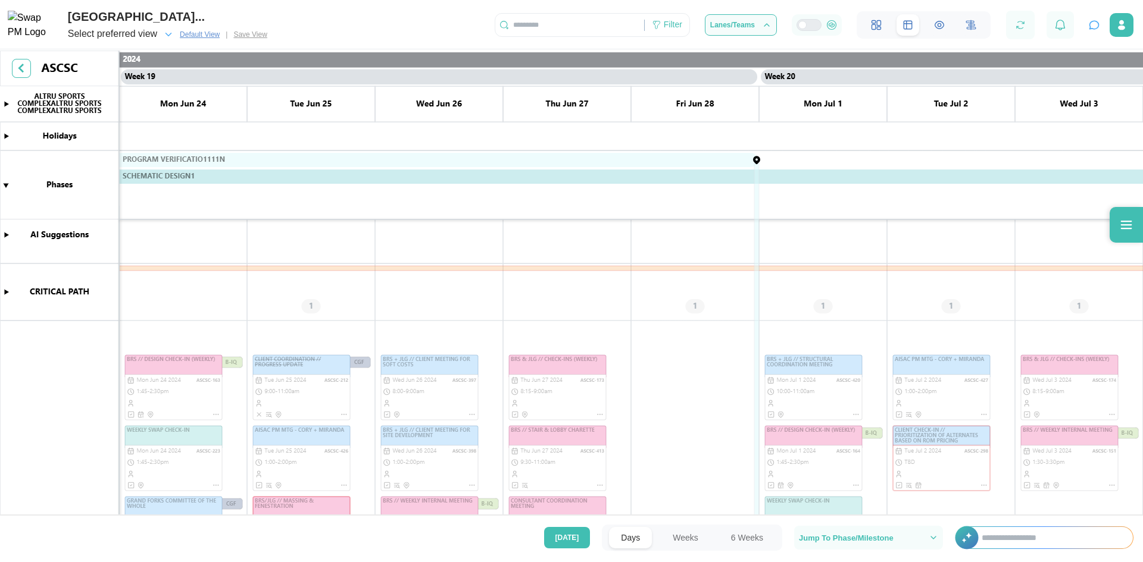
scroll to position [0, 11517]
click at [7, 137] on canvas at bounding box center [571, 284] width 1143 height 467
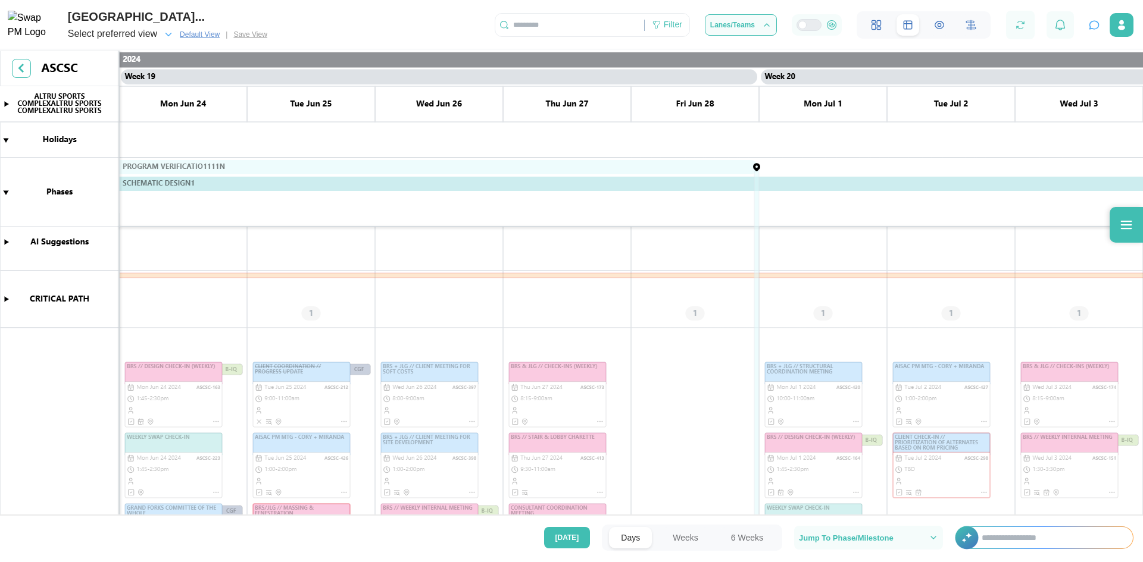
click at [5, 139] on canvas at bounding box center [571, 284] width 1143 height 467
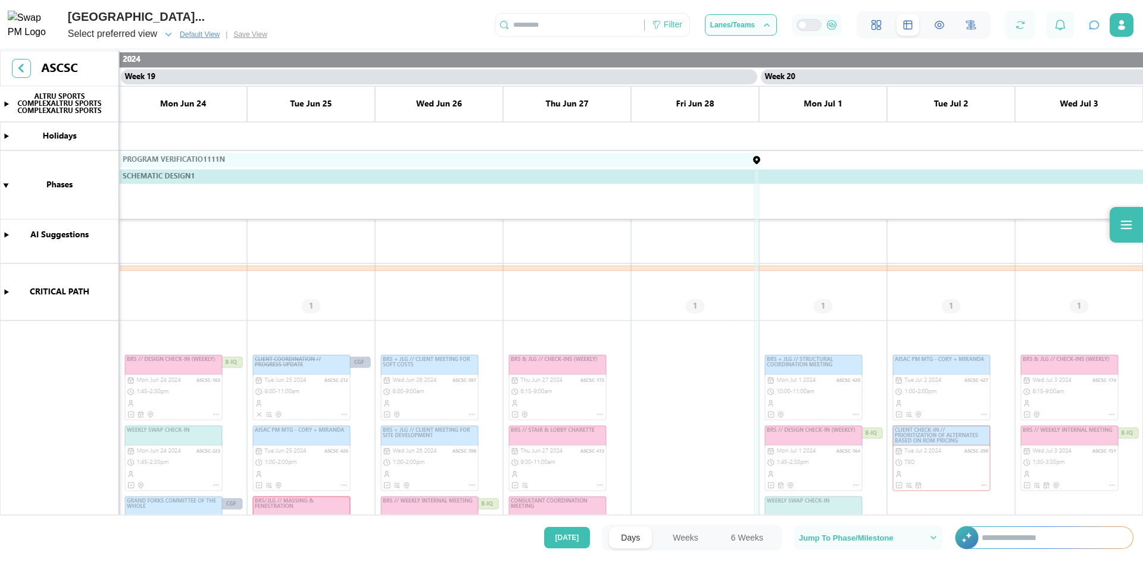
click at [743, 538] on button "6 Weeks" at bounding box center [747, 537] width 56 height 21
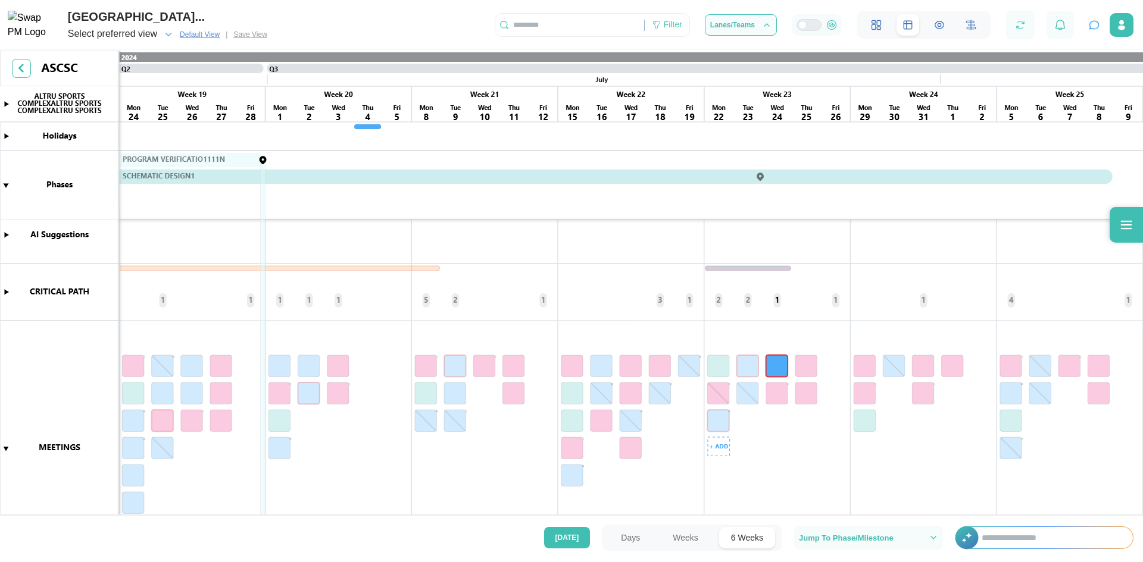
scroll to position [0, 2632]
click at [5, 135] on canvas at bounding box center [571, 284] width 1143 height 467
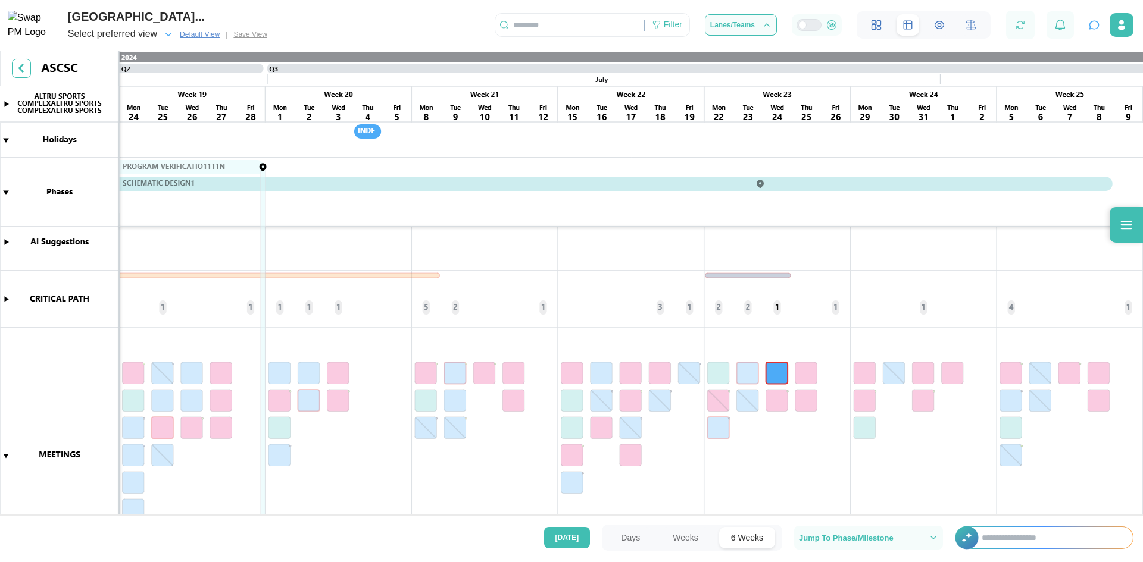
click at [5, 140] on canvas at bounding box center [571, 284] width 1143 height 467
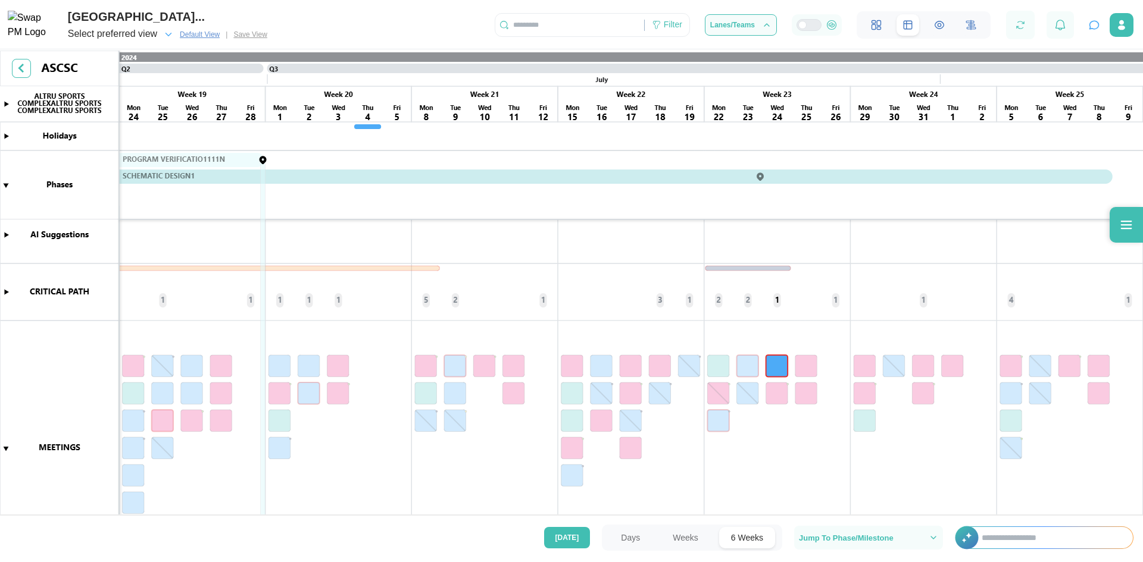
click at [5, 135] on canvas at bounding box center [571, 284] width 1143 height 467
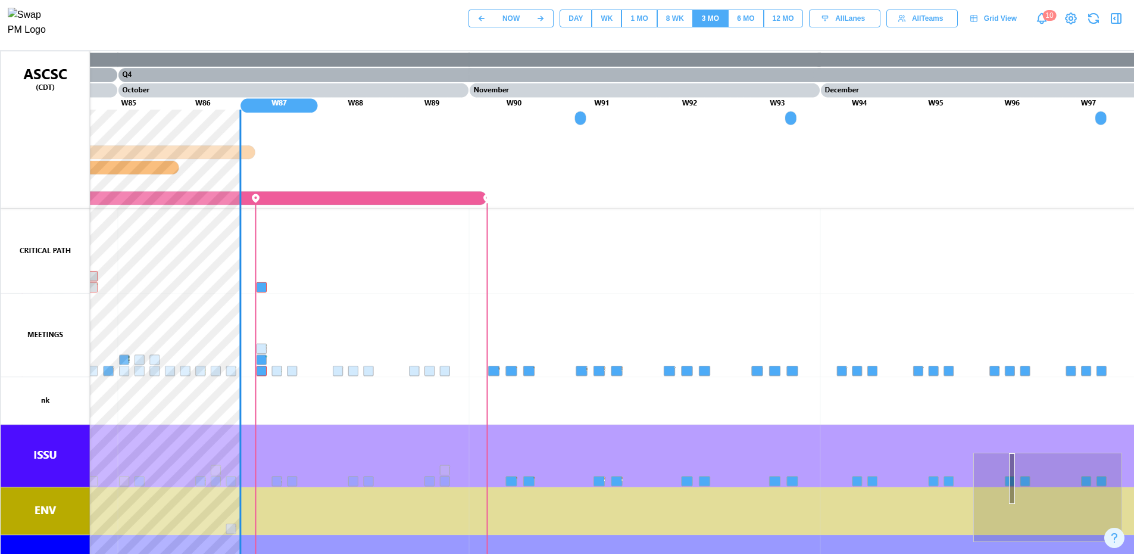
drag, startPoint x: 394, startPoint y: 299, endPoint x: 965, endPoint y: 251, distance: 572.9
click at [1013, 429] on canvas at bounding box center [572, 348] width 1143 height 595
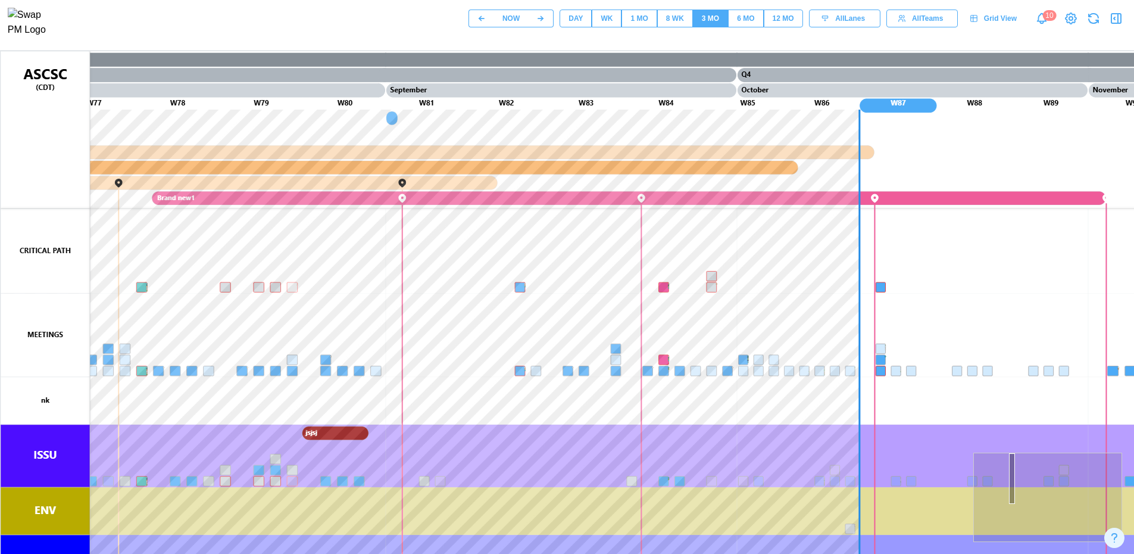
click at [743, 24] on div "6 MO" at bounding box center [745, 18] width 17 height 11
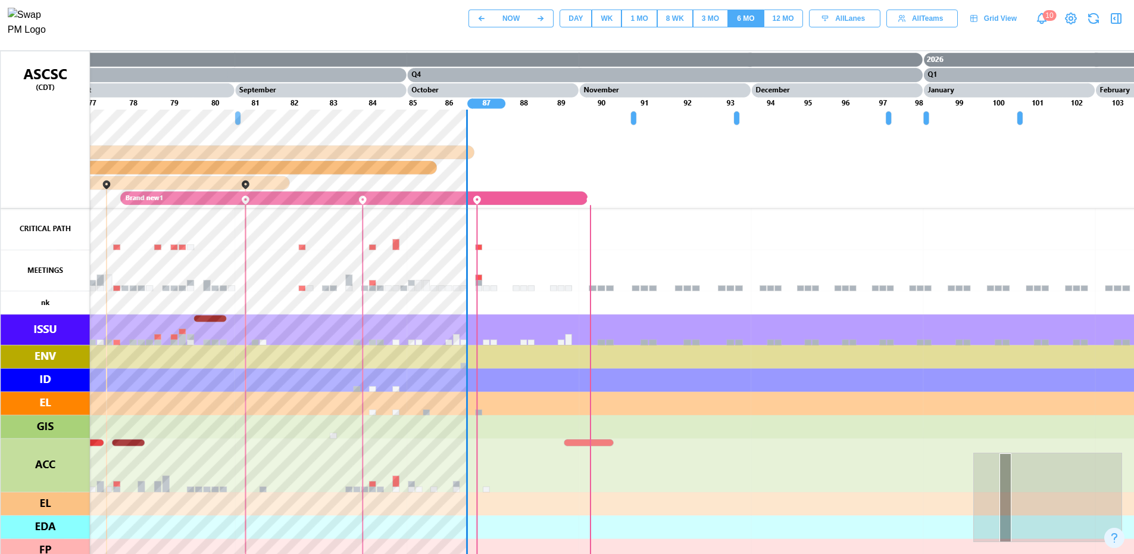
drag, startPoint x: 976, startPoint y: 296, endPoint x: 1142, endPoint y: 339, distance: 171.6
click at [1133, 339] on html "NOW DAY WK 1 MO 8 WK 3 MO 6 MO 12 MO All Lanes All Teams Grid View 10" at bounding box center [567, 323] width 1134 height 646
